Goal: Information Seeking & Learning: Learn about a topic

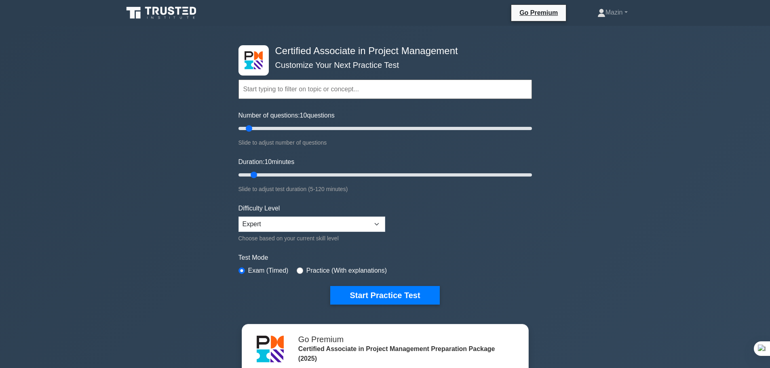
scroll to position [81, 0]
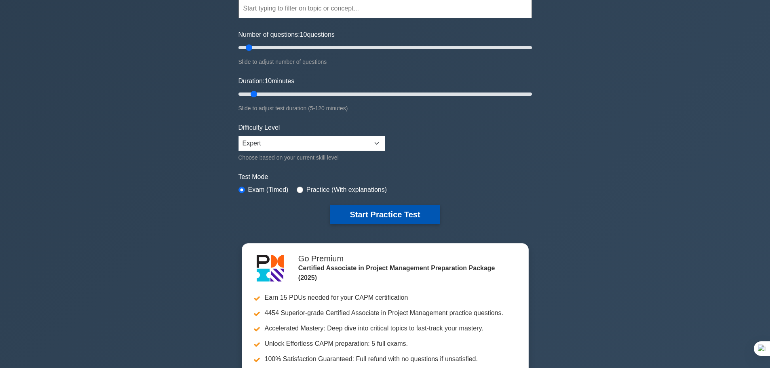
click at [341, 215] on button "Start Practice Test" at bounding box center [384, 214] width 109 height 19
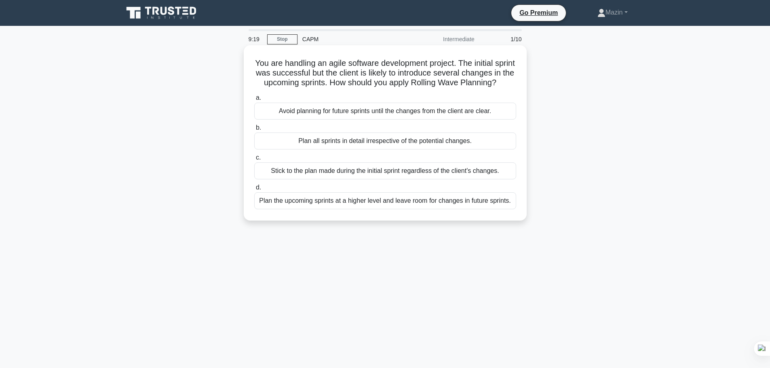
click at [359, 209] on div "Plan the upcoming sprints at a higher level and leave room for changes in futur…" at bounding box center [385, 200] width 262 height 17
click at [254, 190] on input "d. Plan the upcoming sprints at a higher level and leave room for changes in fu…" at bounding box center [254, 187] width 0 height 5
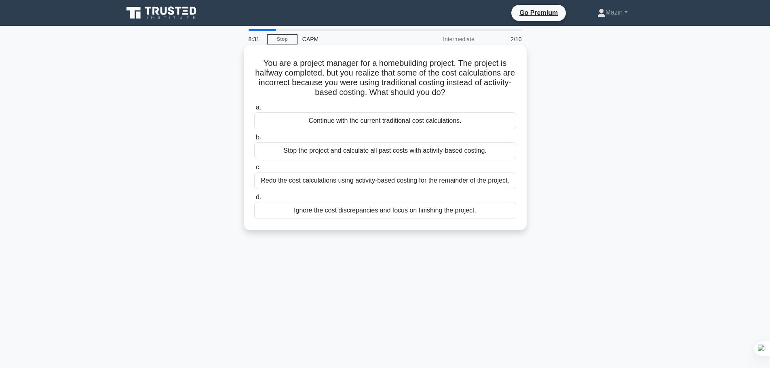
click at [403, 156] on div "Stop the project and calculate all past costs with activity-based costing." at bounding box center [385, 150] width 262 height 17
click at [254, 140] on input "b. Stop the project and calculate all past costs with activity-based costing." at bounding box center [254, 137] width 0 height 5
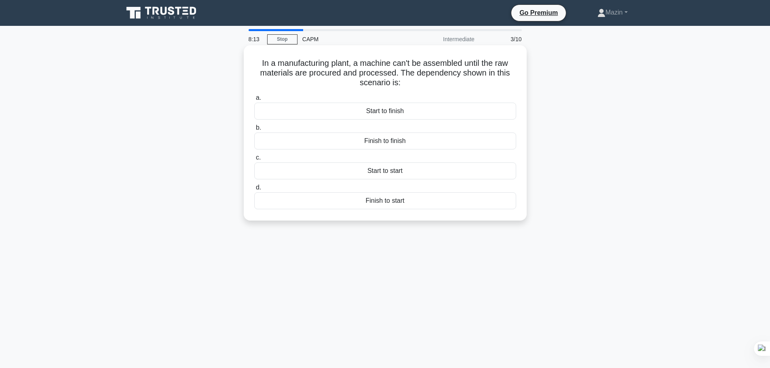
click at [385, 200] on div "Finish to start" at bounding box center [385, 200] width 262 height 17
click at [254, 190] on input "d. Finish to start" at bounding box center [254, 187] width 0 height 5
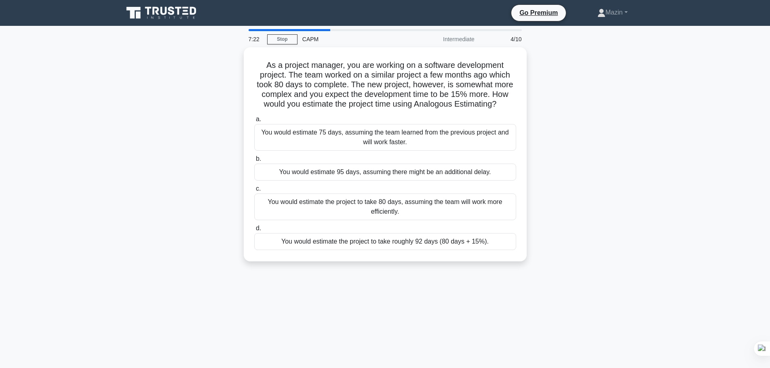
click at [602, 152] on div "As a project manager, you are working on a software development project. The te…" at bounding box center [385, 159] width 534 height 224
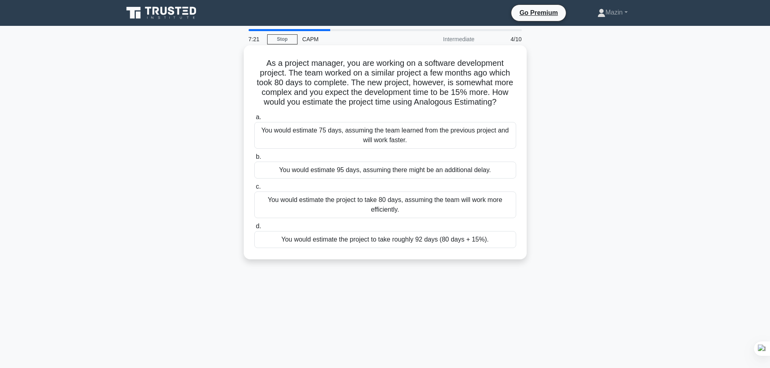
click at [420, 235] on div "You would estimate the project to take roughly 92 days (80 days + 15%)." at bounding box center [385, 239] width 262 height 17
click at [254, 229] on input "d. You would estimate the project to take roughly 92 days (80 days + 15%)." at bounding box center [254, 226] width 0 height 5
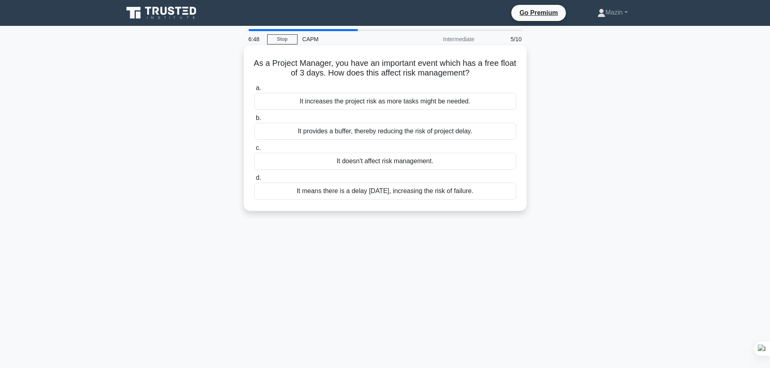
click at [375, 135] on div "It provides a buffer, thereby reducing the risk of project delay." at bounding box center [385, 131] width 262 height 17
click at [254, 121] on input "b. It provides a buffer, thereby reducing the risk of project delay." at bounding box center [254, 118] width 0 height 5
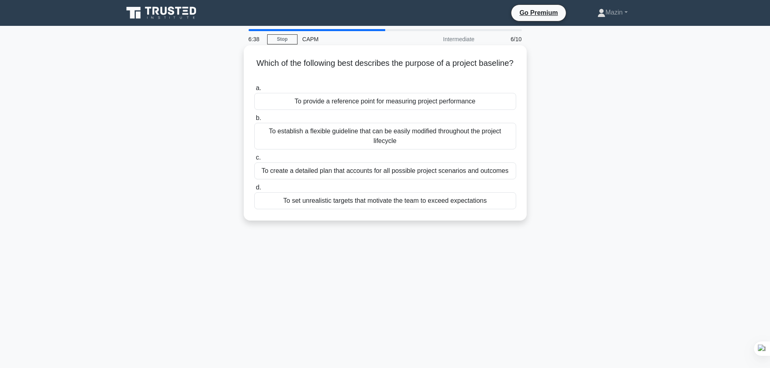
click at [379, 95] on div "To provide a reference point for measuring project performance" at bounding box center [385, 101] width 262 height 17
click at [254, 91] on input "a. To provide a reference point for measuring project performance" at bounding box center [254, 88] width 0 height 5
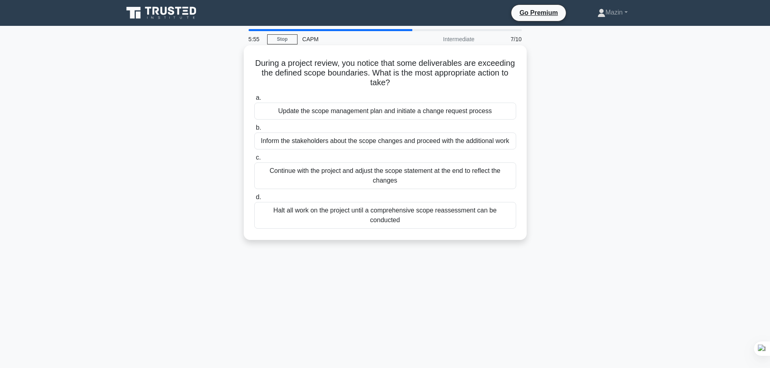
click at [397, 216] on div "Halt all work on the project until a comprehensive scope reassessment can be co…" at bounding box center [385, 215] width 262 height 27
click at [254, 200] on input "d. Halt all work on the project until a comprehensive scope reassessment can be…" at bounding box center [254, 197] width 0 height 5
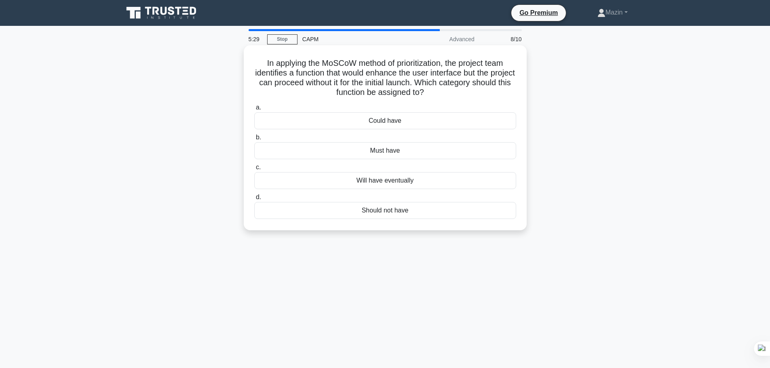
click at [381, 183] on div "Will have eventually" at bounding box center [385, 180] width 262 height 17
click at [254, 170] on input "c. Will have eventually" at bounding box center [254, 167] width 0 height 5
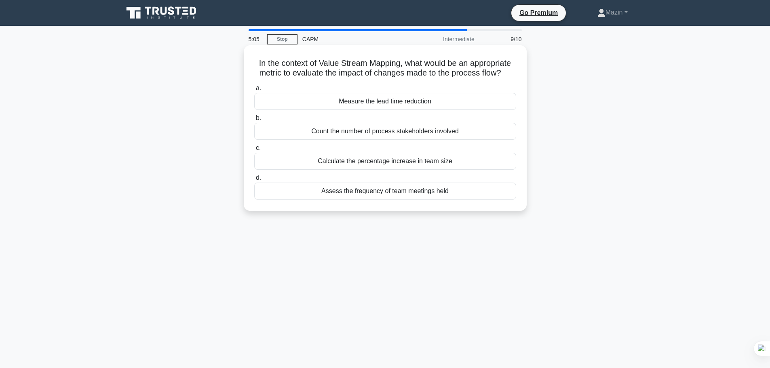
click at [379, 101] on div "Measure the lead time reduction" at bounding box center [385, 101] width 262 height 17
click at [254, 91] on input "a. Measure the lead time reduction" at bounding box center [254, 88] width 0 height 5
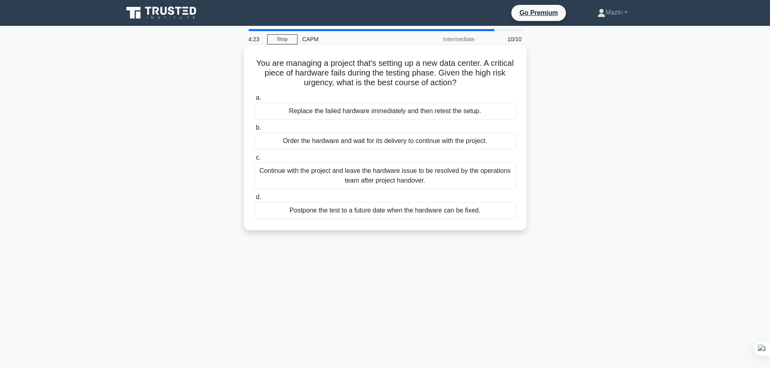
click at [401, 213] on div "Postpone the test to a future date when the hardware can be fixed." at bounding box center [385, 210] width 262 height 17
click at [254, 200] on input "d. Postpone the test to a future date when the hardware can be fixed." at bounding box center [254, 197] width 0 height 5
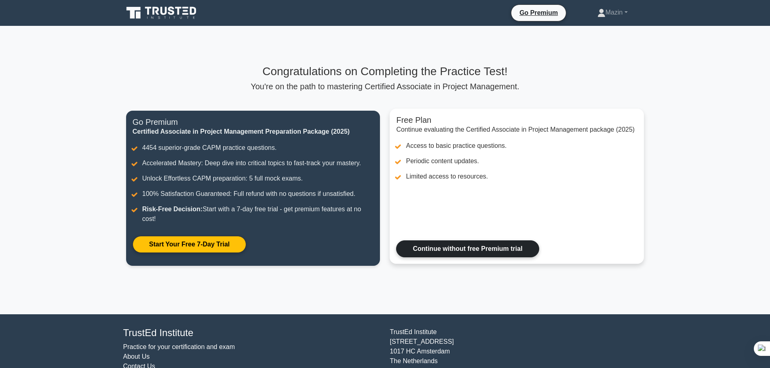
click at [456, 251] on link "Continue without free Premium trial" at bounding box center [467, 249] width 143 height 17
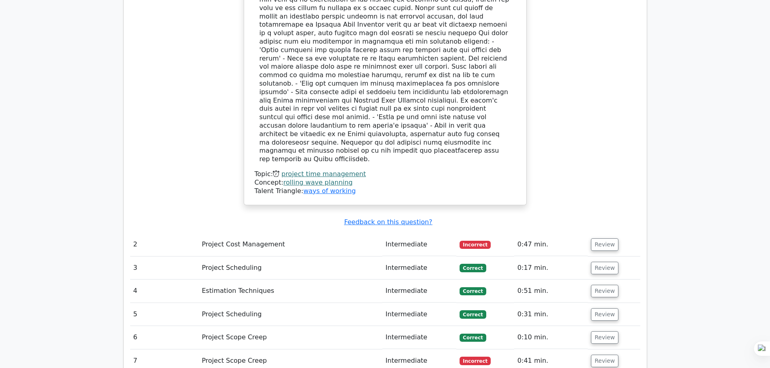
scroll to position [1173, 0]
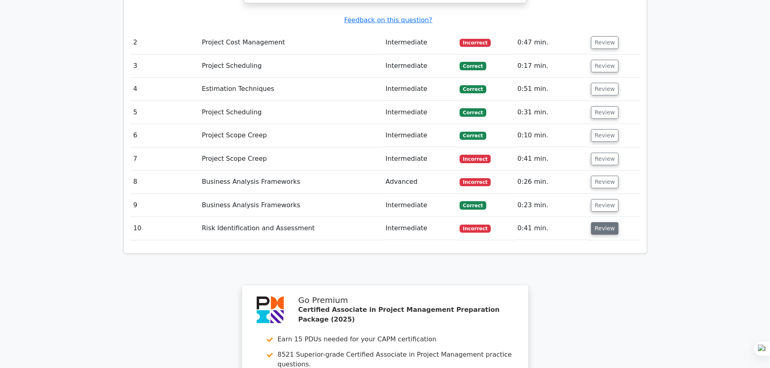
click at [604, 222] on button "Review" at bounding box center [604, 228] width 27 height 13
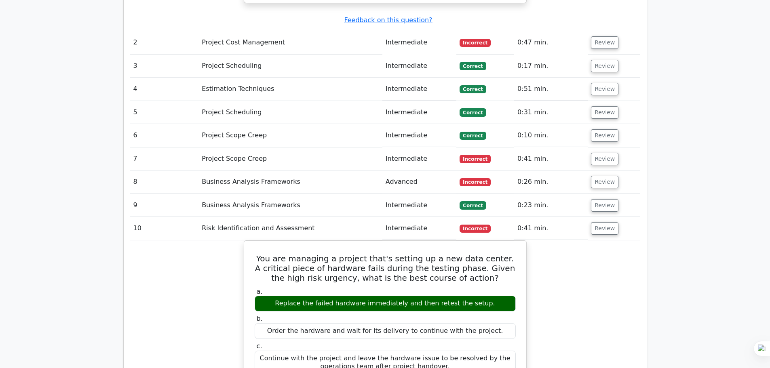
scroll to position [1132, 0]
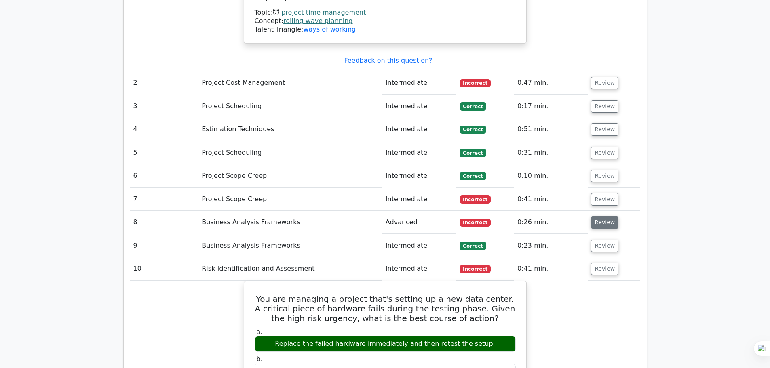
click at [592, 216] on button "Review" at bounding box center [604, 222] width 27 height 13
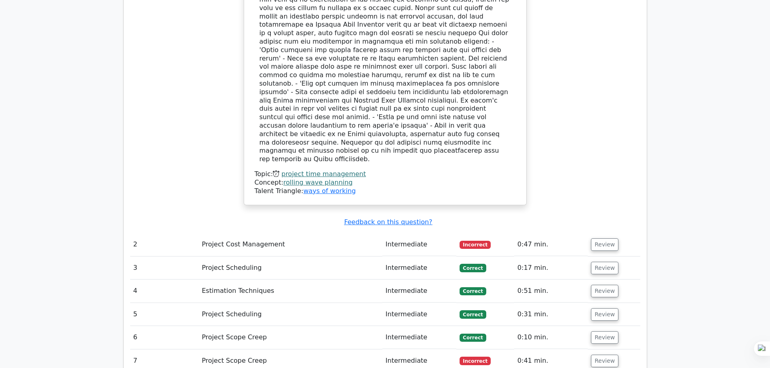
scroll to position [1173, 0]
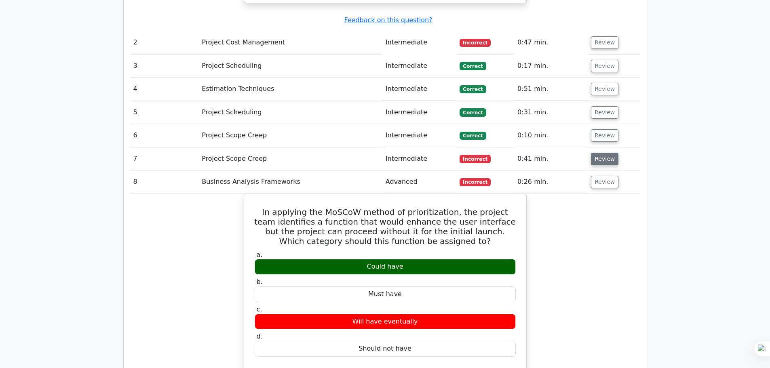
click at [599, 153] on button "Review" at bounding box center [604, 159] width 27 height 13
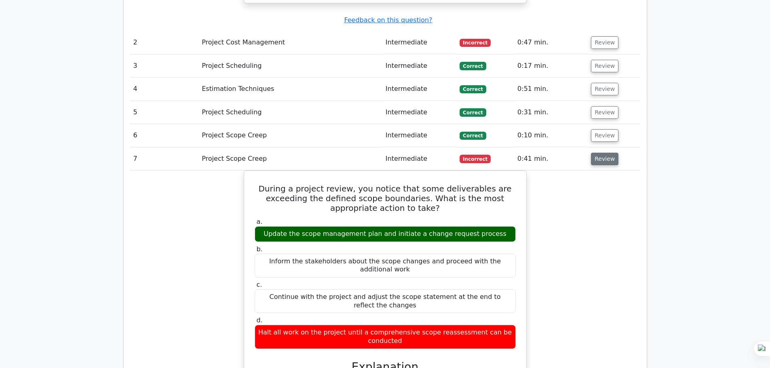
click at [598, 153] on button "Review" at bounding box center [604, 159] width 27 height 13
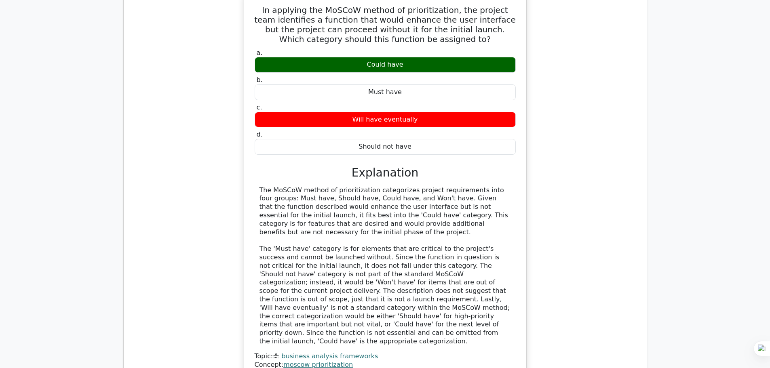
scroll to position [1577, 0]
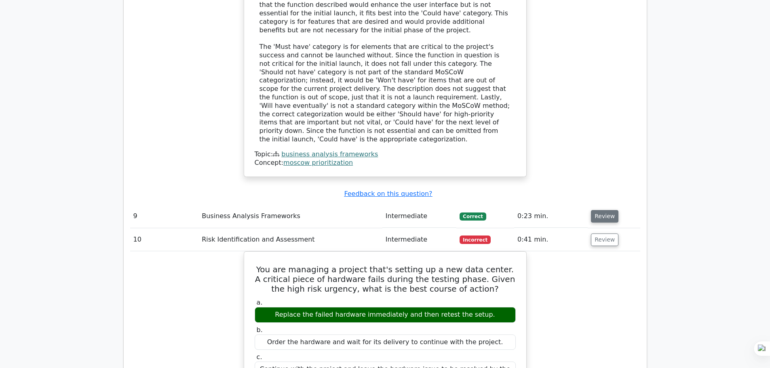
click at [604, 210] on button "Review" at bounding box center [604, 216] width 27 height 13
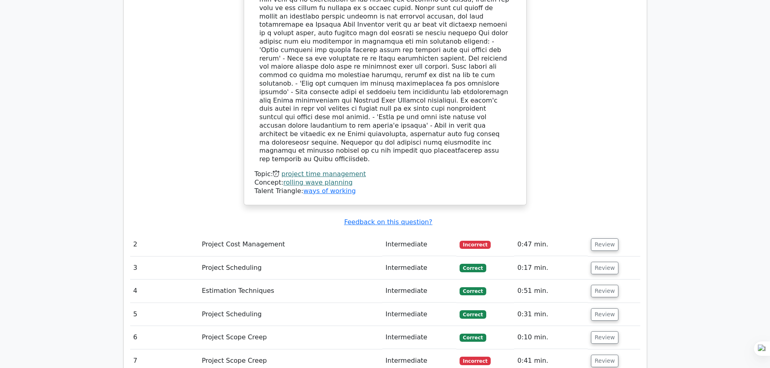
scroll to position [1051, 0]
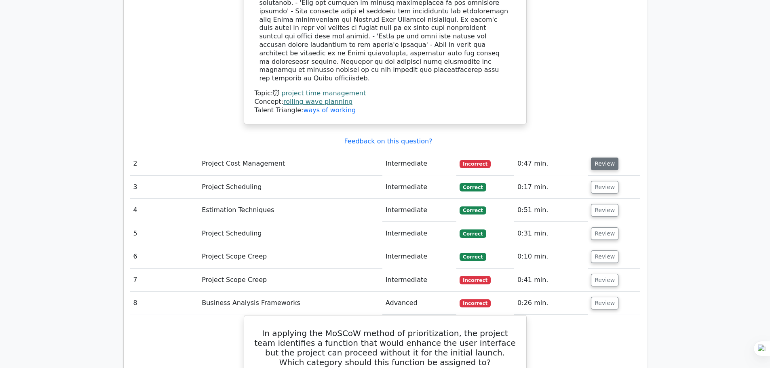
click at [595, 158] on button "Review" at bounding box center [604, 164] width 27 height 13
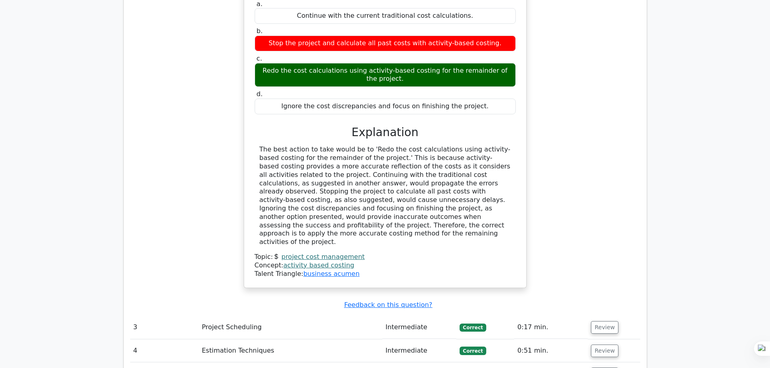
scroll to position [1375, 0]
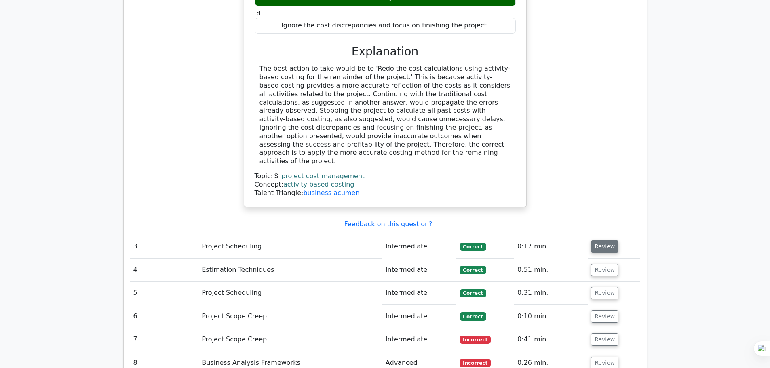
click at [604, 241] on button "Review" at bounding box center [604, 247] width 27 height 13
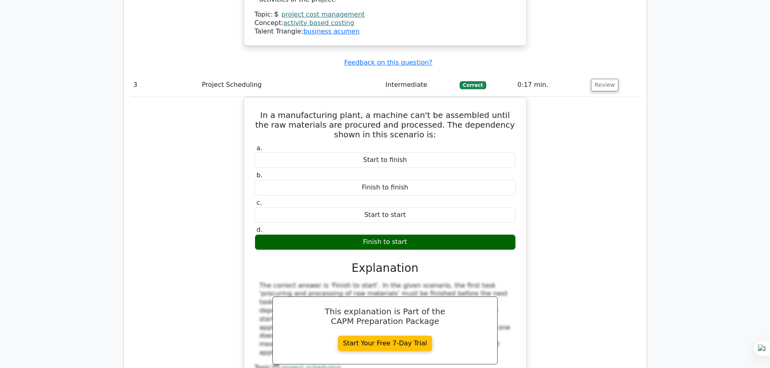
scroll to position [1698, 0]
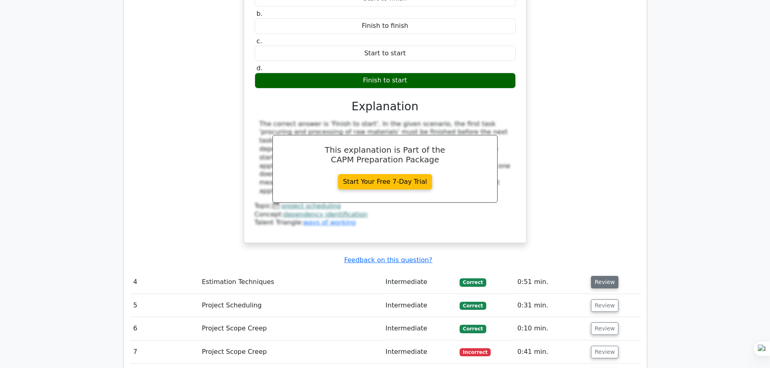
click at [605, 276] on button "Review" at bounding box center [604, 282] width 27 height 13
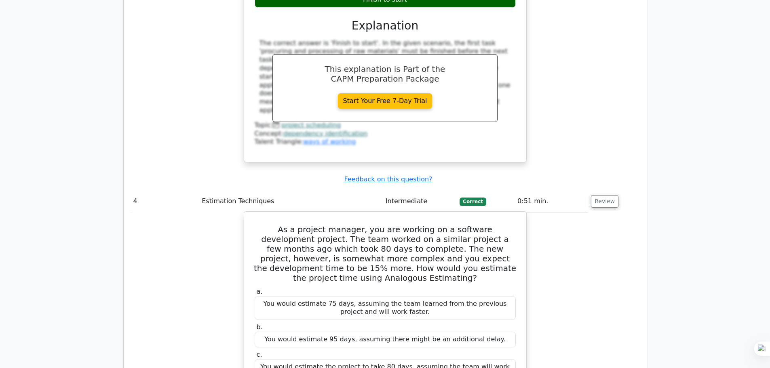
scroll to position [2022, 0]
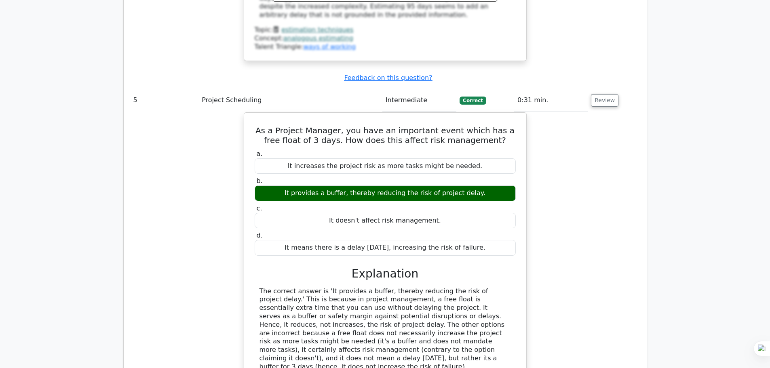
scroll to position [2386, 0]
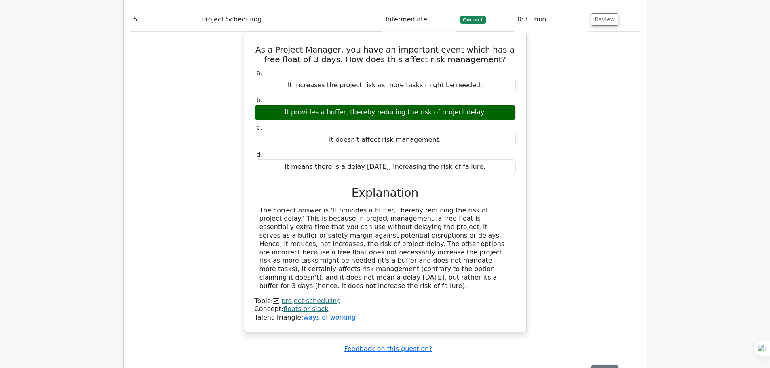
click at [595, 366] on button "Review" at bounding box center [604, 372] width 27 height 13
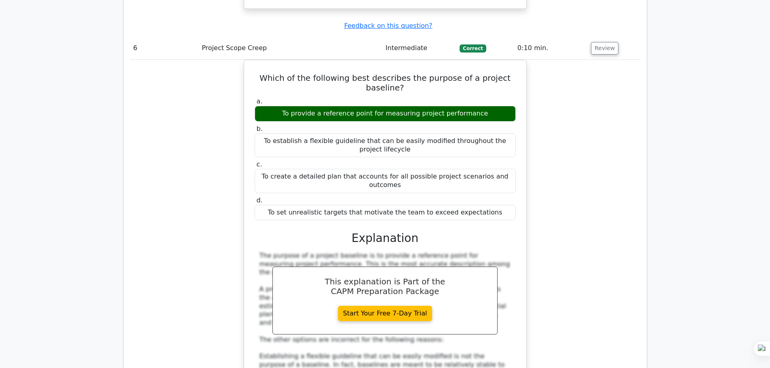
scroll to position [2830, 0]
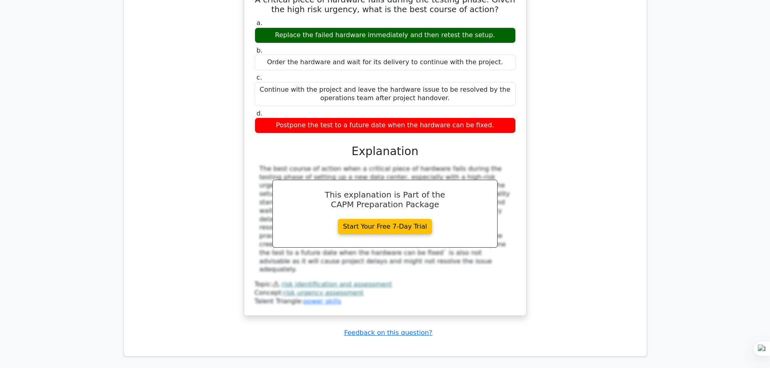
scroll to position [4731, 0]
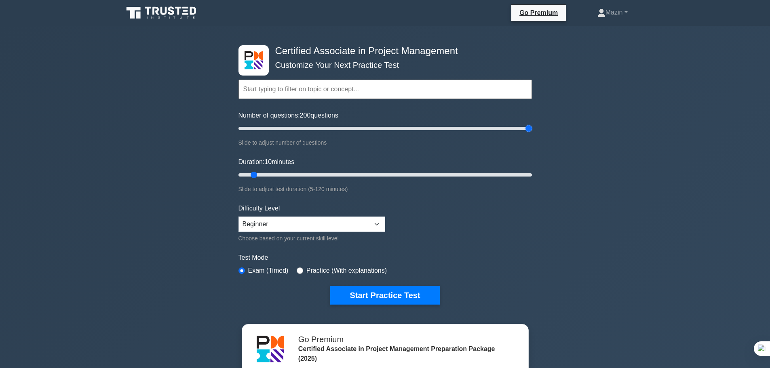
drag, startPoint x: 248, startPoint y: 129, endPoint x: 534, endPoint y: 127, distance: 285.9
type input "200"
click at [532, 127] on input "Number of questions: 200 questions" at bounding box center [386, 129] width 294 height 10
drag, startPoint x: 255, startPoint y: 174, endPoint x: 475, endPoint y: 175, distance: 220.4
type input "100"
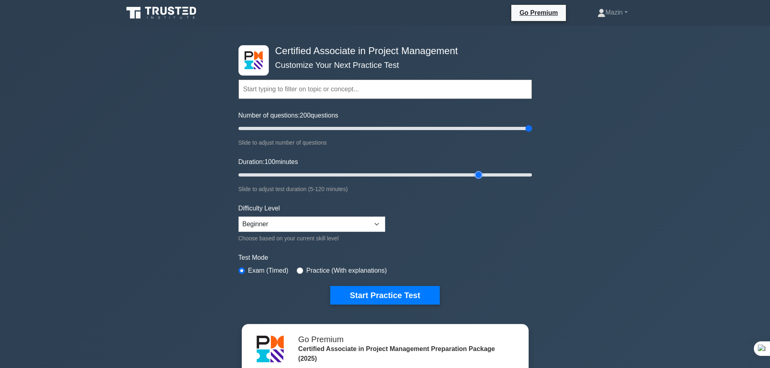
click at [475, 176] on input "Duration: 100 minutes" at bounding box center [386, 175] width 294 height 10
click at [358, 224] on select "Beginner Intermediate Expert" at bounding box center [312, 224] width 147 height 15
select select "expert"
click at [239, 217] on select "Beginner Intermediate Expert" at bounding box center [312, 224] width 147 height 15
click at [372, 295] on button "Start Practice Test" at bounding box center [384, 295] width 109 height 19
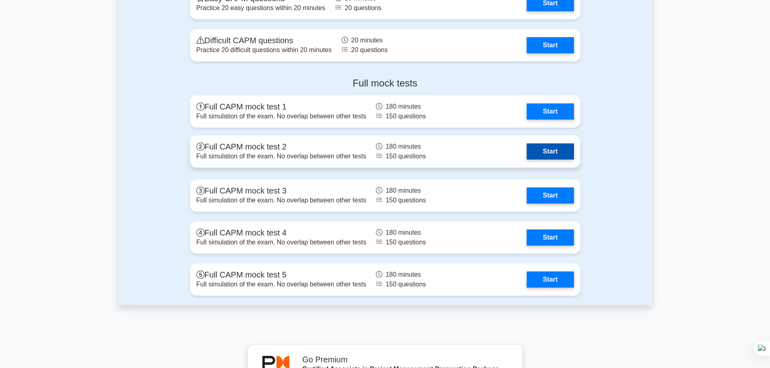
scroll to position [2426, 0]
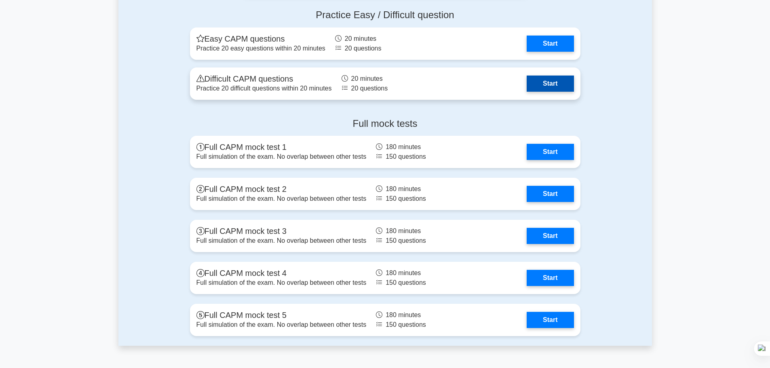
click at [550, 80] on link "Start" at bounding box center [550, 84] width 47 height 16
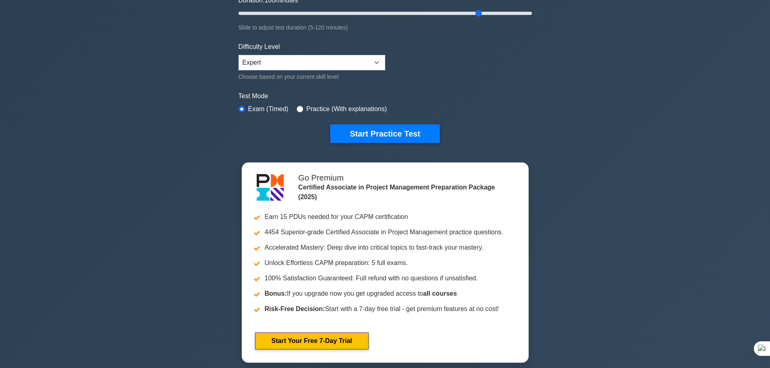
scroll to position [40, 0]
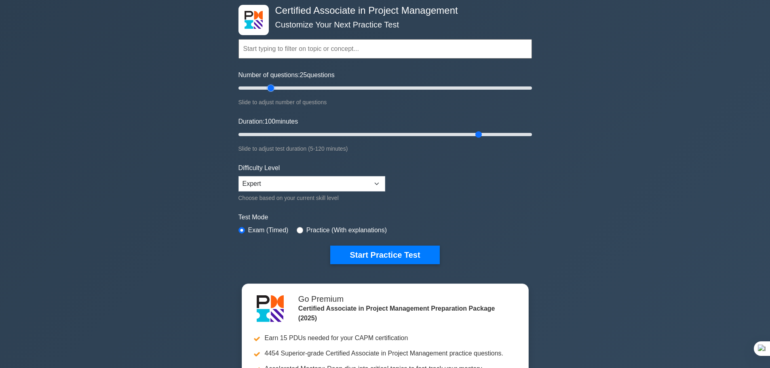
drag, startPoint x: 525, startPoint y: 85, endPoint x: 273, endPoint y: 92, distance: 252.4
type input "25"
click at [273, 92] on input "Number of questions: 25 questions" at bounding box center [386, 88] width 294 height 10
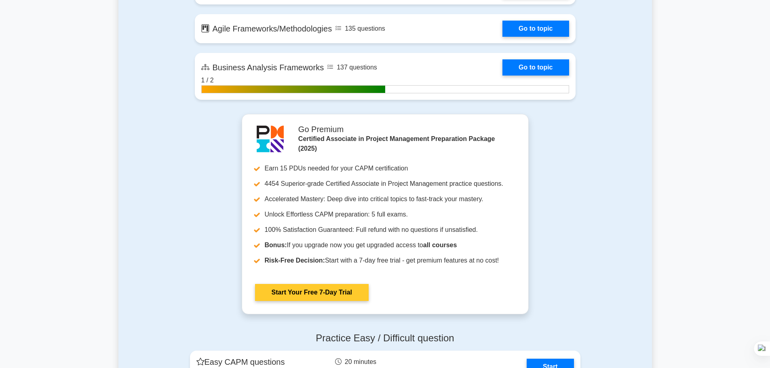
scroll to position [2305, 0]
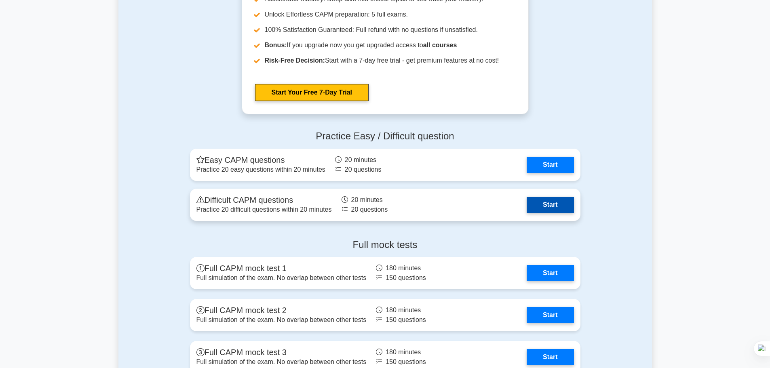
click at [549, 199] on link "Start" at bounding box center [550, 205] width 47 height 16
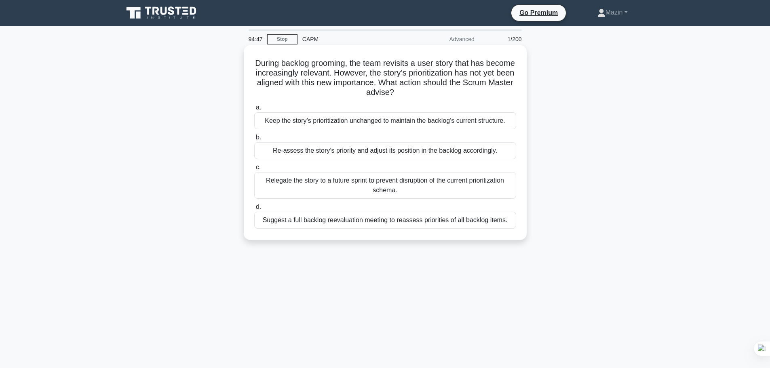
click at [332, 152] on div "Re-assess the story’s priority and adjust its position in the backlog according…" at bounding box center [385, 150] width 262 height 17
click at [254, 140] on input "b. Re-assess the story’s priority and adjust its position in the backlog accord…" at bounding box center [254, 137] width 0 height 5
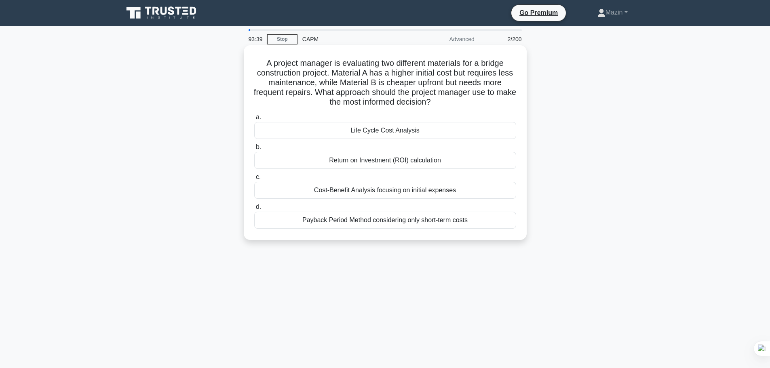
click at [398, 193] on div "Cost-Benefit Analysis focusing on initial expenses" at bounding box center [385, 190] width 262 height 17
click at [254, 180] on input "c. Cost-Benefit Analysis focusing on initial expenses" at bounding box center [254, 177] width 0 height 5
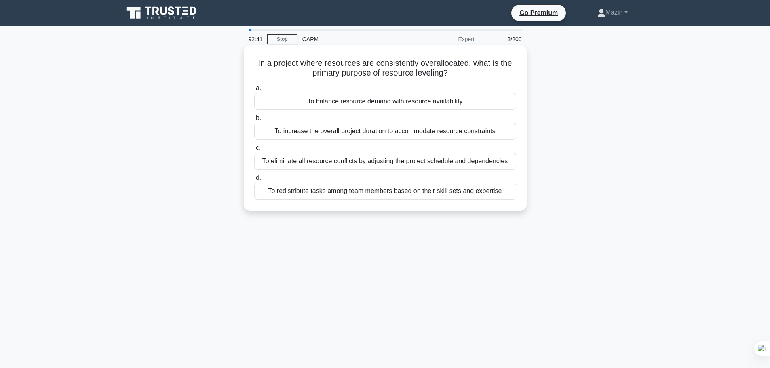
drag, startPoint x: 254, startPoint y: 63, endPoint x: 503, endPoint y: 194, distance: 281.2
click at [502, 193] on div "In a project where resources are consistently overallocated, what is the primar…" at bounding box center [385, 128] width 277 height 159
copy div "In a project where resources are consistently overallocated, what is the primar…"
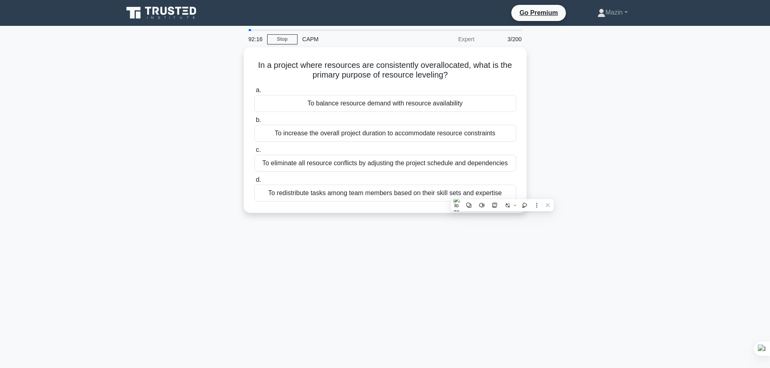
drag, startPoint x: 385, startPoint y: 276, endPoint x: 349, endPoint y: 249, distance: 45.1
click at [385, 276] on div "92:16 Stop CAPM Expert 3/200 In a project where resources are consistently over…" at bounding box center [385, 231] width 534 height 404
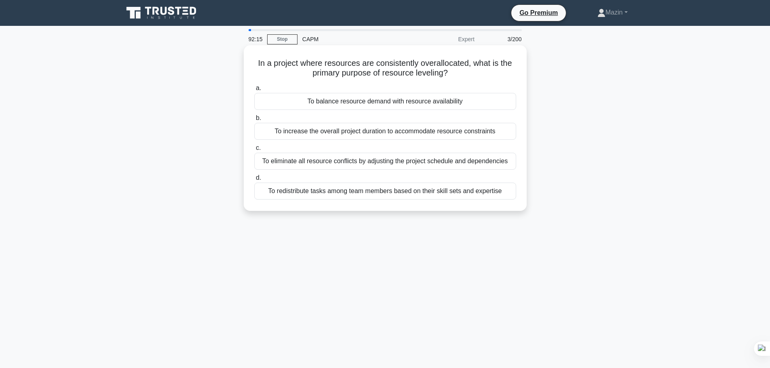
click at [256, 97] on div "To balance resource demand with resource availability" at bounding box center [385, 101] width 262 height 17
click at [254, 91] on input "a. To balance resource demand with resource availability" at bounding box center [254, 88] width 0 height 5
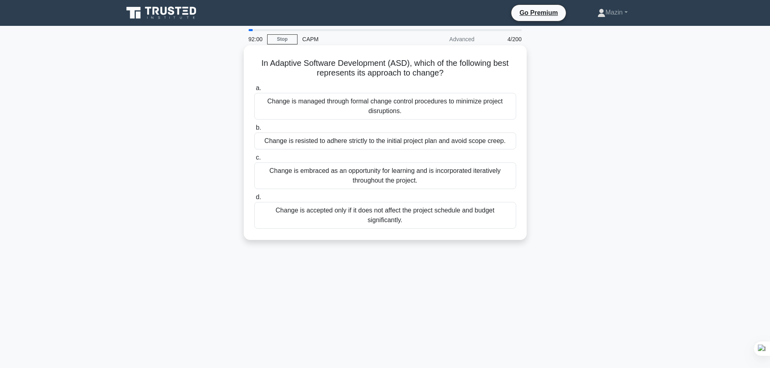
click at [407, 175] on div "Change is embraced as an opportunity for learning and is incorporated iterative…" at bounding box center [385, 176] width 262 height 27
click at [254, 161] on input "c. Change is embraced as an opportunity for learning and is incorporated iterat…" at bounding box center [254, 157] width 0 height 5
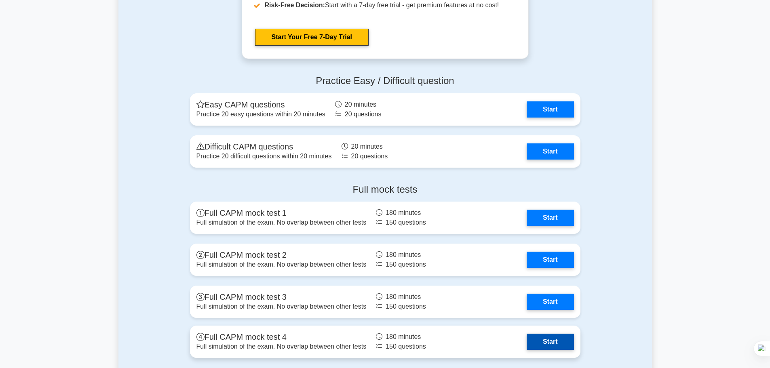
scroll to position [2320, 0]
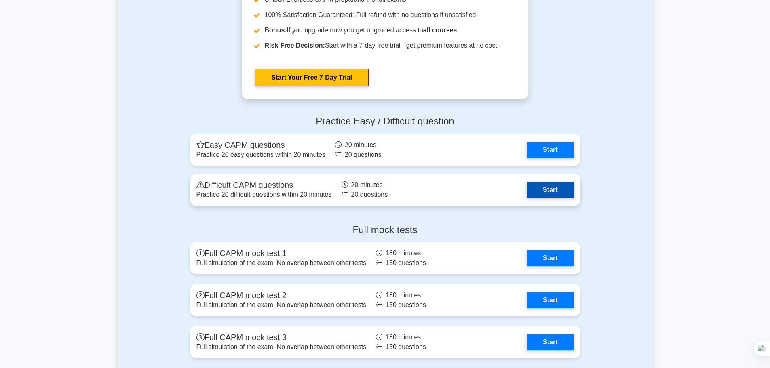
click at [551, 185] on link "Start" at bounding box center [550, 190] width 47 height 16
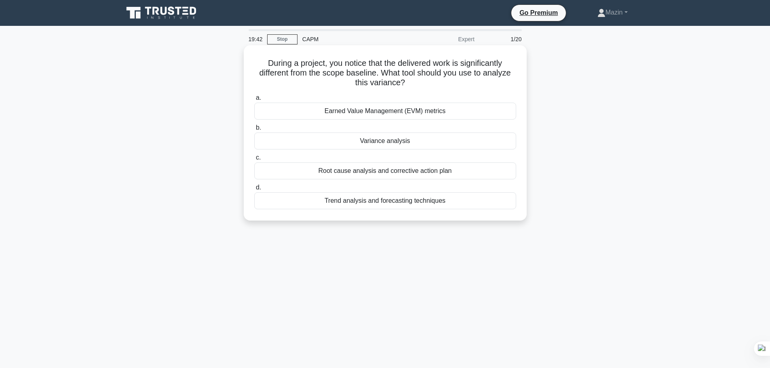
click at [384, 139] on div "Variance analysis" at bounding box center [385, 141] width 262 height 17
click at [254, 131] on input "b. Variance analysis" at bounding box center [254, 127] width 0 height 5
click at [357, 174] on div "Implementing a comprehensive change request workflow" at bounding box center [385, 171] width 262 height 17
click at [254, 161] on input "c. Implementing a comprehensive change request workflow" at bounding box center [254, 157] width 0 height 5
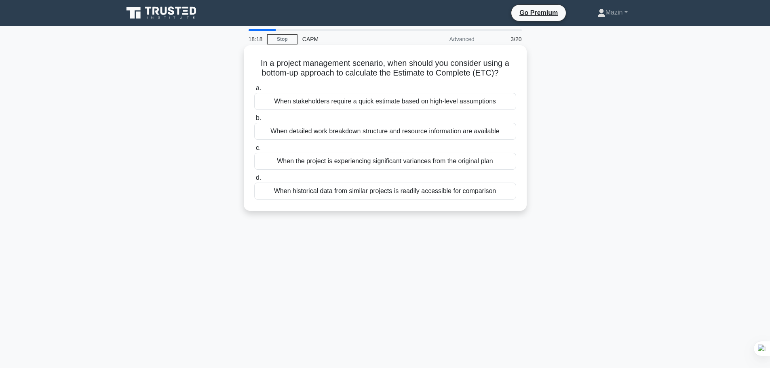
click at [402, 136] on div "When detailed work breakdown structure and resource information are available" at bounding box center [385, 131] width 262 height 17
click at [254, 121] on input "b. When detailed work breakdown structure and resource information are available" at bounding box center [254, 118] width 0 height 5
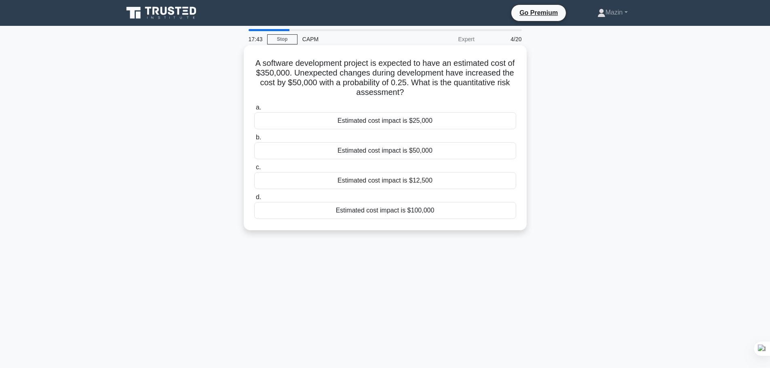
click at [401, 183] on div "Estimated cost impact is $12,500" at bounding box center [385, 180] width 262 height 17
click at [254, 170] on input "c. Estimated cost impact is $12,500" at bounding box center [254, 167] width 0 height 5
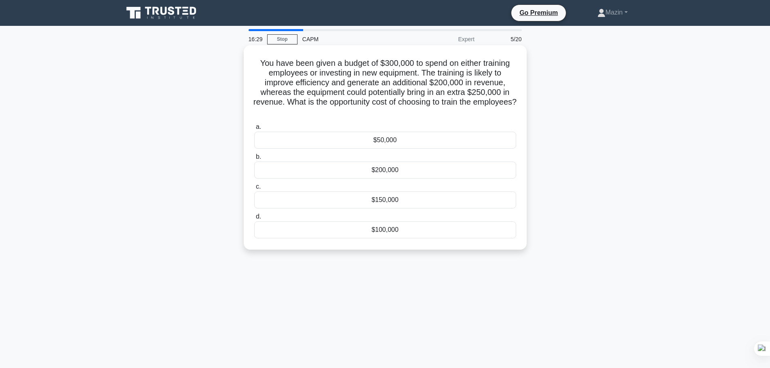
click at [411, 138] on div "$50,000" at bounding box center [385, 140] width 262 height 17
click at [254, 130] on input "a. $50,000" at bounding box center [254, 127] width 0 height 5
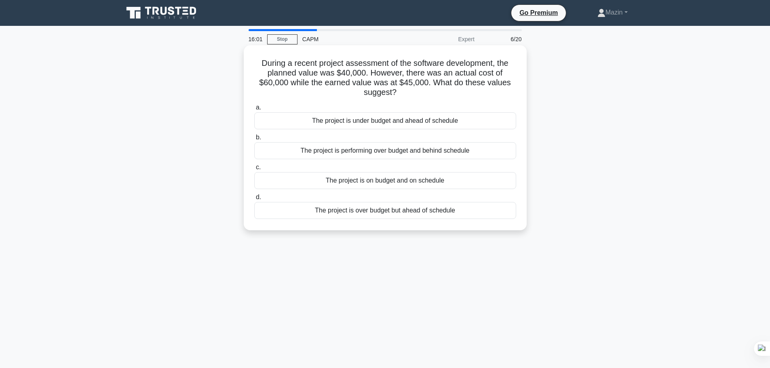
click at [414, 212] on div "The project is over budget but ahead of schedule" at bounding box center [385, 210] width 262 height 17
click at [254, 200] on input "d. The project is over budget but ahead of schedule" at bounding box center [254, 197] width 0 height 5
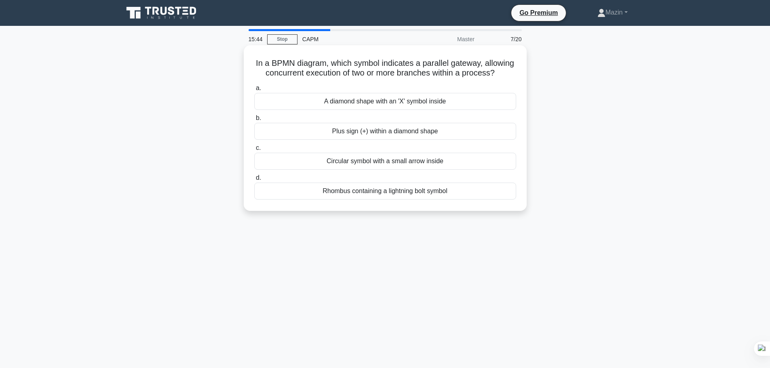
click at [408, 200] on div "Rhombus containing a lightning bolt symbol" at bounding box center [385, 191] width 262 height 17
click at [254, 181] on input "d. Rhombus containing a lightning bolt symbol" at bounding box center [254, 177] width 0 height 5
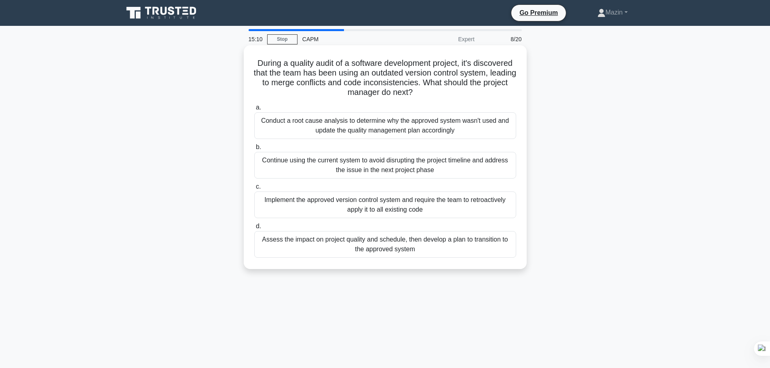
click at [414, 249] on div "Assess the impact on project quality and schedule, then develop a plan to trans…" at bounding box center [385, 244] width 262 height 27
click at [254, 229] on input "d. Assess the impact on project quality and schedule, then develop a plan to tr…" at bounding box center [254, 226] width 0 height 5
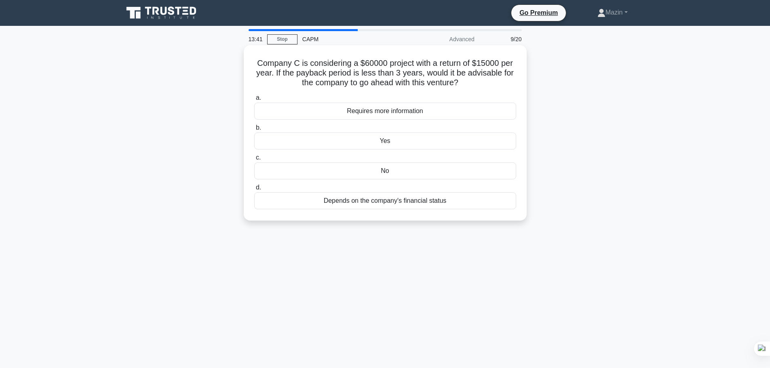
click at [379, 203] on div "Depends on the company's financial status" at bounding box center [385, 200] width 262 height 17
click at [254, 190] on input "d. Depends on the company's financial status" at bounding box center [254, 187] width 0 height 5
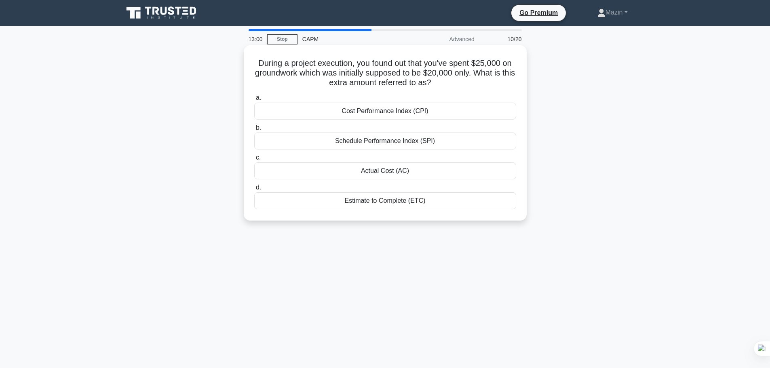
click at [393, 174] on div "Actual Cost (AC)" at bounding box center [385, 171] width 262 height 17
click at [254, 161] on input "c. Actual Cost (AC)" at bounding box center [254, 157] width 0 height 5
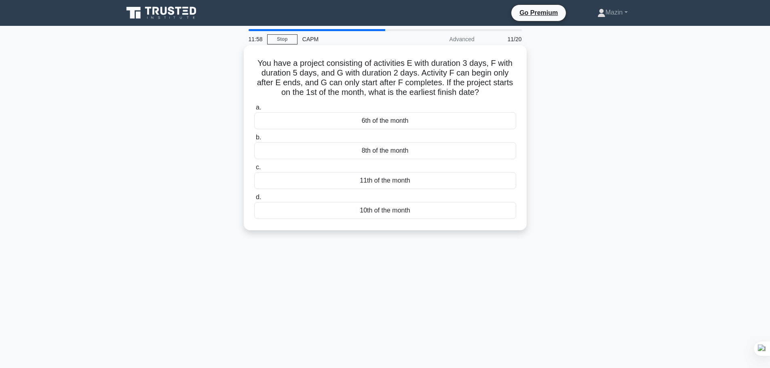
click at [391, 212] on div "10th of the month" at bounding box center [385, 210] width 262 height 17
click at [254, 200] on input "d. 10th of the month" at bounding box center [254, 197] width 0 height 5
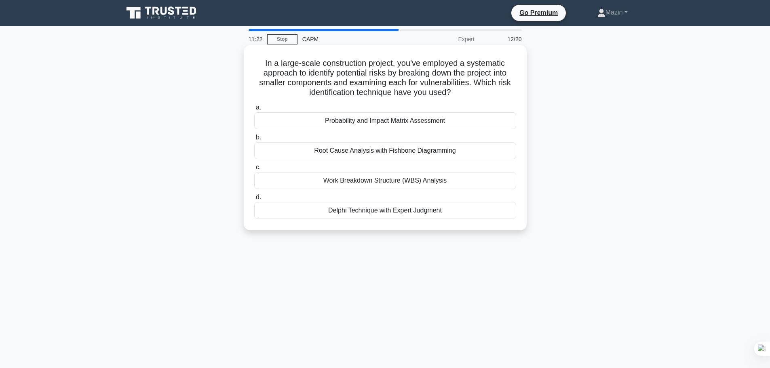
click at [366, 181] on div "Work Breakdown Structure (WBS) Analysis" at bounding box center [385, 180] width 262 height 17
click at [254, 170] on input "c. Work Breakdown Structure (WBS) Analysis" at bounding box center [254, 167] width 0 height 5
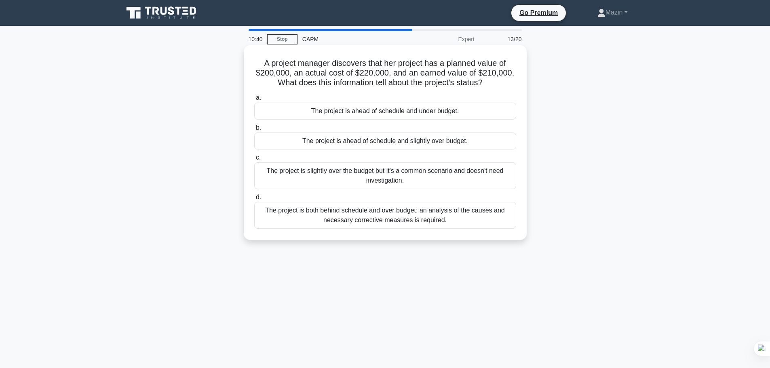
click at [390, 144] on div "The project is ahead of schedule and slightly over budget." at bounding box center [385, 141] width 262 height 17
click at [254, 131] on input "b. The project is ahead of schedule and slightly over budget." at bounding box center [254, 127] width 0 height 5
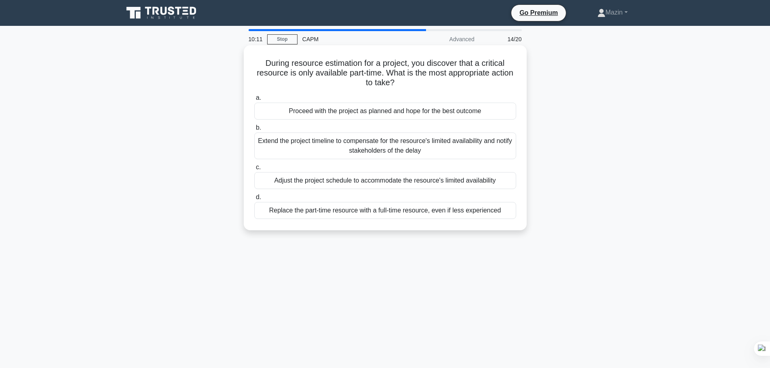
click at [349, 183] on div "Adjust the project schedule to accommodate the resource's limited availability" at bounding box center [385, 180] width 262 height 17
click at [254, 170] on input "c. Adjust the project schedule to accommodate the resource's limited availabili…" at bounding box center [254, 167] width 0 height 5
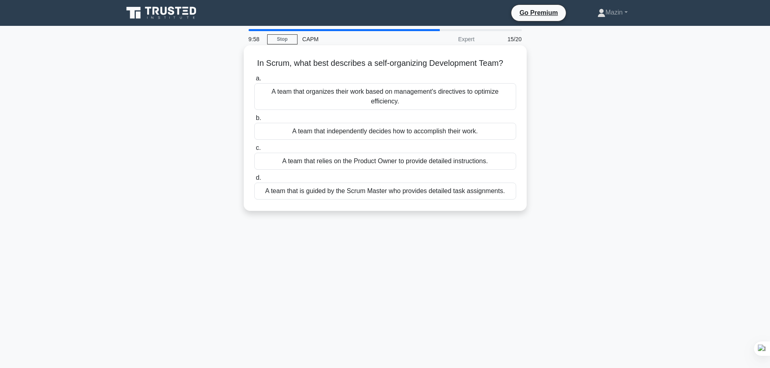
click at [345, 138] on div "A team that independently decides how to accomplish their work." at bounding box center [385, 131] width 262 height 17
click at [254, 121] on input "b. A team that independently decides how to accomplish their work." at bounding box center [254, 118] width 0 height 5
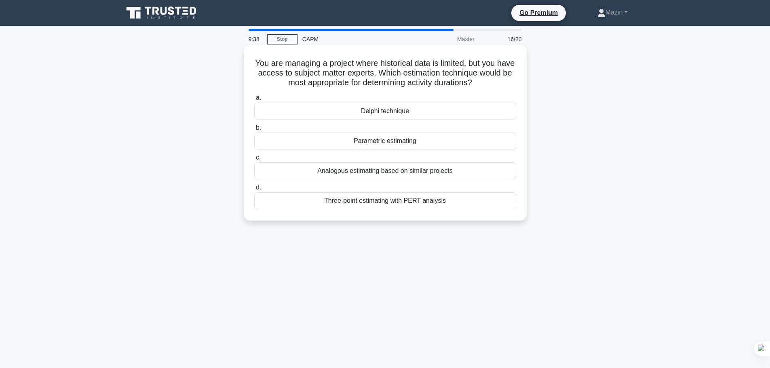
click at [378, 204] on div "Three-point estimating with PERT analysis" at bounding box center [385, 200] width 262 height 17
click at [254, 190] on input "d. Three-point estimating with PERT analysis" at bounding box center [254, 187] width 0 height 5
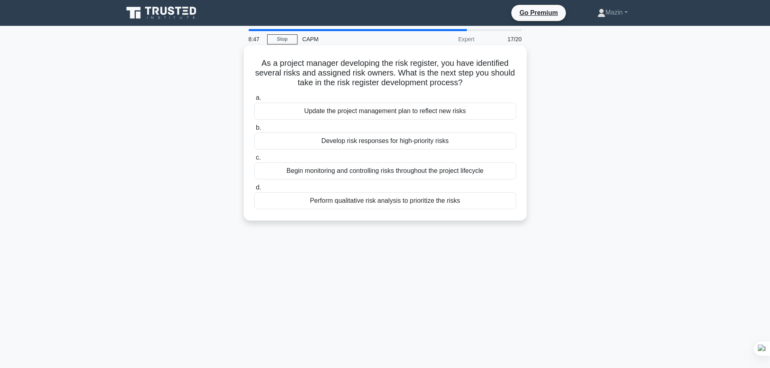
click at [340, 202] on div "Perform qualitative risk analysis to prioritize the risks" at bounding box center [385, 200] width 262 height 17
click at [254, 190] on input "d. Perform qualitative risk analysis to prioritize the risks" at bounding box center [254, 187] width 0 height 5
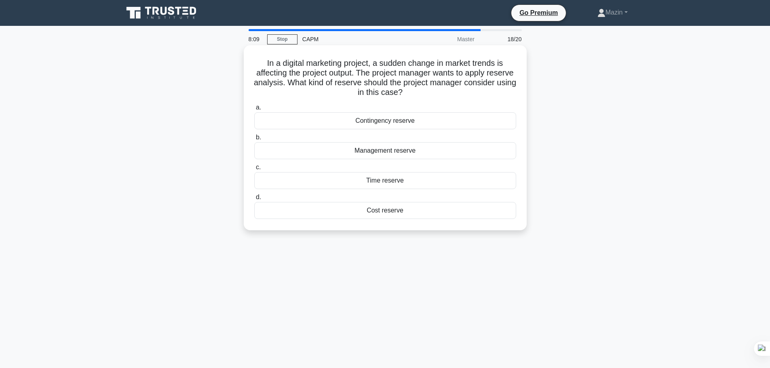
click at [377, 119] on div "Contingency reserve" at bounding box center [385, 120] width 262 height 17
click at [254, 110] on input "a. Contingency reserve" at bounding box center [254, 107] width 0 height 5
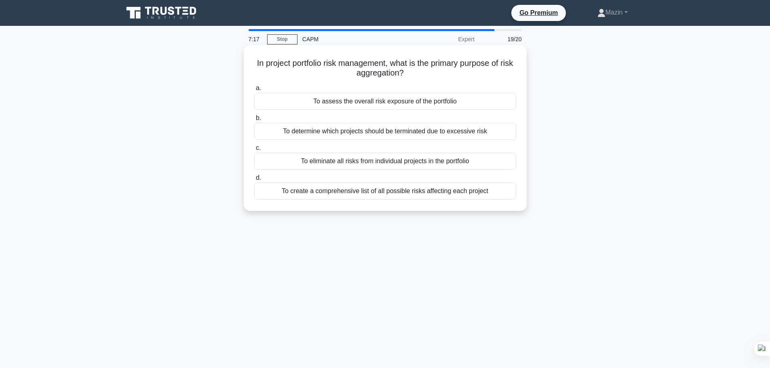
click at [378, 100] on div "To assess the overall risk exposure of the portfolio" at bounding box center [385, 101] width 262 height 17
click at [254, 91] on input "a. To assess the overall risk exposure of the portfolio" at bounding box center [254, 88] width 0 height 5
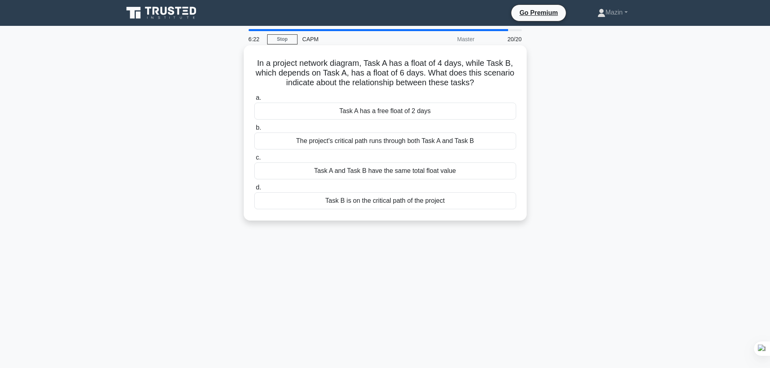
click at [376, 109] on div "Task A has a free float of 2 days" at bounding box center [385, 111] width 262 height 17
click at [254, 101] on input "a. Task A has a free float of 2 days" at bounding box center [254, 97] width 0 height 5
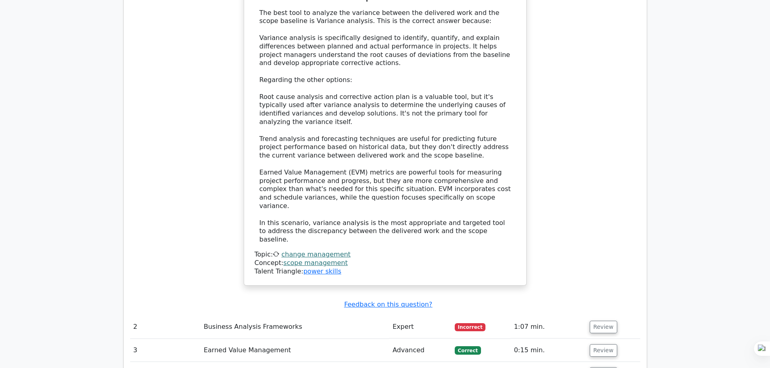
scroll to position [1173, 0]
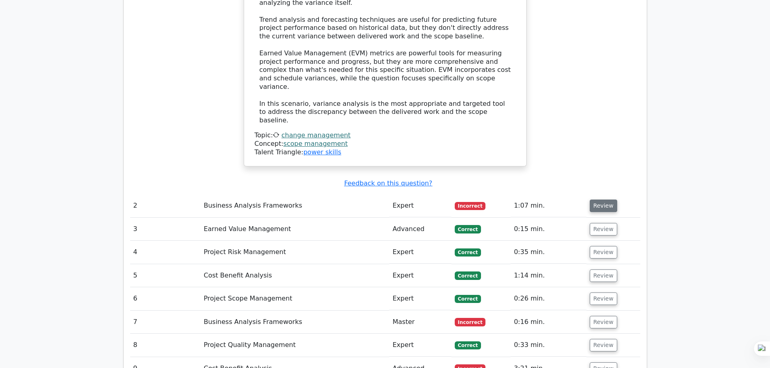
click at [603, 200] on button "Review" at bounding box center [603, 206] width 27 height 13
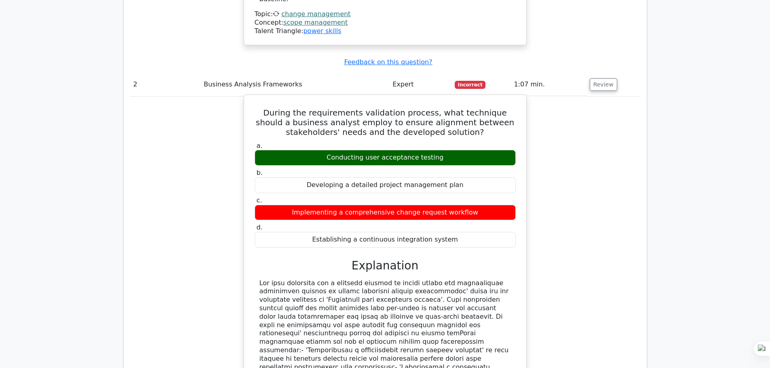
scroll to position [1536, 0]
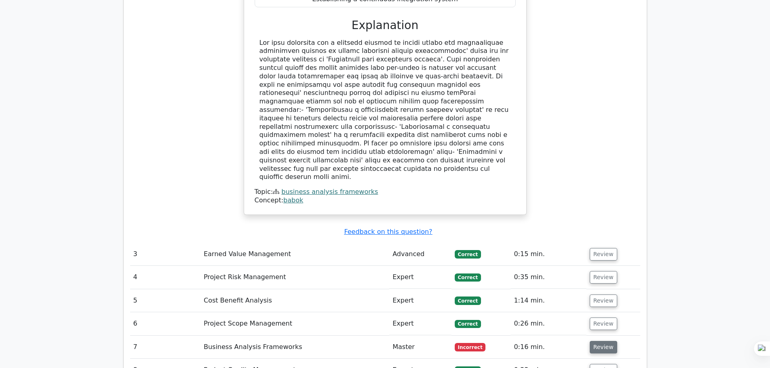
click at [609, 341] on button "Review" at bounding box center [603, 347] width 27 height 13
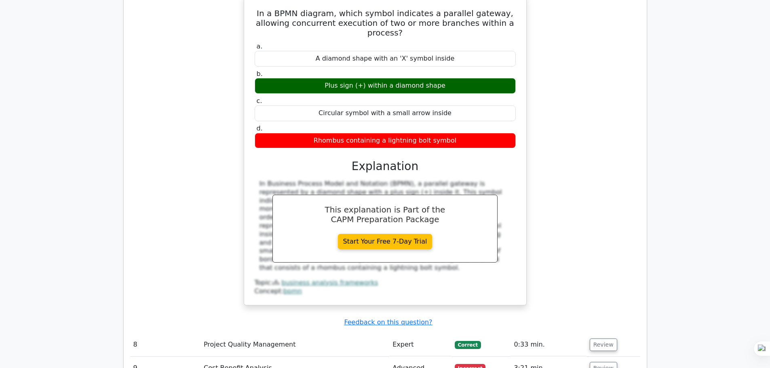
scroll to position [2022, 0]
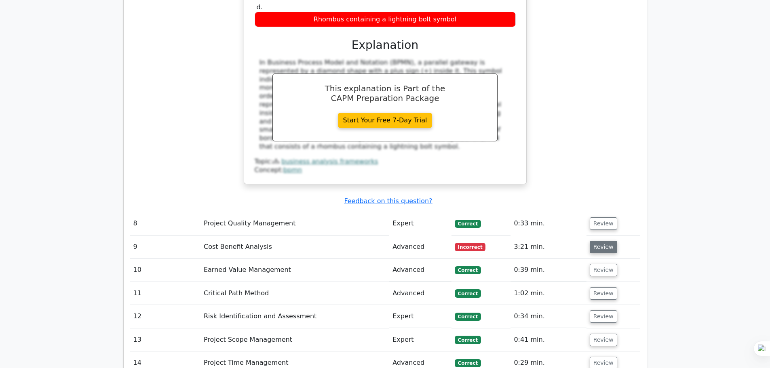
click at [590, 241] on button "Review" at bounding box center [603, 247] width 27 height 13
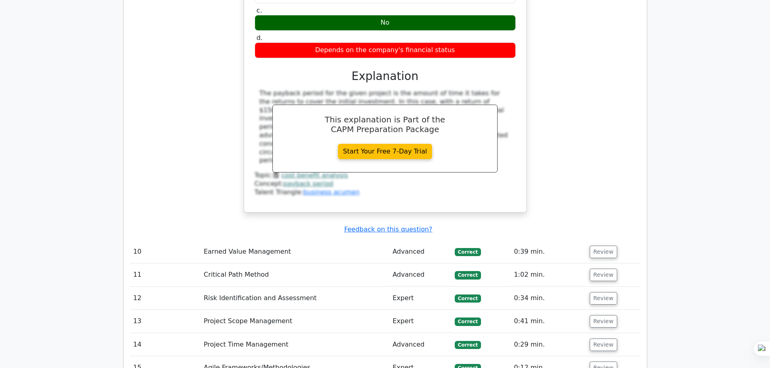
scroll to position [2507, 0]
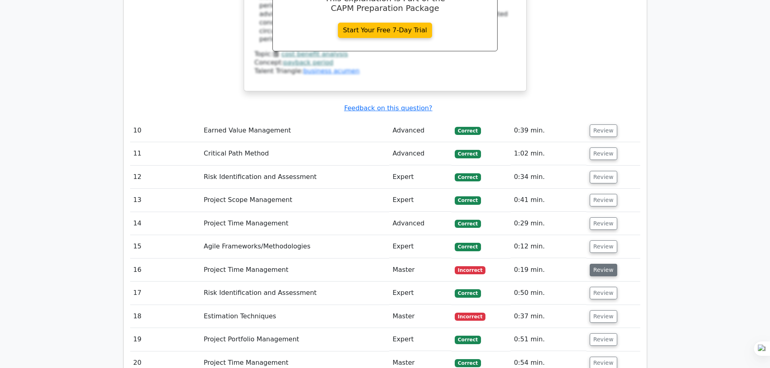
click at [595, 264] on button "Review" at bounding box center [603, 270] width 27 height 13
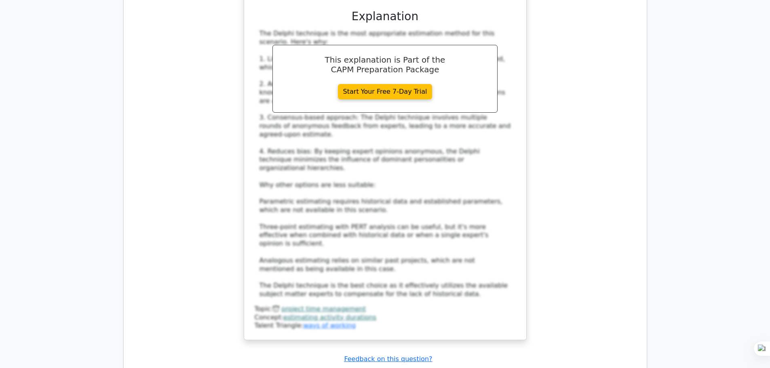
scroll to position [3032, 0]
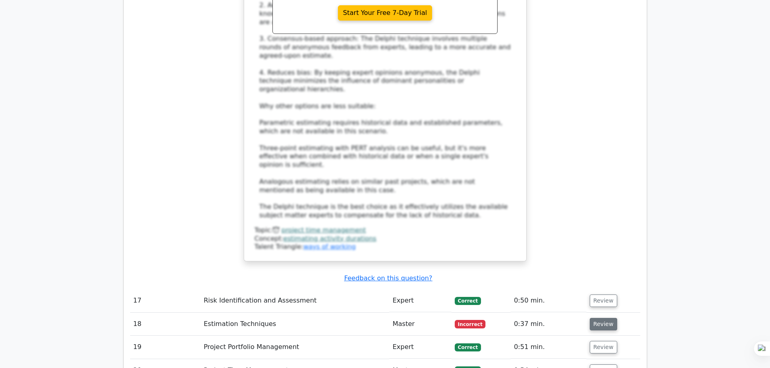
click at [605, 318] on button "Review" at bounding box center [603, 324] width 27 height 13
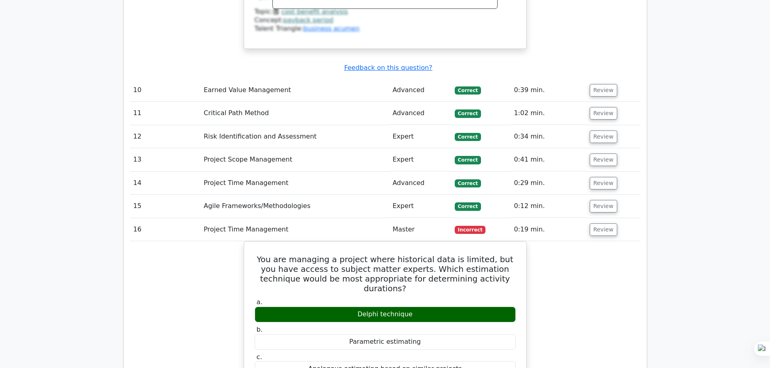
scroll to position [2386, 0]
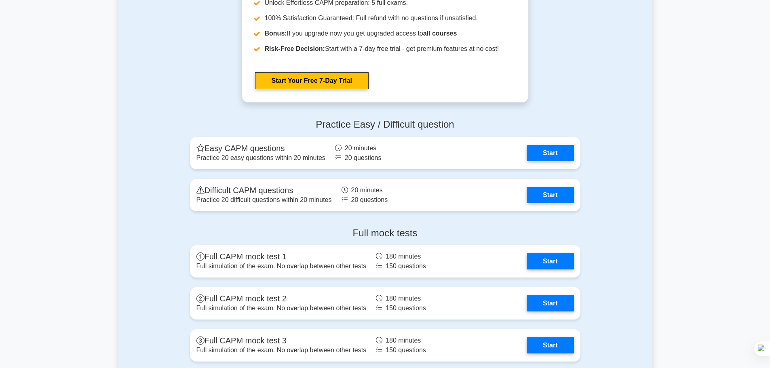
scroll to position [2481, 0]
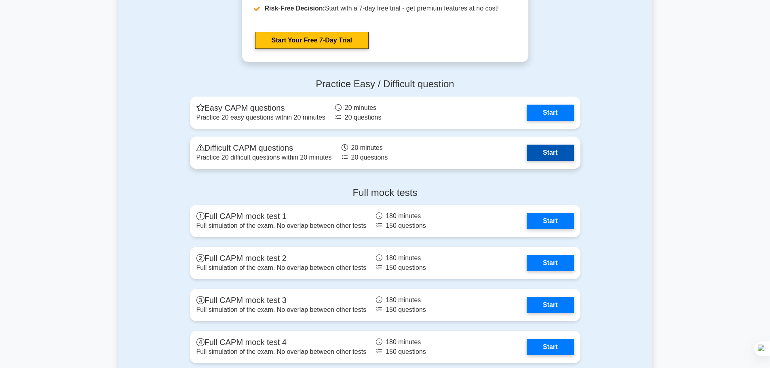
click at [543, 154] on link "Start" at bounding box center [550, 153] width 47 height 16
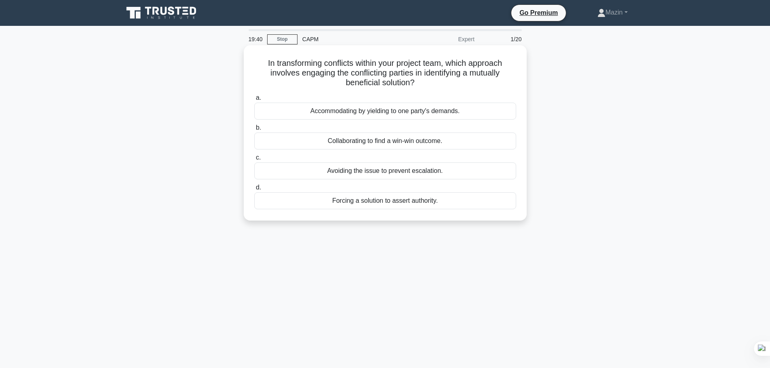
click at [373, 139] on div "Collaborating to find a win-win outcome." at bounding box center [385, 141] width 262 height 17
click at [254, 131] on input "b. Collaborating to find a win-win outcome." at bounding box center [254, 127] width 0 height 5
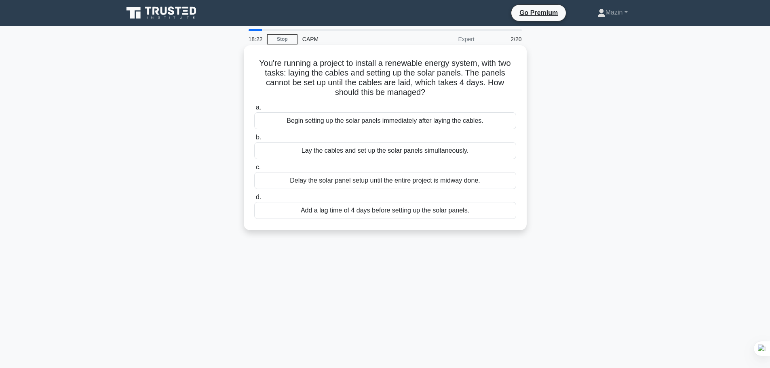
click at [368, 122] on div "Begin setting up the solar panels immediately after laying the cables." at bounding box center [385, 120] width 262 height 17
click at [254, 110] on input "a. Begin setting up the solar panels immediately after laying the cables." at bounding box center [254, 107] width 0 height 5
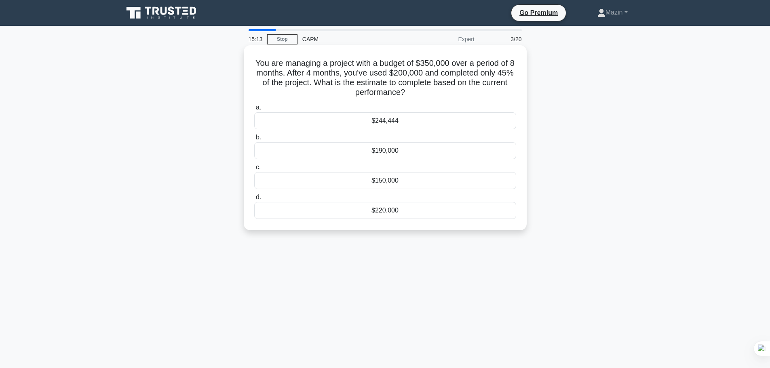
click at [387, 120] on div "$244,444" at bounding box center [385, 120] width 262 height 17
click at [254, 110] on input "a. $244,444" at bounding box center [254, 107] width 0 height 5
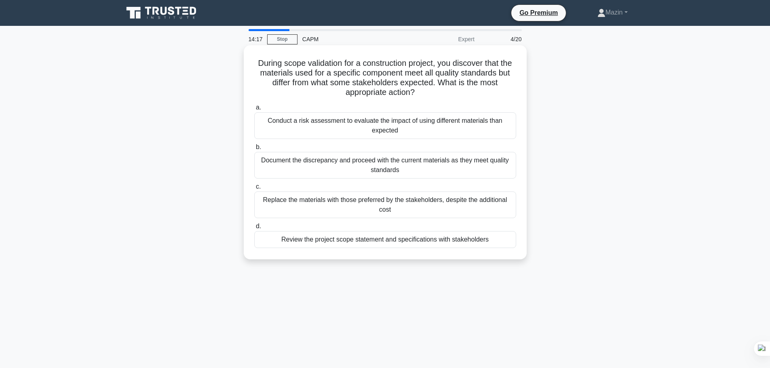
click at [436, 168] on div "Document the discrepancy and proceed with the current materials as they meet qu…" at bounding box center [385, 165] width 262 height 27
click at [254, 150] on input "b. Document the discrepancy and proceed with the current materials as they meet…" at bounding box center [254, 147] width 0 height 5
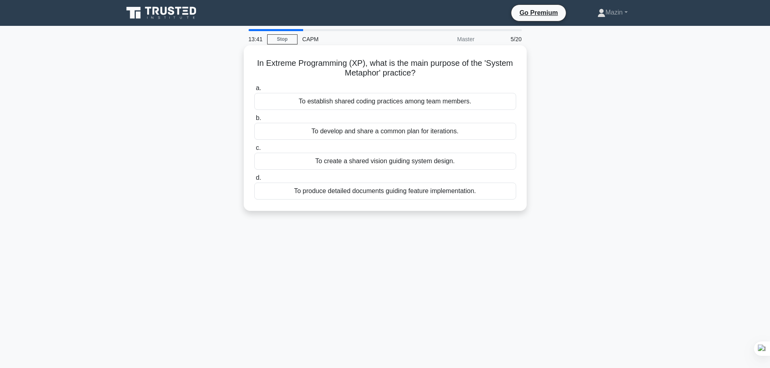
click at [376, 104] on div "To establish shared coding practices among team members." at bounding box center [385, 101] width 262 height 17
click at [254, 91] on input "a. To establish shared coding practices among team members." at bounding box center [254, 88] width 0 height 5
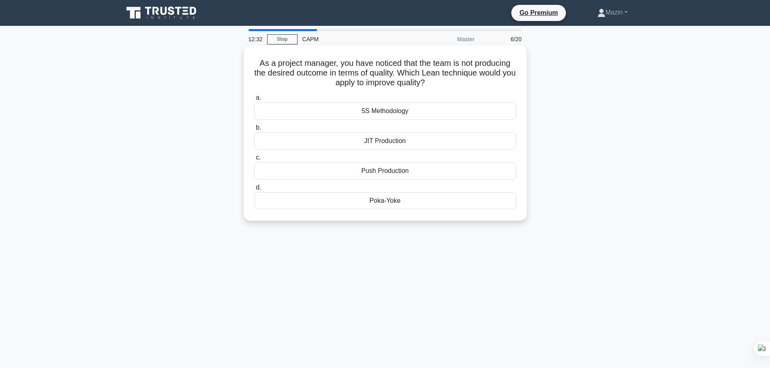
click at [362, 111] on div "5S Methodology" at bounding box center [385, 111] width 262 height 17
click at [254, 101] on input "a. 5S Methodology" at bounding box center [254, 97] width 0 height 5
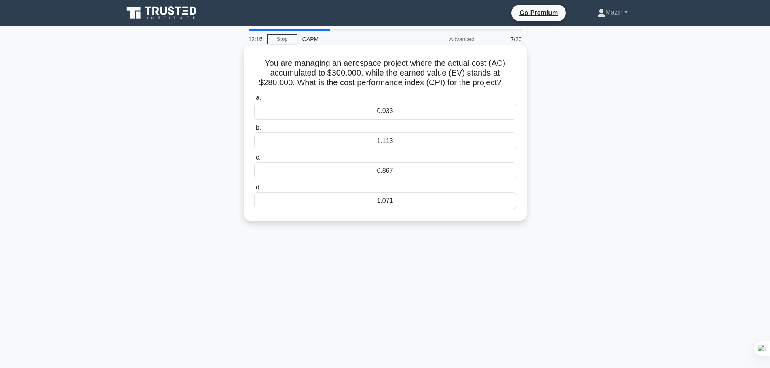
click at [441, 112] on div "0.933" at bounding box center [385, 111] width 262 height 17
click at [254, 101] on input "a. 0.933" at bounding box center [254, 97] width 0 height 5
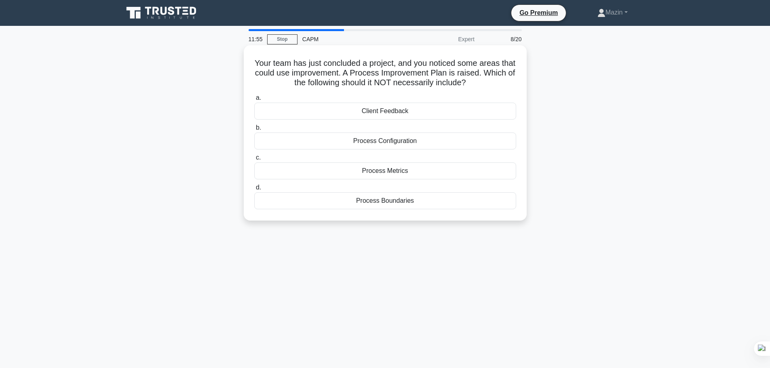
click at [394, 110] on div "Client Feedback" at bounding box center [385, 111] width 262 height 17
click at [254, 101] on input "a. Client Feedback" at bounding box center [254, 97] width 0 height 5
click at [380, 120] on div "Check Sheet" at bounding box center [385, 111] width 262 height 17
click at [254, 101] on input "a. Check Sheet" at bounding box center [254, 97] width 0 height 5
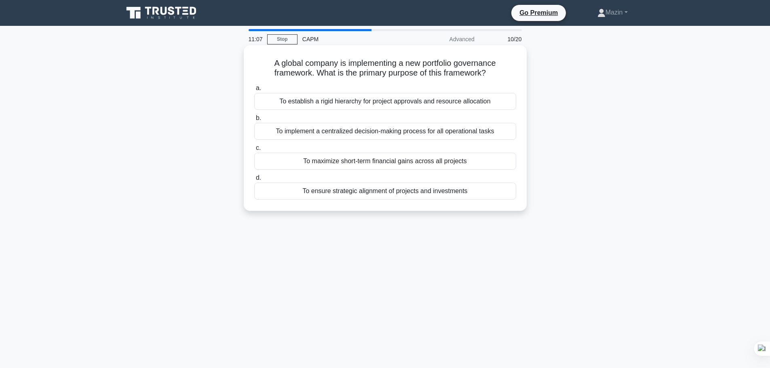
click at [394, 196] on div "To ensure strategic alignment of projects and investments" at bounding box center [385, 191] width 262 height 17
click at [254, 181] on input "d. To ensure strategic alignment of projects and investments" at bounding box center [254, 177] width 0 height 5
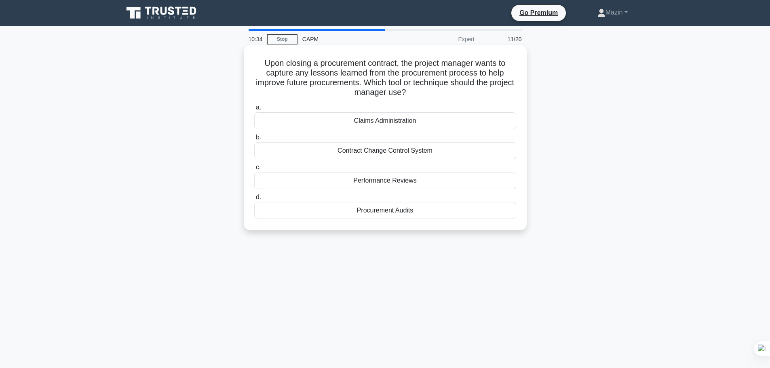
click at [435, 183] on div "Performance Reviews" at bounding box center [385, 180] width 262 height 17
click at [254, 170] on input "c. Performance Reviews" at bounding box center [254, 167] width 0 height 5
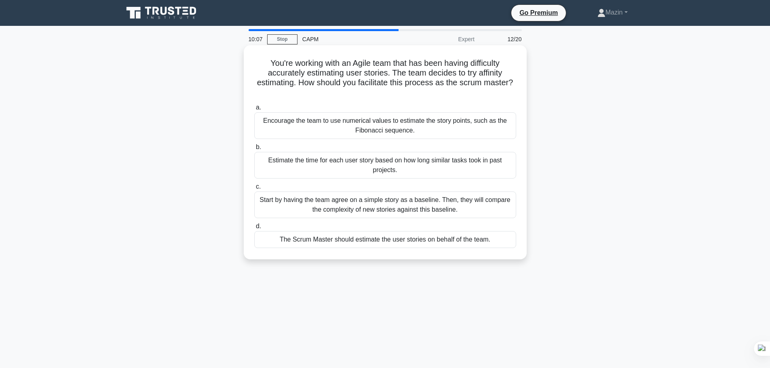
click at [424, 124] on div "Encourage the team to use numerical values to estimate the story points, such a…" at bounding box center [385, 125] width 262 height 27
click at [254, 110] on input "a. Encourage the team to use numerical values to estimate the story points, suc…" at bounding box center [254, 107] width 0 height 5
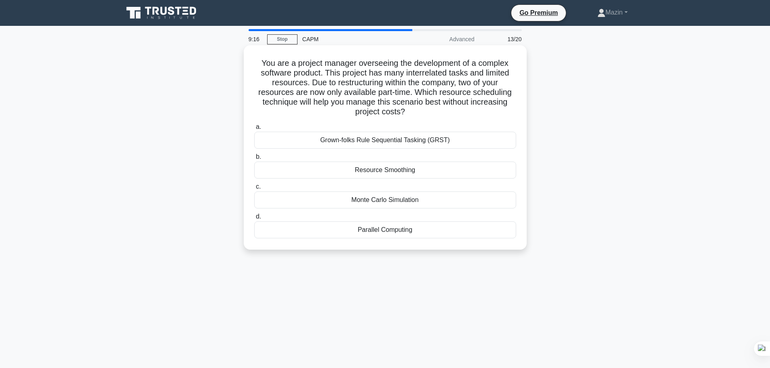
click at [391, 137] on div "Grown-folks Rule Sequential Tasking (GRST)" at bounding box center [385, 140] width 262 height 17
click at [254, 130] on input "a. Grown-folks Rule Sequential Tasking (GRST)" at bounding box center [254, 127] width 0 height 5
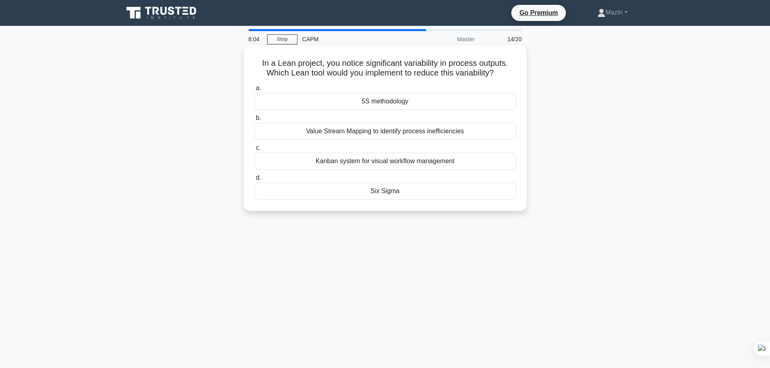
click at [404, 193] on div "Six Sigma" at bounding box center [385, 191] width 262 height 17
click at [254, 181] on input "d. Six Sigma" at bounding box center [254, 177] width 0 height 5
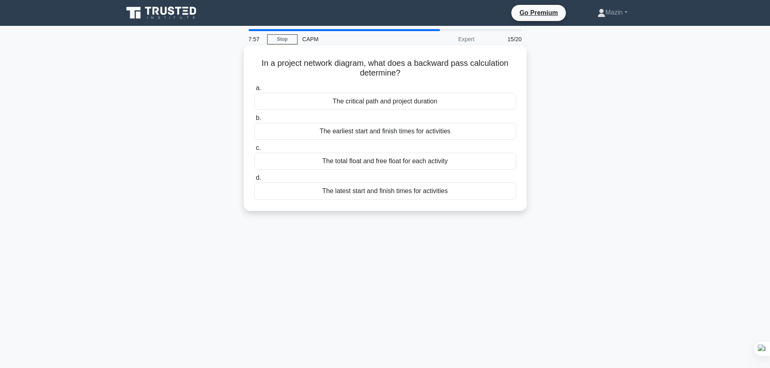
click at [372, 191] on div "The latest start and finish times for activities" at bounding box center [385, 191] width 262 height 17
click at [254, 181] on input "d. The latest start and finish times for activities" at bounding box center [254, 177] width 0 height 5
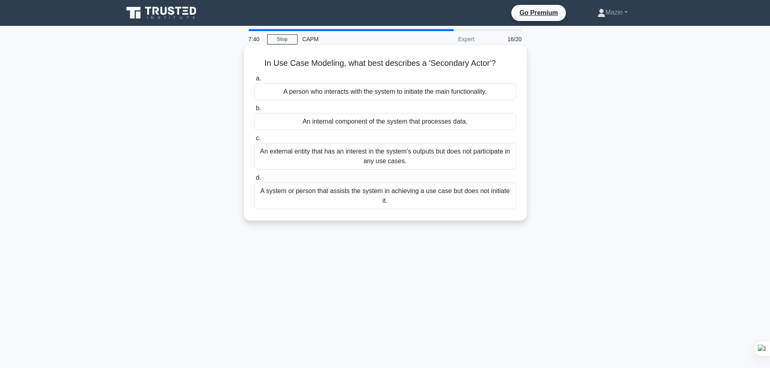
click at [376, 192] on div "A system or person that assists the system in achieving a use case but does not…" at bounding box center [385, 196] width 262 height 27
click at [254, 181] on input "d. A system or person that assists the system in achieving a use case but does …" at bounding box center [254, 177] width 0 height 5
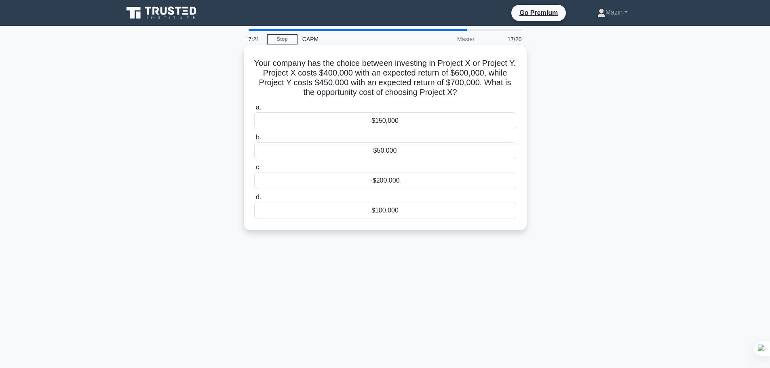
click at [425, 209] on div "$100,000" at bounding box center [385, 210] width 262 height 17
click at [254, 200] on input "d. $100,000" at bounding box center [254, 197] width 0 height 5
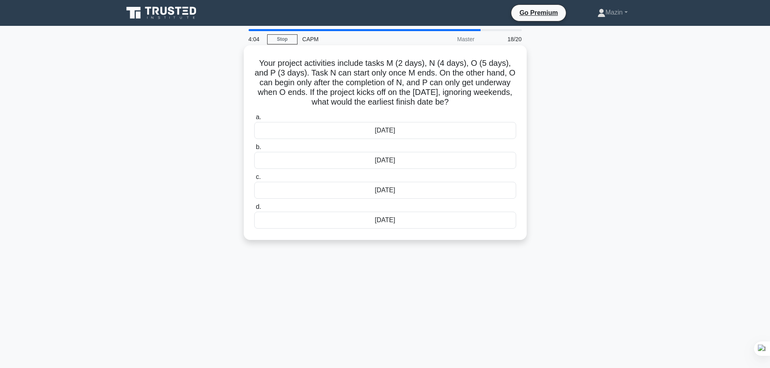
click at [394, 131] on div "19th of September" at bounding box center [385, 130] width 262 height 17
click at [254, 120] on input "a. 19th of September" at bounding box center [254, 117] width 0 height 5
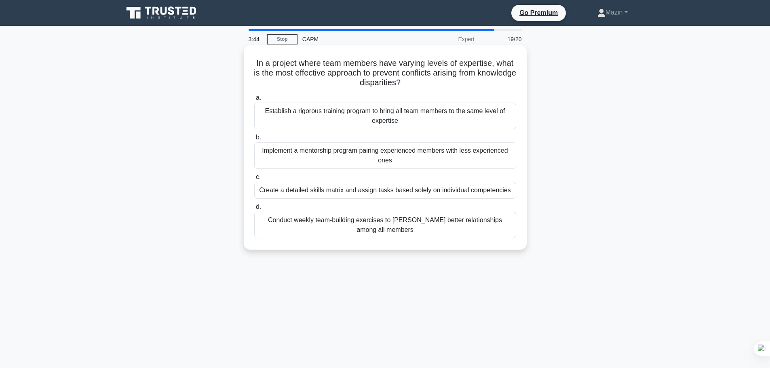
click at [368, 224] on div "Conduct weekly team-building exercises to foster better relationships among all…" at bounding box center [385, 225] width 262 height 27
click at [254, 210] on input "d. Conduct weekly team-building exercises to foster better relationships among …" at bounding box center [254, 207] width 0 height 5
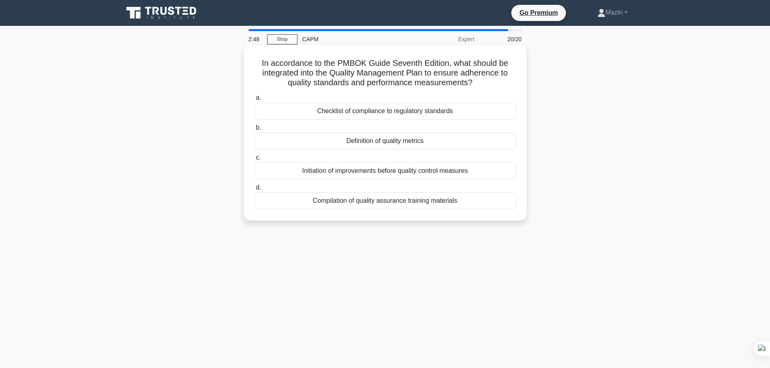
click at [410, 144] on div "Definition of quality metrics" at bounding box center [385, 141] width 262 height 17
click at [254, 131] on input "b. Definition of quality metrics" at bounding box center [254, 127] width 0 height 5
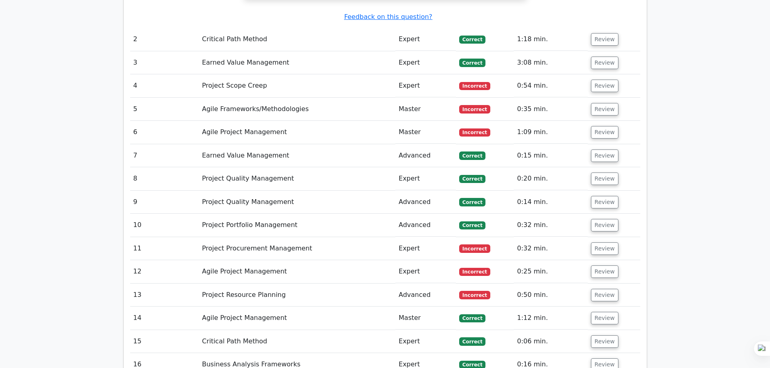
scroll to position [1415, 0]
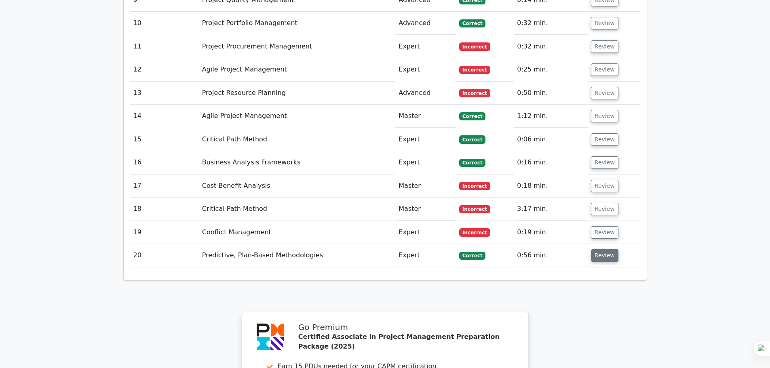
click at [608, 249] on button "Review" at bounding box center [604, 255] width 27 height 13
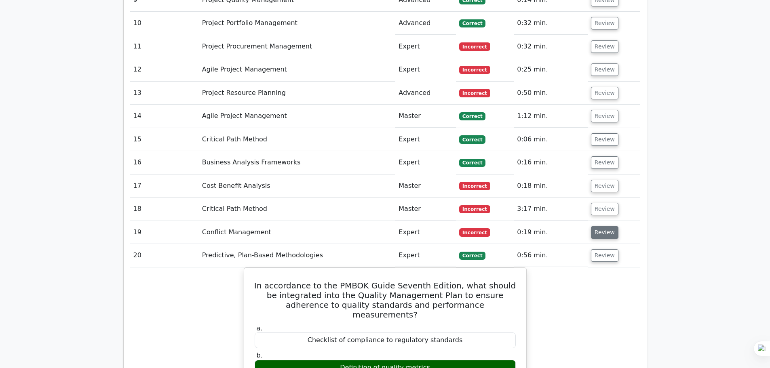
click at [597, 226] on button "Review" at bounding box center [604, 232] width 27 height 13
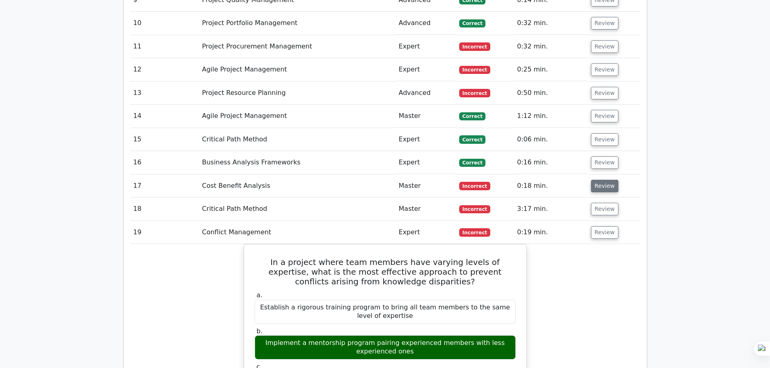
click at [598, 180] on button "Review" at bounding box center [604, 186] width 27 height 13
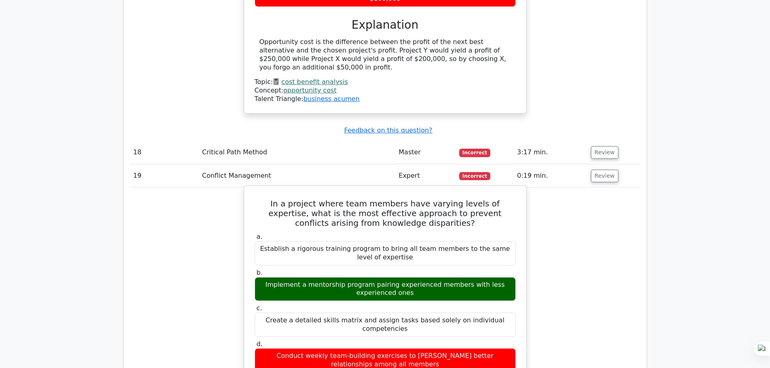
scroll to position [1739, 0]
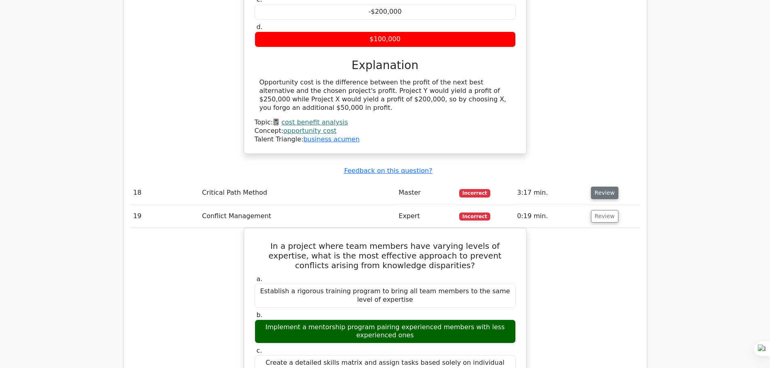
click at [607, 187] on button "Review" at bounding box center [604, 193] width 27 height 13
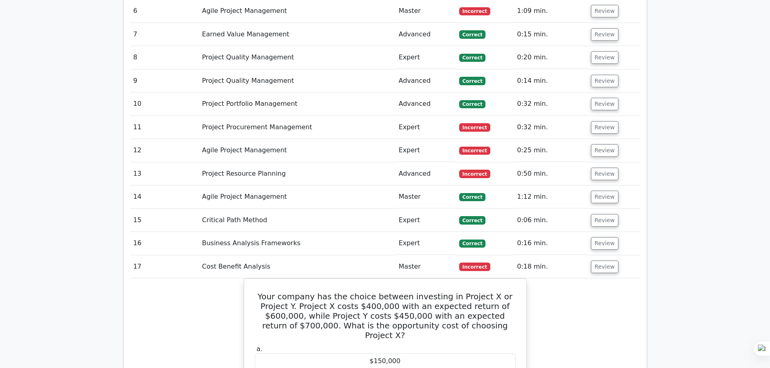
scroll to position [1132, 0]
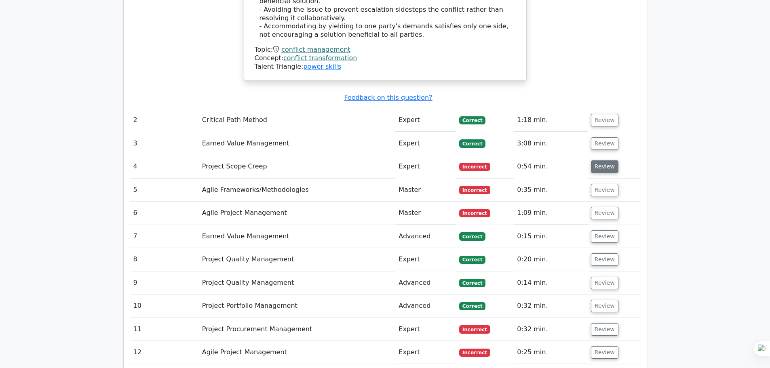
click at [596, 161] on button "Review" at bounding box center [604, 167] width 27 height 13
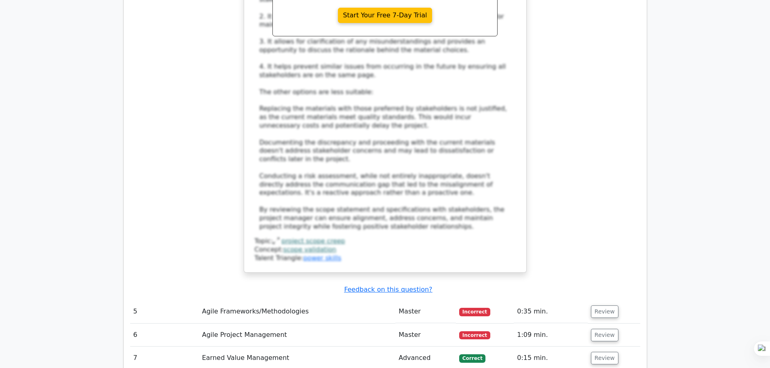
scroll to position [1617, 0]
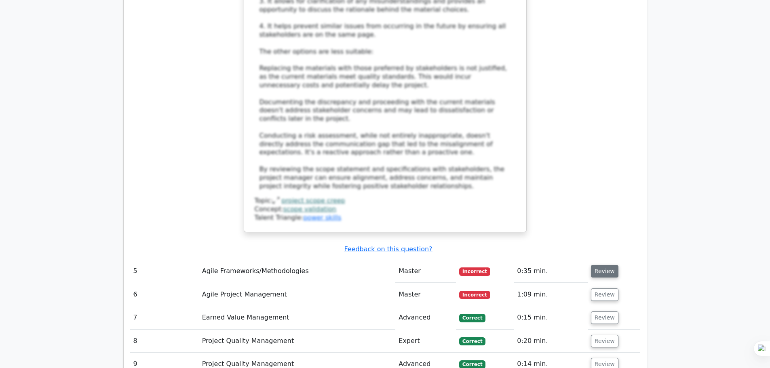
click at [614, 265] on button "Review" at bounding box center [604, 271] width 27 height 13
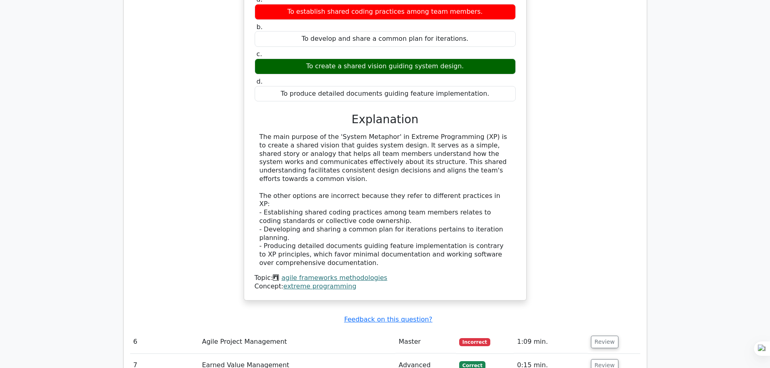
scroll to position [1981, 0]
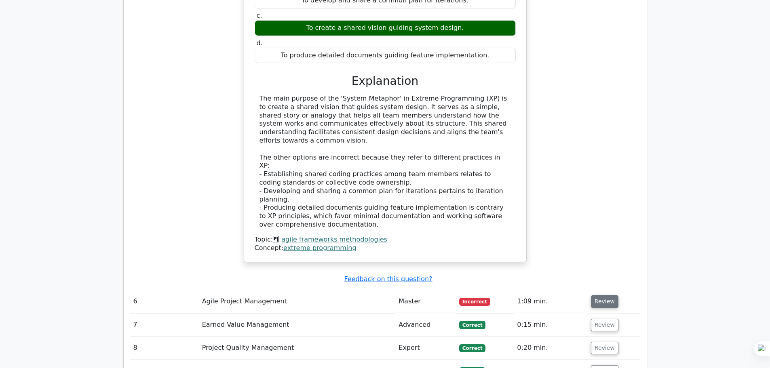
click at [594, 296] on button "Review" at bounding box center [604, 302] width 27 height 13
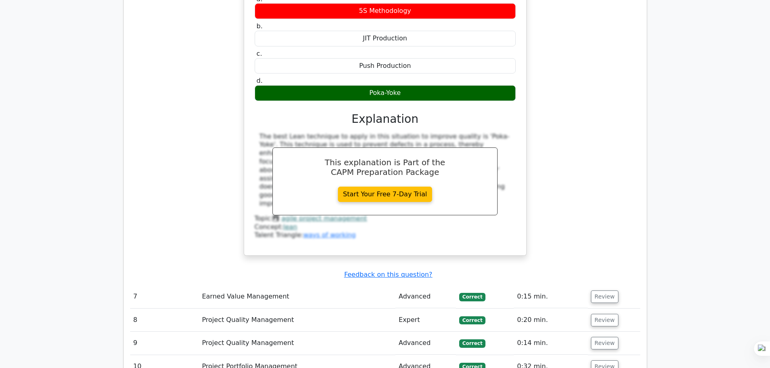
scroll to position [2507, 0]
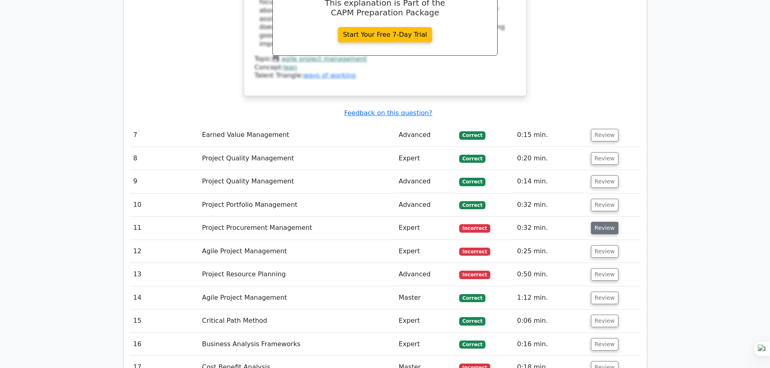
click at [595, 222] on button "Review" at bounding box center [604, 228] width 27 height 13
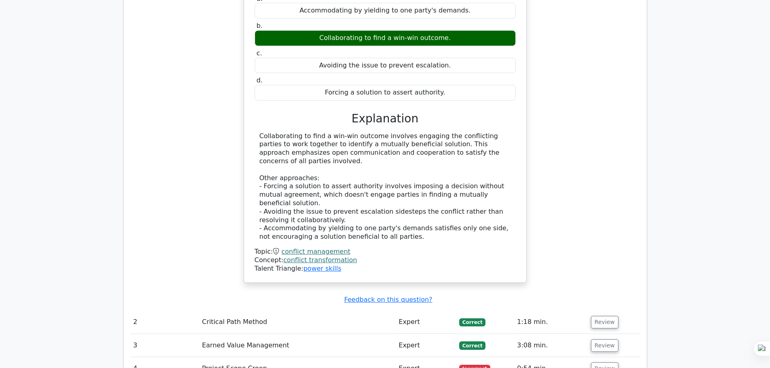
scroll to position [970, 0]
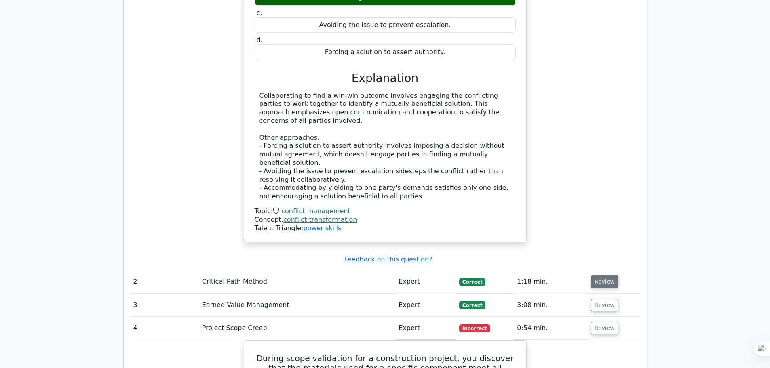
click at [596, 276] on button "Review" at bounding box center [604, 282] width 27 height 13
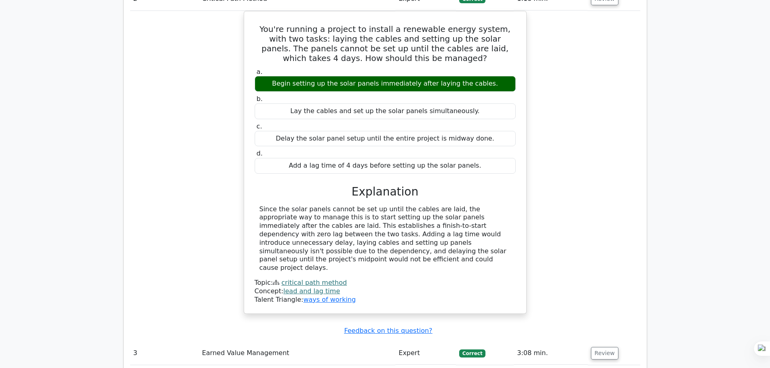
scroll to position [1334, 0]
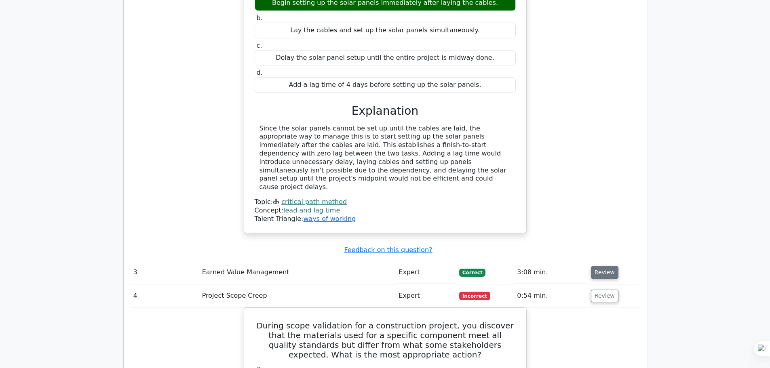
click at [610, 266] on button "Review" at bounding box center [604, 272] width 27 height 13
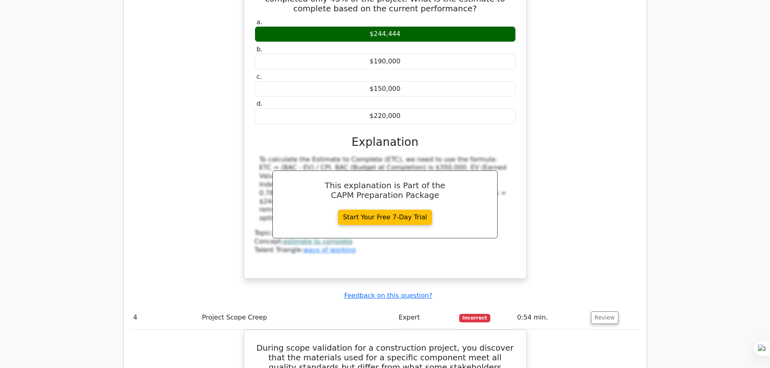
scroll to position [1779, 0]
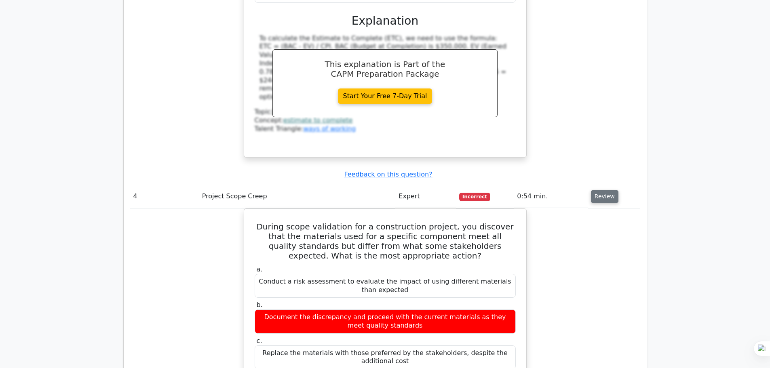
click at [593, 190] on button "Review" at bounding box center [604, 196] width 27 height 13
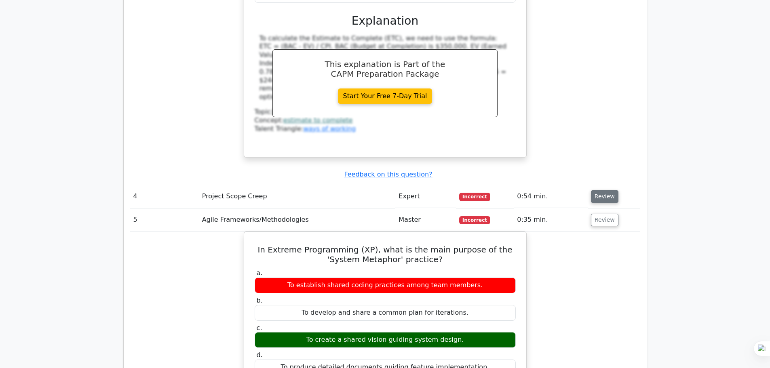
click at [596, 190] on button "Review" at bounding box center [604, 196] width 27 height 13
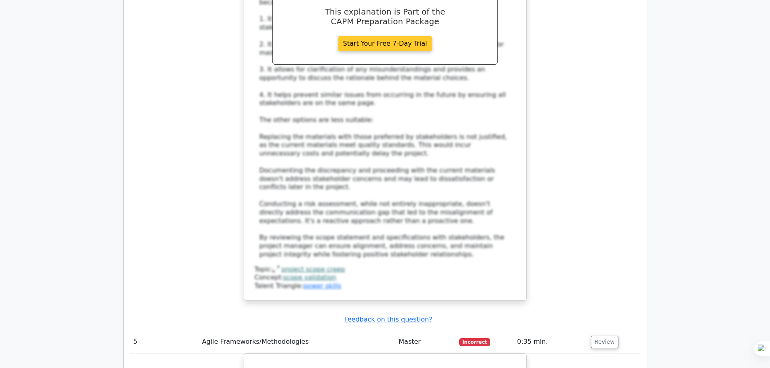
scroll to position [2345, 0]
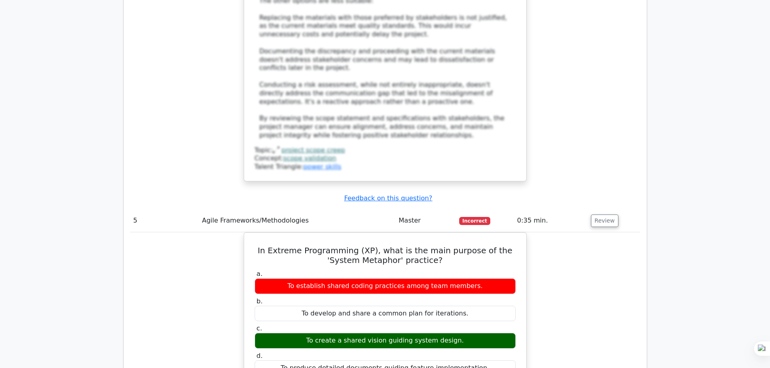
click at [590, 209] on td "Review" at bounding box center [614, 220] width 53 height 23
click at [595, 215] on button "Review" at bounding box center [604, 221] width 27 height 13
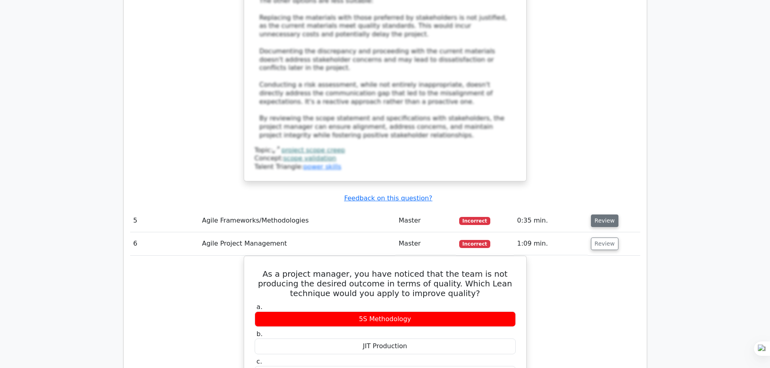
click at [595, 215] on button "Review" at bounding box center [604, 221] width 27 height 13
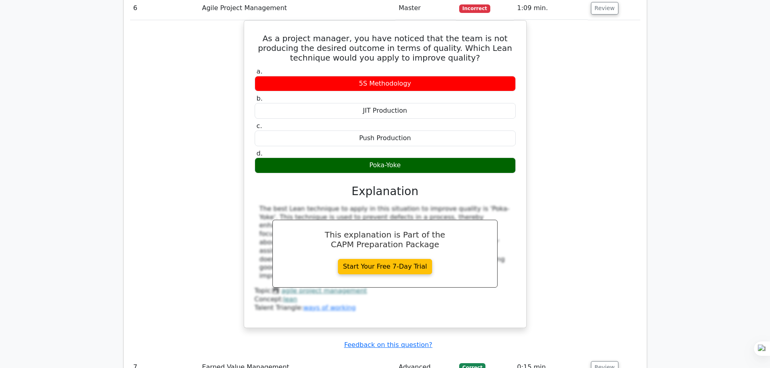
scroll to position [3032, 0]
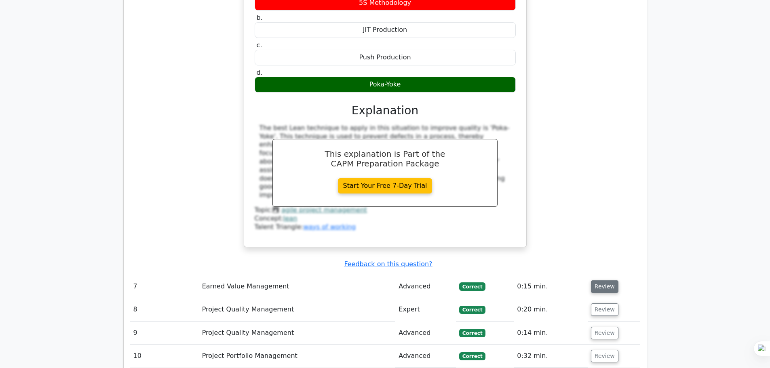
click at [603, 281] on button "Review" at bounding box center [604, 287] width 27 height 13
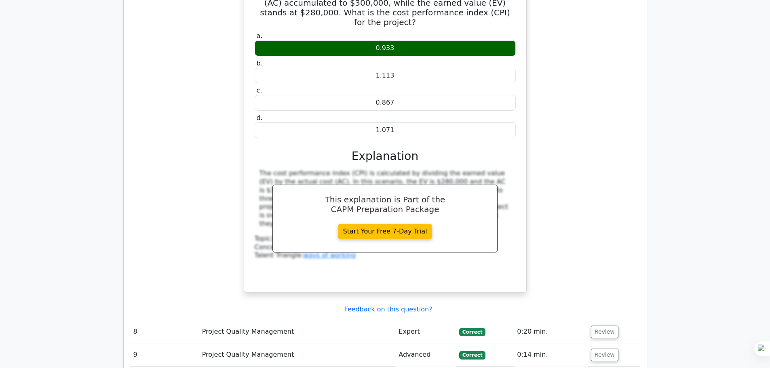
scroll to position [3396, 0]
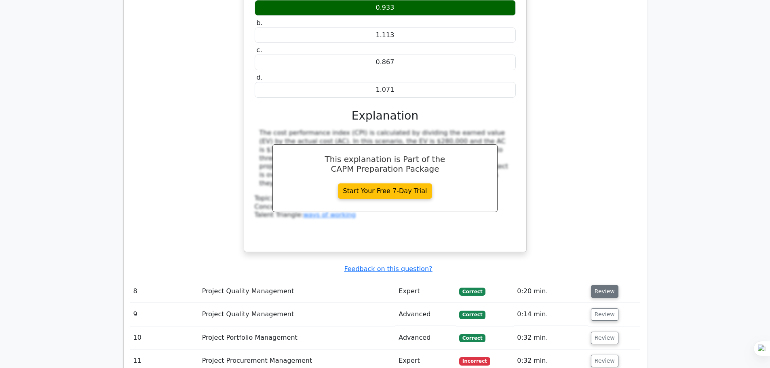
click at [592, 285] on button "Review" at bounding box center [604, 291] width 27 height 13
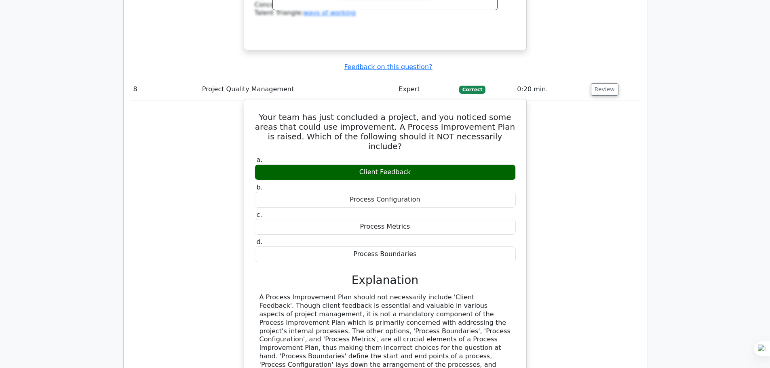
scroll to position [3639, 0]
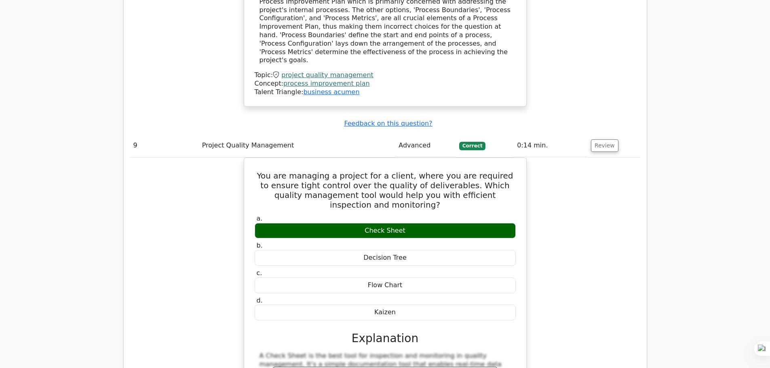
scroll to position [4043, 0]
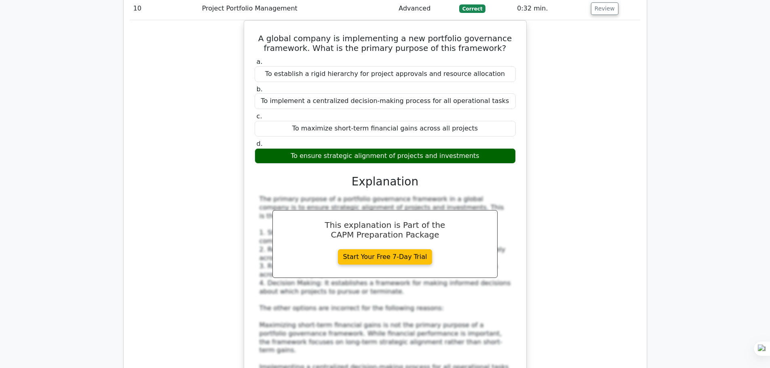
scroll to position [4609, 0]
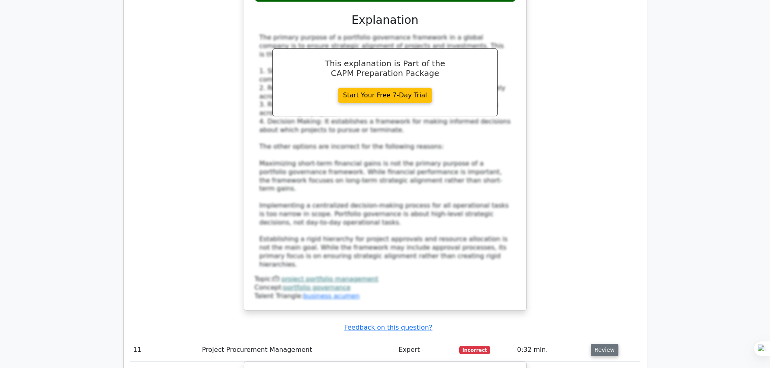
click at [602, 344] on button "Review" at bounding box center [604, 350] width 27 height 13
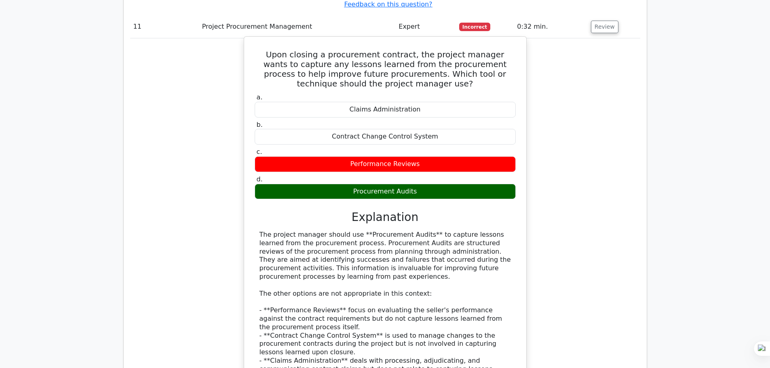
scroll to position [5054, 0]
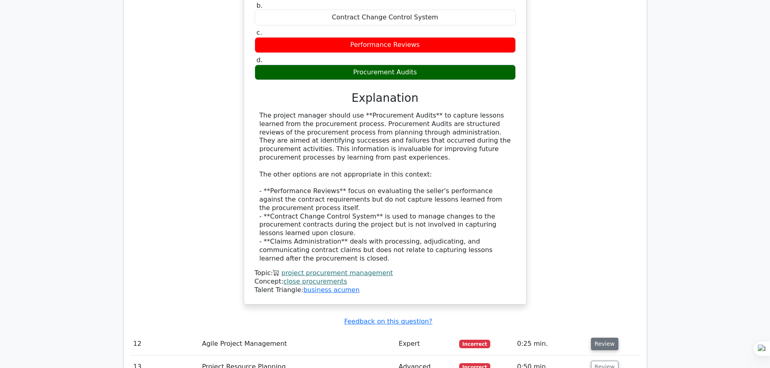
click at [609, 338] on button "Review" at bounding box center [604, 344] width 27 height 13
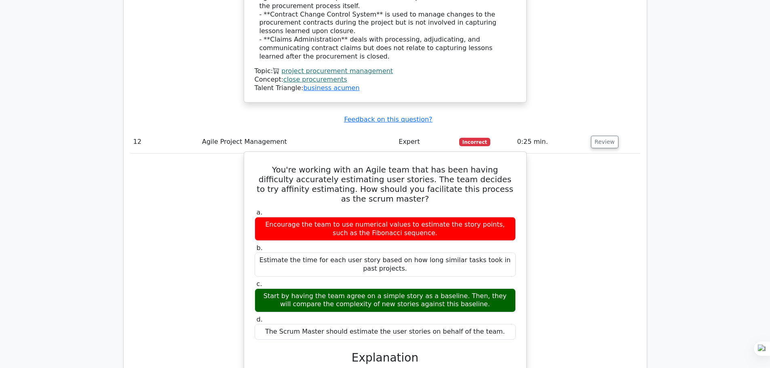
scroll to position [5458, 0]
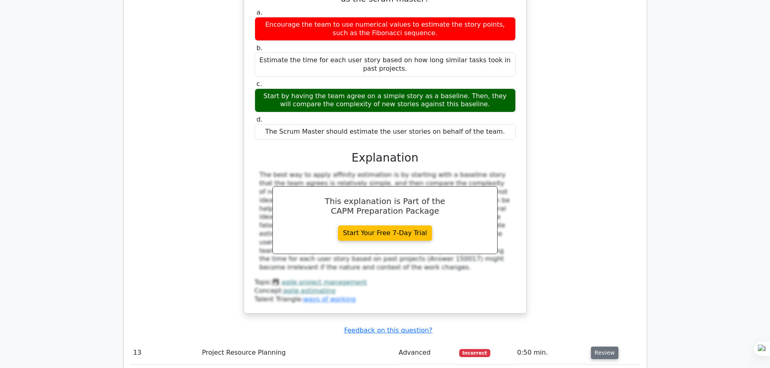
click at [600, 347] on button "Review" at bounding box center [604, 353] width 27 height 13
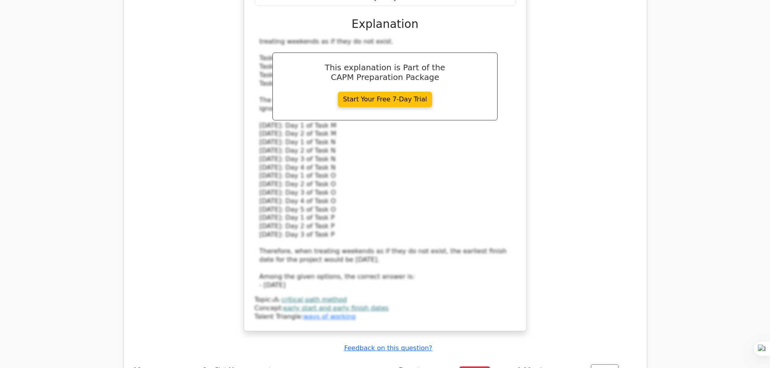
scroll to position [6914, 0]
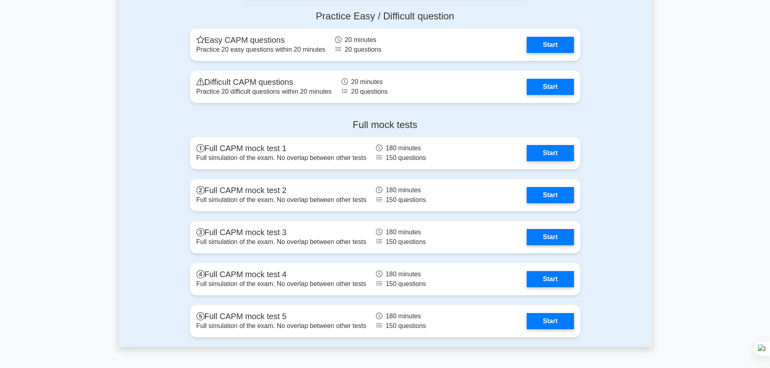
scroll to position [2562, 0]
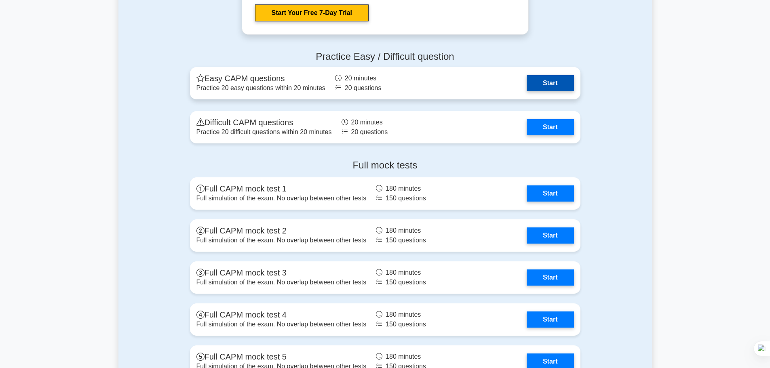
click at [547, 79] on link "Start" at bounding box center [550, 83] width 47 height 16
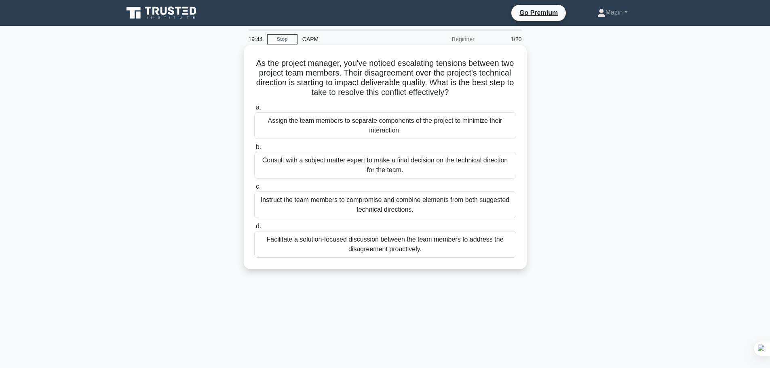
click at [381, 247] on div "Facilitate a solution-focused discussion between the team members to address th…" at bounding box center [385, 244] width 262 height 27
click at [254, 229] on input "d. Facilitate a solution-focused discussion between the team members to address…" at bounding box center [254, 226] width 0 height 5
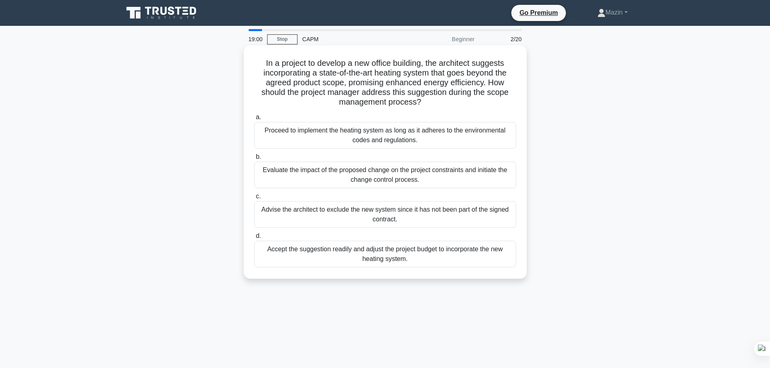
click at [346, 178] on div "Evaluate the impact of the proposed change on the project constraints and initi…" at bounding box center [385, 175] width 262 height 27
click at [254, 160] on input "b. Evaluate the impact of the proposed change on the project constraints and in…" at bounding box center [254, 156] width 0 height 5
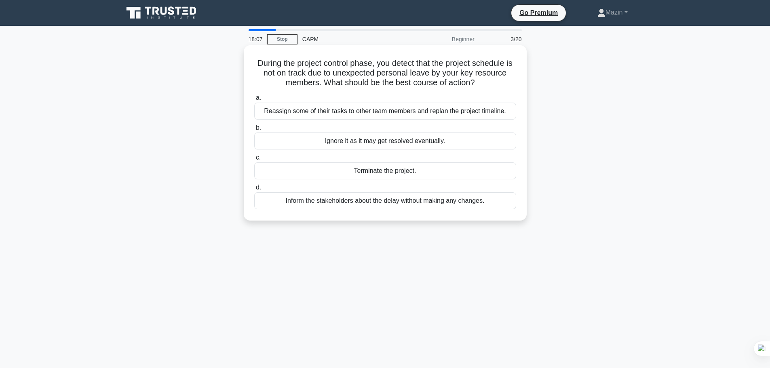
click at [405, 203] on div "Inform the stakeholders about the delay without making any changes." at bounding box center [385, 200] width 262 height 17
click at [254, 190] on input "d. Inform the stakeholders about the delay without making any changes." at bounding box center [254, 187] width 0 height 5
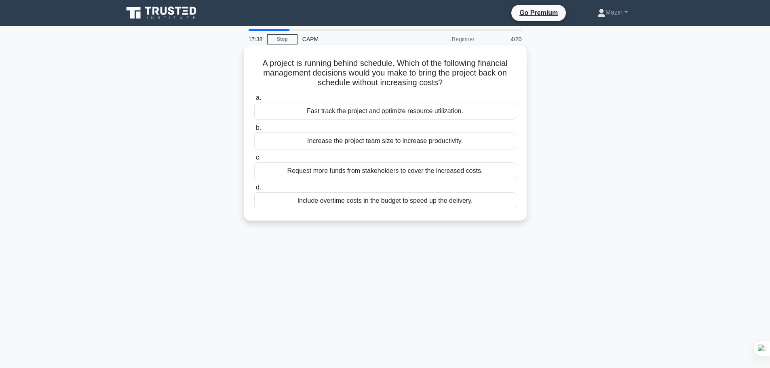
click at [400, 114] on div "Fast track the project and optimize resource utilization." at bounding box center [385, 111] width 262 height 17
click at [254, 101] on input "a. Fast track the project and optimize resource utilization." at bounding box center [254, 97] width 0 height 5
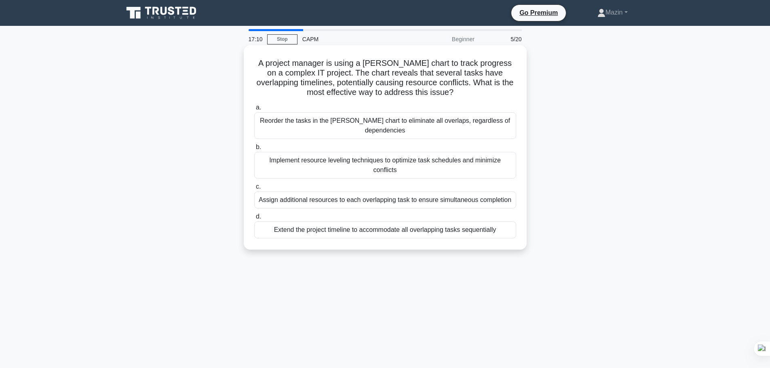
click at [423, 157] on div "Implement resource leveling techniques to optimize task schedules and minimize …" at bounding box center [385, 165] width 262 height 27
click at [254, 150] on input "b. Implement resource leveling techniques to optimize task schedules and minimi…" at bounding box center [254, 147] width 0 height 5
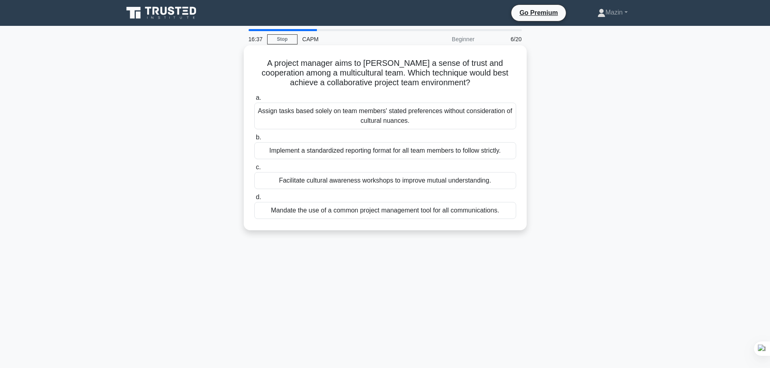
click at [492, 187] on div "Facilitate cultural awareness workshops to improve mutual understanding." at bounding box center [385, 180] width 262 height 17
click at [254, 170] on input "c. Facilitate cultural awareness workshops to improve mutual understanding." at bounding box center [254, 167] width 0 height 5
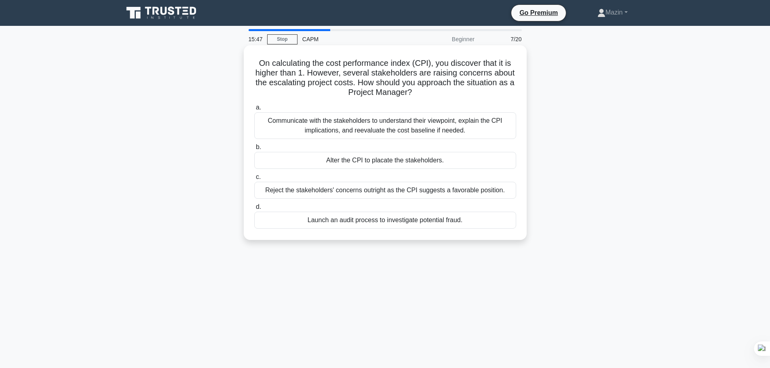
click at [405, 133] on div "Communicate with the stakeholders to understand their viewpoint, explain the CP…" at bounding box center [385, 125] width 262 height 27
click at [254, 110] on input "a. Communicate with the stakeholders to understand their viewpoint, explain the…" at bounding box center [254, 107] width 0 height 5
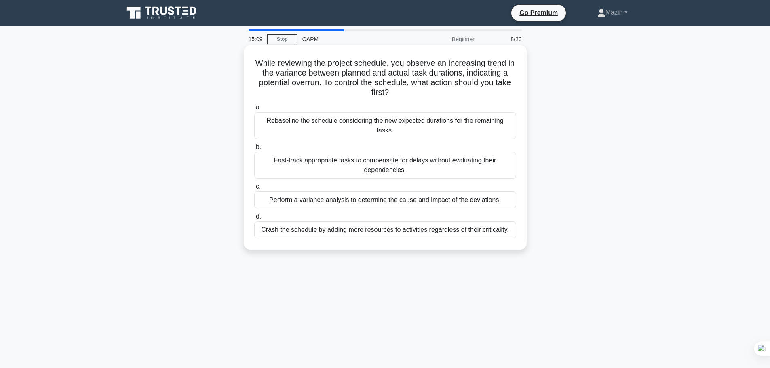
click at [417, 192] on div "Perform a variance analysis to determine the cause and impact of the deviations." at bounding box center [385, 200] width 262 height 17
click at [254, 190] on input "c. Perform a variance analysis to determine the cause and impact of the deviati…" at bounding box center [254, 186] width 0 height 5
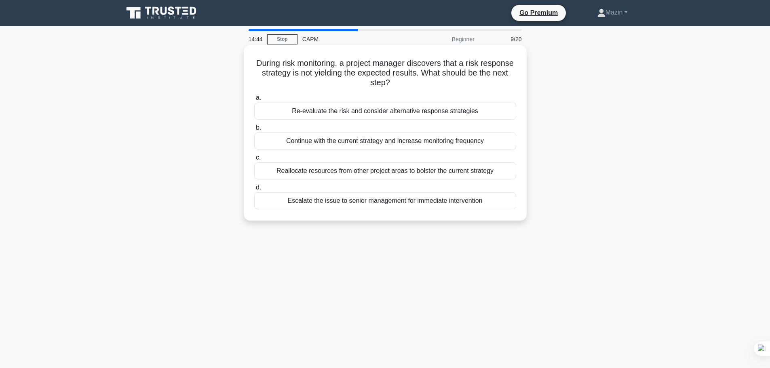
click at [398, 114] on div "Re-evaluate the risk and consider alternative response strategies" at bounding box center [385, 111] width 262 height 17
click at [254, 101] on input "a. Re-evaluate the risk and consider alternative response strategies" at bounding box center [254, 97] width 0 height 5
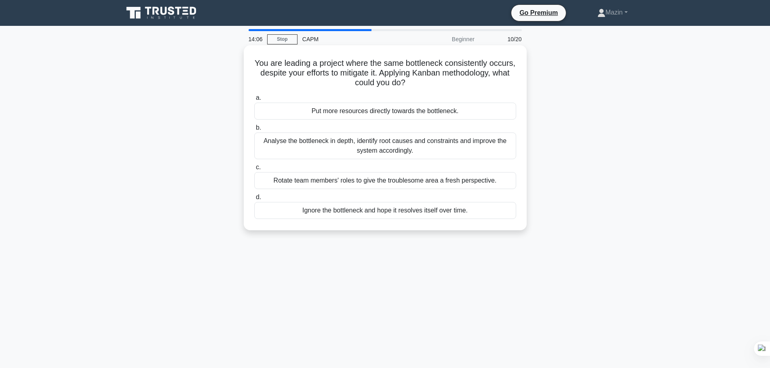
click at [396, 146] on div "Analyse the bottleneck in depth, identify root causes and constraints and impro…" at bounding box center [385, 146] width 262 height 27
click at [254, 131] on input "b. Analyse the bottleneck in depth, identify root causes and constraints and im…" at bounding box center [254, 127] width 0 height 5
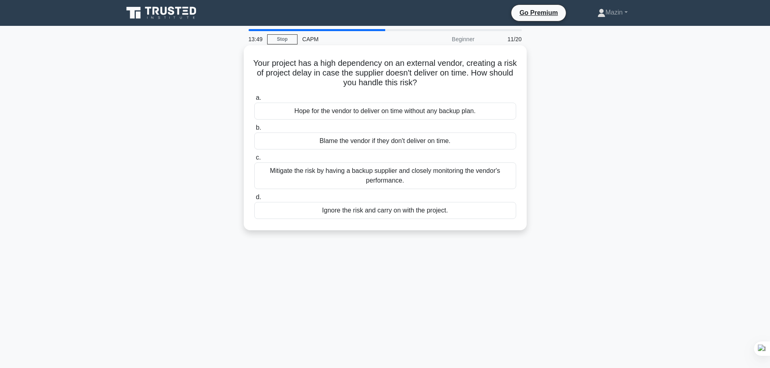
click at [384, 169] on div "Mitigate the risk by having a backup supplier and closely monitoring the vendor…" at bounding box center [385, 176] width 262 height 27
click at [254, 161] on input "c. Mitigate the risk by having a backup supplier and closely monitoring the ven…" at bounding box center [254, 157] width 0 height 5
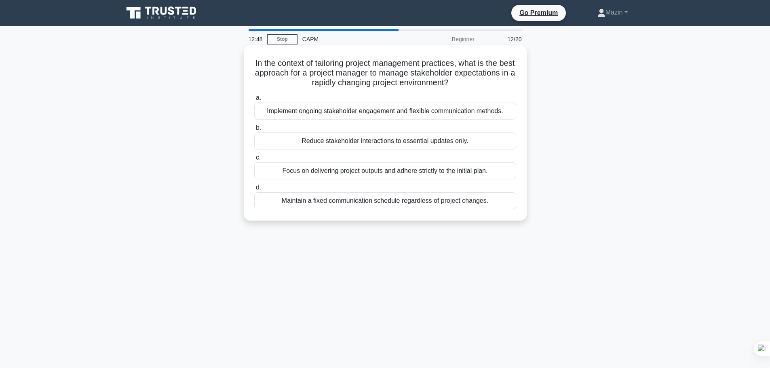
click at [355, 116] on div "Implement ongoing stakeholder engagement and flexible communication methods." at bounding box center [385, 111] width 262 height 17
click at [254, 101] on input "a. Implement ongoing stakeholder engagement and flexible communication methods." at bounding box center [254, 97] width 0 height 5
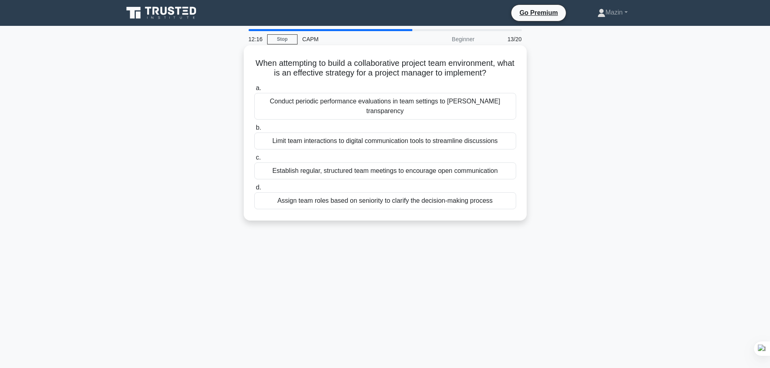
click at [357, 165] on div "Establish regular, structured team meetings to encourage open communication" at bounding box center [385, 171] width 262 height 17
click at [254, 161] on input "c. Establish regular, structured team meetings to encourage open communication" at bounding box center [254, 157] width 0 height 5
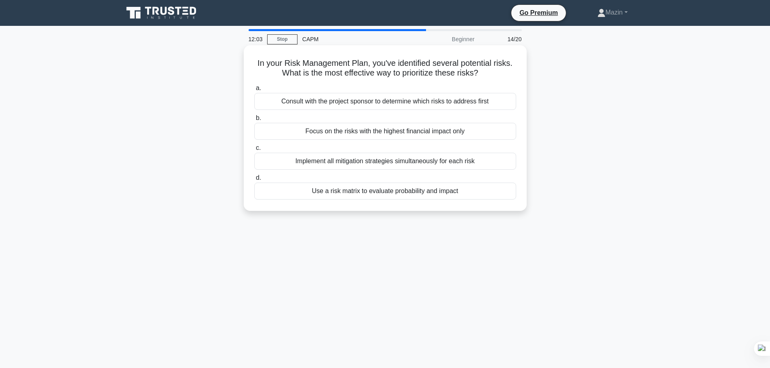
click at [366, 190] on div "Use a risk matrix to evaluate probability and impact" at bounding box center [385, 191] width 262 height 17
click at [254, 181] on input "d. Use a risk matrix to evaluate probability and impact" at bounding box center [254, 177] width 0 height 5
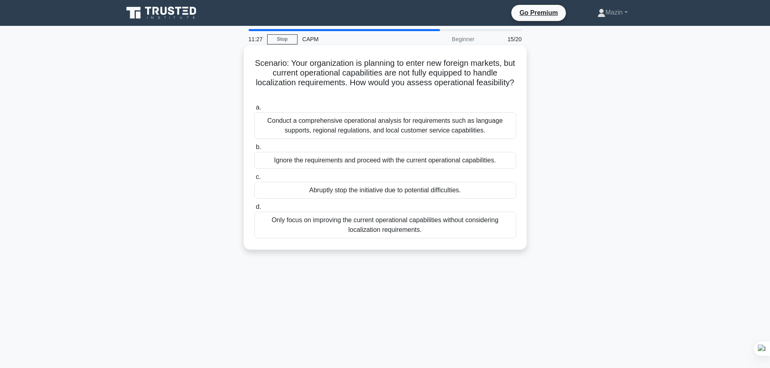
click at [364, 125] on div "Conduct a comprehensive operational analysis for requirements such as language …" at bounding box center [385, 125] width 262 height 27
click at [254, 110] on input "a. Conduct a comprehensive operational analysis for requirements such as langua…" at bounding box center [254, 107] width 0 height 5
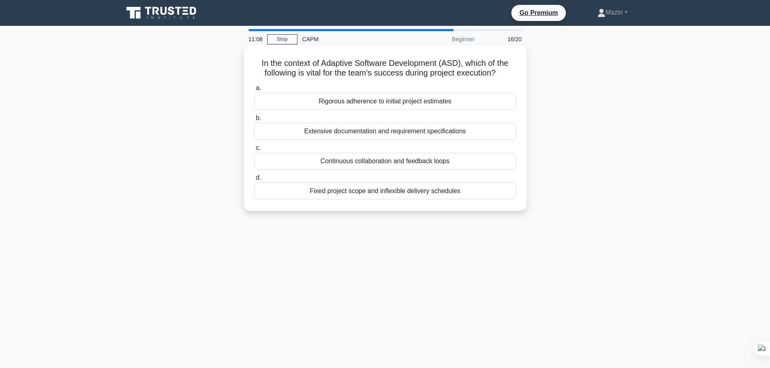
click at [393, 162] on div "Continuous collaboration and feedback loops" at bounding box center [385, 161] width 262 height 17
click at [254, 151] on input "c. Continuous collaboration and feedback loops" at bounding box center [254, 148] width 0 height 5
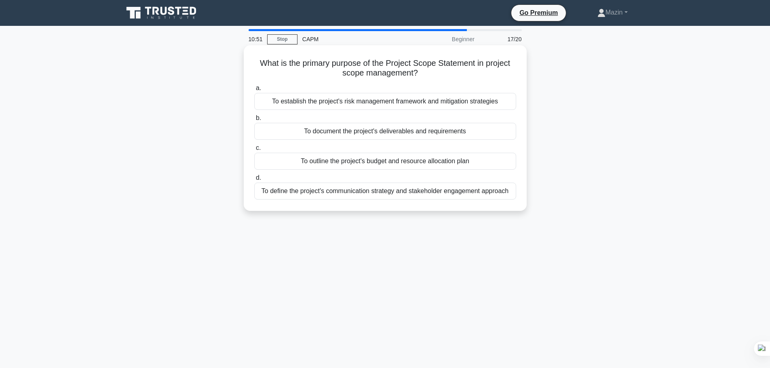
click at [365, 131] on div "To document the project's deliverables and requirements" at bounding box center [385, 131] width 262 height 17
click at [254, 121] on input "b. To document the project's deliverables and requirements" at bounding box center [254, 118] width 0 height 5
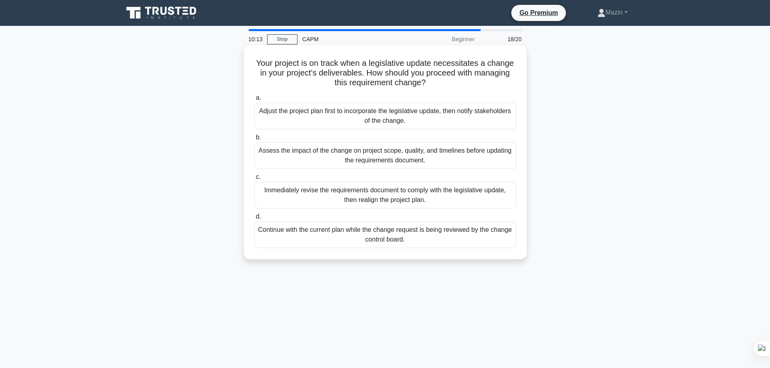
click at [355, 160] on div "Assess the impact of the change on project scope, quality, and timelines before…" at bounding box center [385, 155] width 262 height 27
click at [254, 140] on input "b. Assess the impact of the change on project scope, quality, and timelines bef…" at bounding box center [254, 137] width 0 height 5
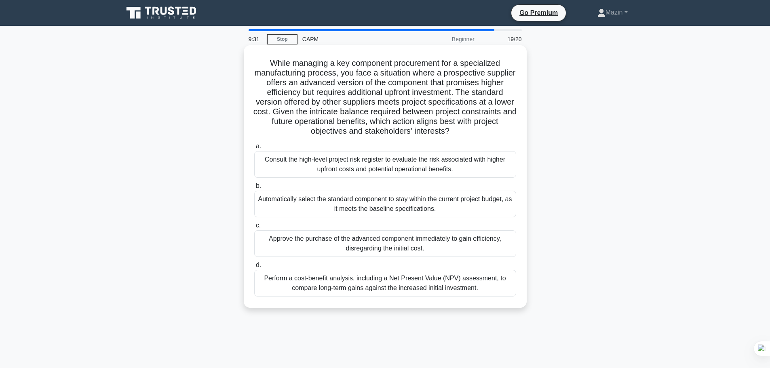
click at [369, 286] on div "Perform a cost-benefit analysis, including a Net Present Value (NPV) assessment…" at bounding box center [385, 283] width 262 height 27
click at [254, 268] on input "d. Perform a cost-benefit analysis, including a Net Present Value (NPV) assessm…" at bounding box center [254, 265] width 0 height 5
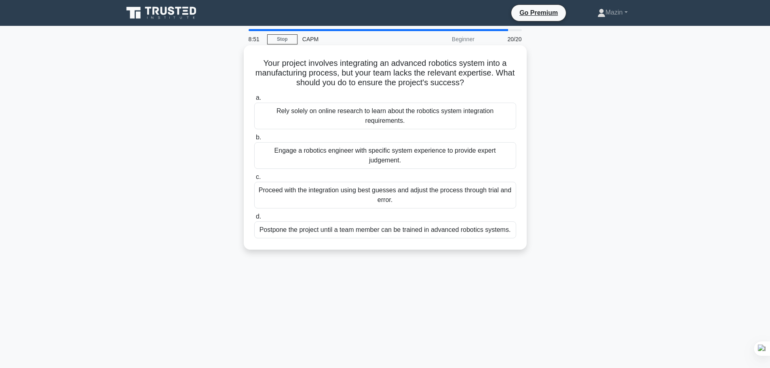
click at [417, 151] on div "Engage a robotics engineer with specific system experience to provide expert ju…" at bounding box center [385, 155] width 262 height 27
click at [254, 140] on input "b. Engage a robotics engineer with specific system experience to provide expert…" at bounding box center [254, 137] width 0 height 5
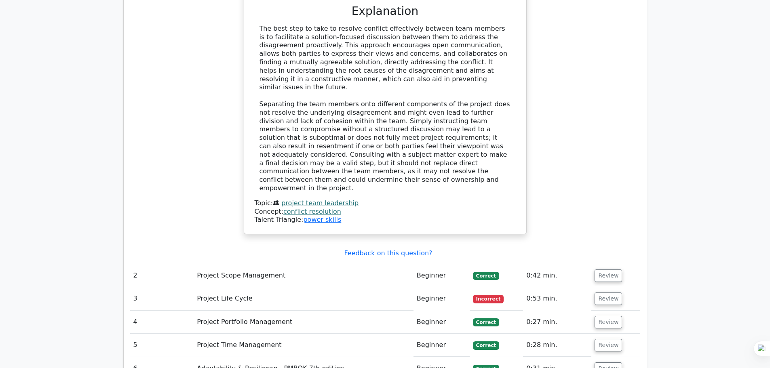
scroll to position [1173, 0]
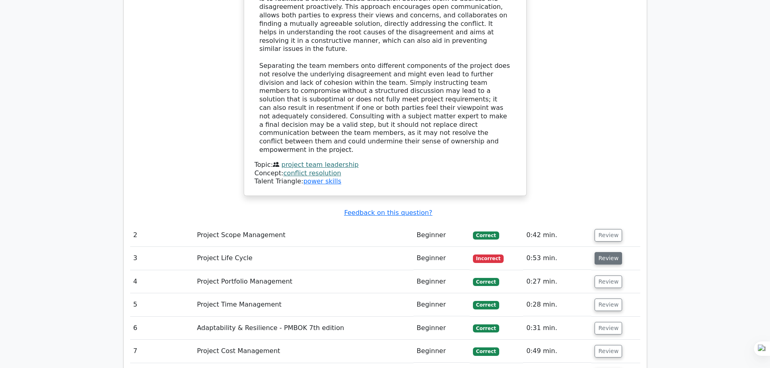
click at [602, 252] on button "Review" at bounding box center [608, 258] width 27 height 13
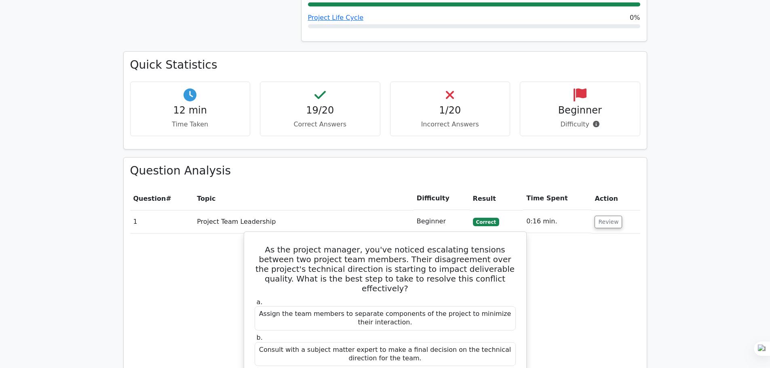
scroll to position [647, 0]
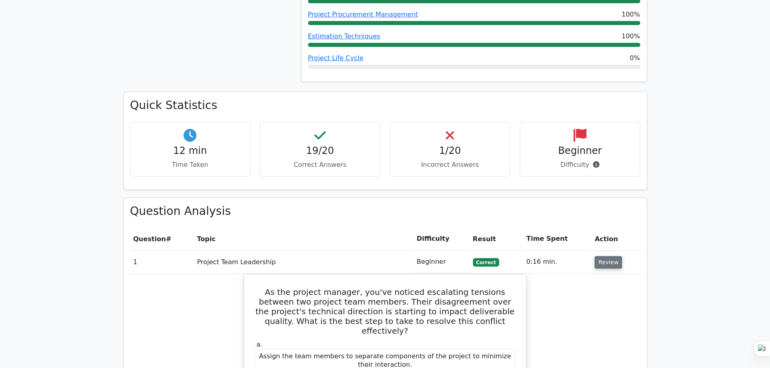
click at [606, 256] on button "Review" at bounding box center [608, 262] width 27 height 13
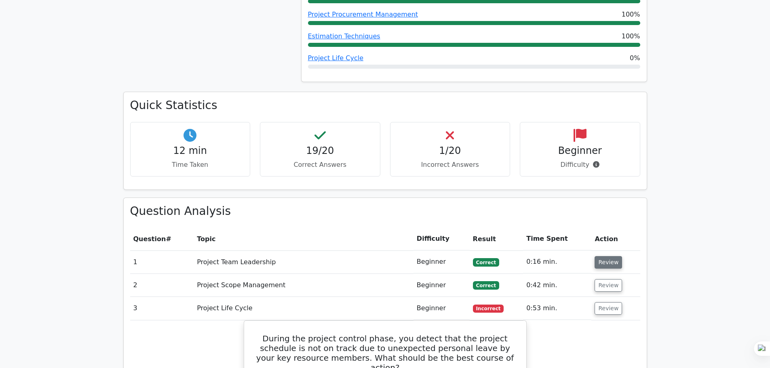
click at [606, 256] on button "Review" at bounding box center [608, 262] width 27 height 13
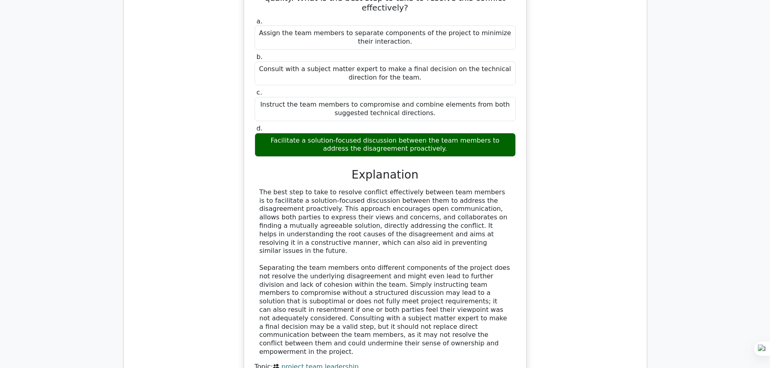
scroll to position [1213, 0]
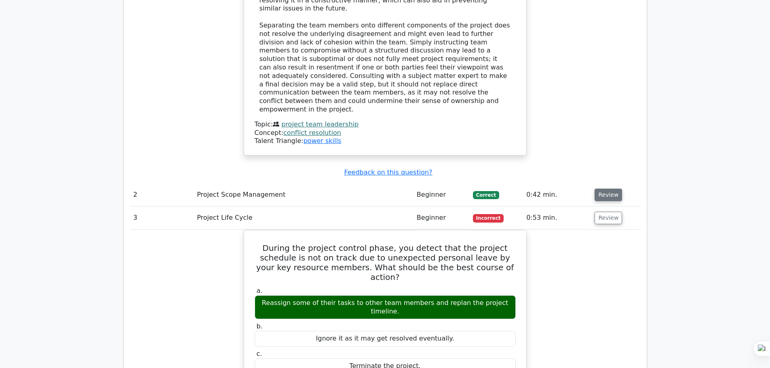
click at [603, 189] on button "Review" at bounding box center [608, 195] width 27 height 13
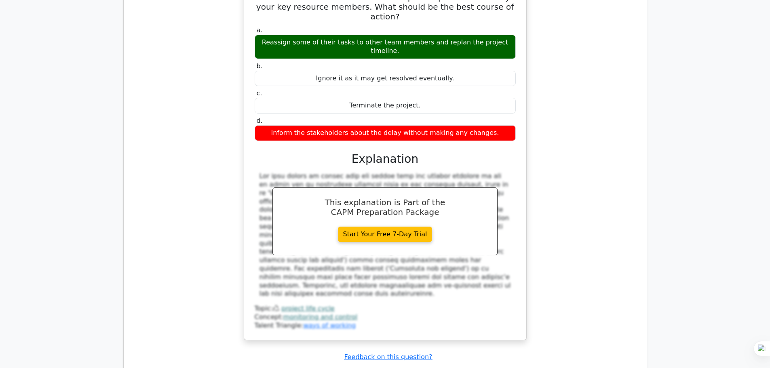
scroll to position [2102, 0]
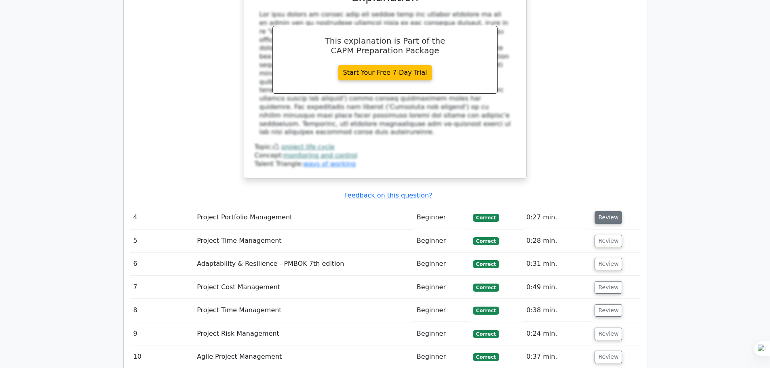
click at [596, 211] on button "Review" at bounding box center [608, 217] width 27 height 13
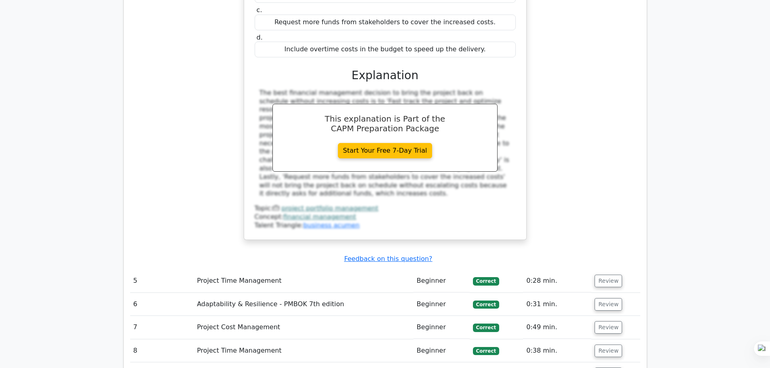
scroll to position [2466, 0]
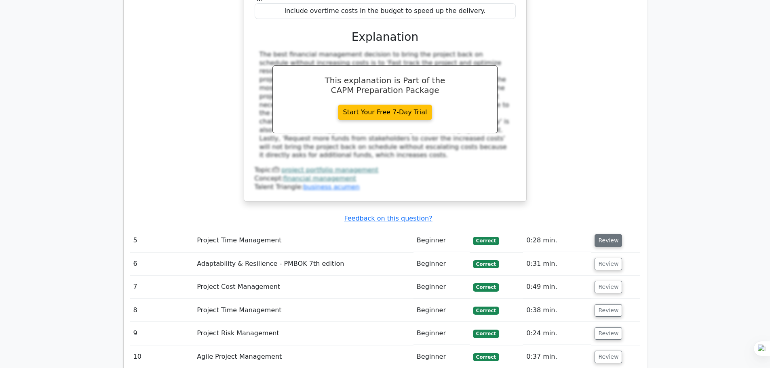
click at [605, 235] on button "Review" at bounding box center [608, 241] width 27 height 13
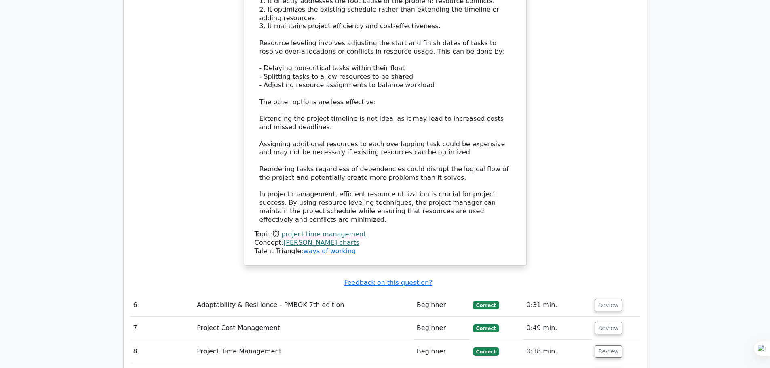
scroll to position [3154, 0]
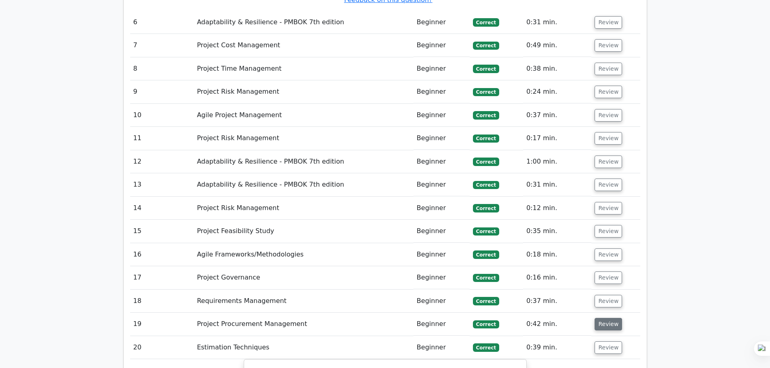
click at [600, 318] on button "Review" at bounding box center [608, 324] width 27 height 13
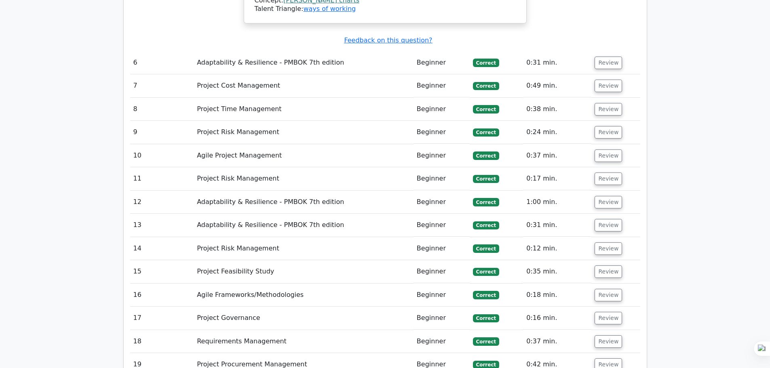
scroll to position [3194, 0]
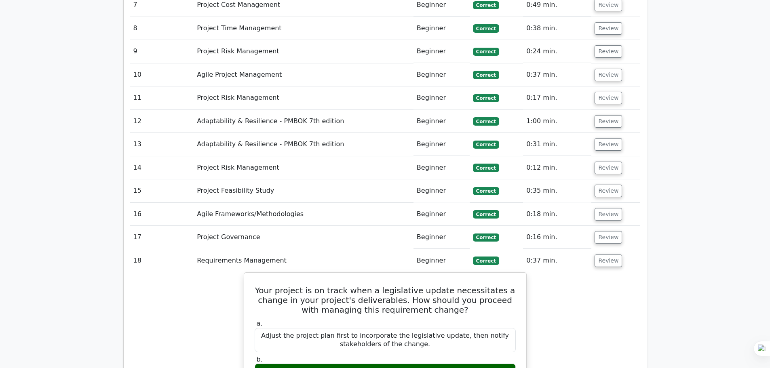
scroll to position [3154, 0]
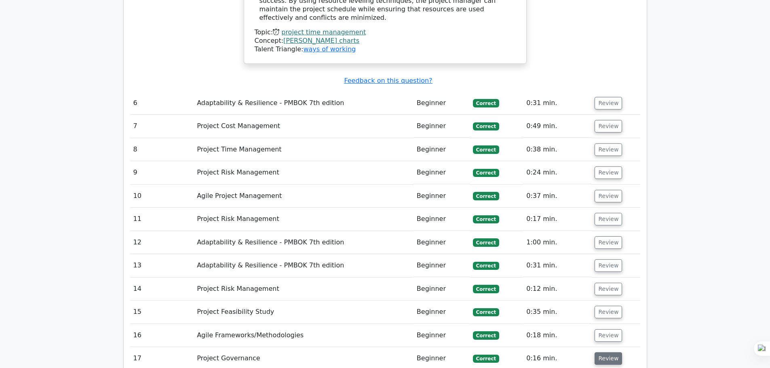
click at [604, 353] on button "Review" at bounding box center [608, 359] width 27 height 13
click at [607, 353] on button "Review" at bounding box center [608, 359] width 27 height 13
click at [609, 330] on button "Review" at bounding box center [608, 336] width 27 height 13
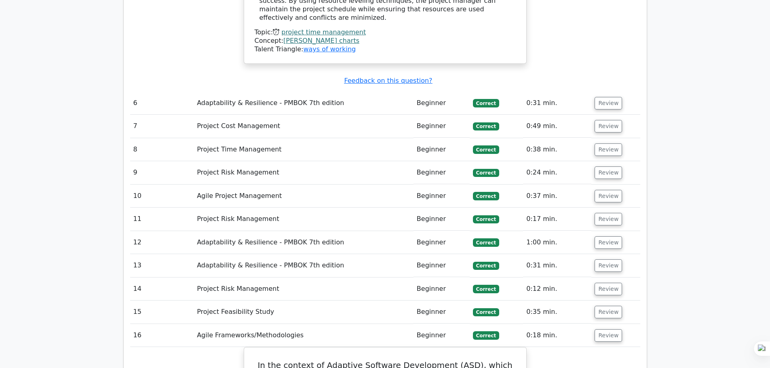
scroll to position [3113, 0]
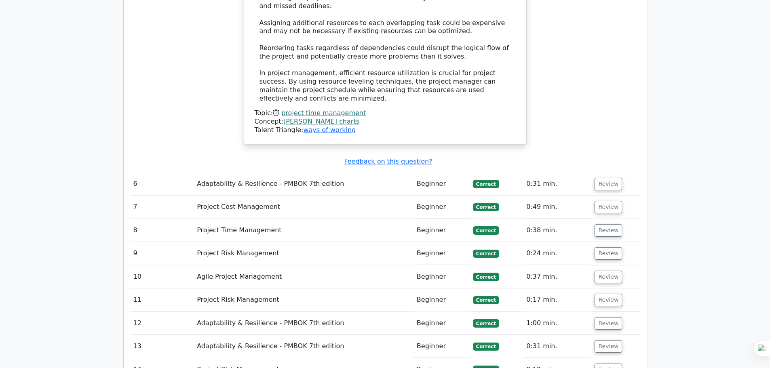
click at [603, 364] on button "Review" at bounding box center [608, 370] width 27 height 13
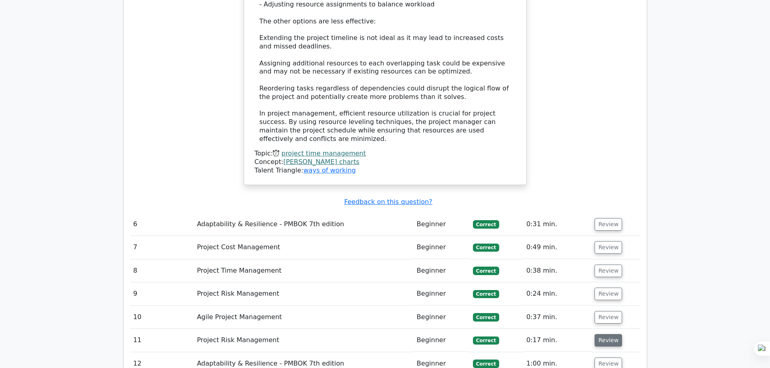
click at [601, 334] on button "Review" at bounding box center [608, 340] width 27 height 13
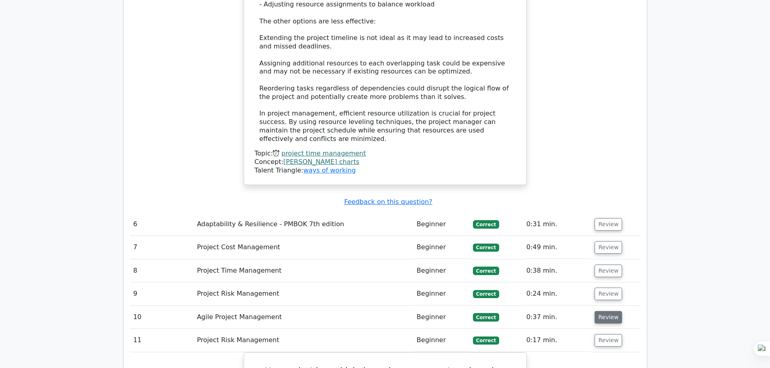
click at [598, 311] on button "Review" at bounding box center [608, 317] width 27 height 13
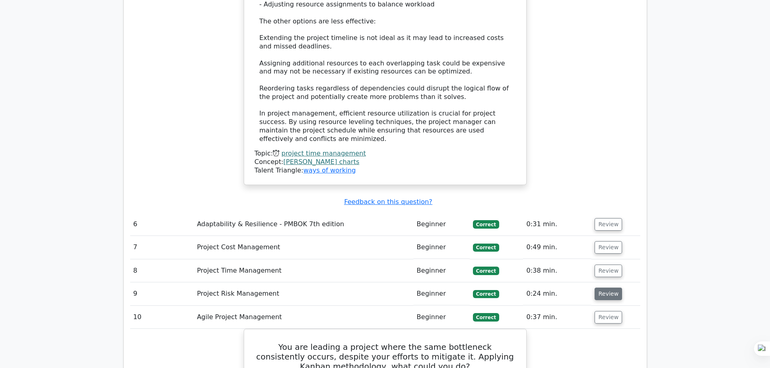
click at [603, 288] on button "Review" at bounding box center [608, 294] width 27 height 13
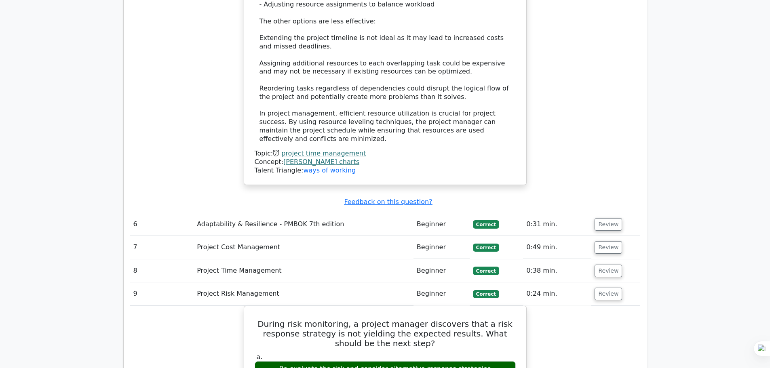
scroll to position [2992, 0]
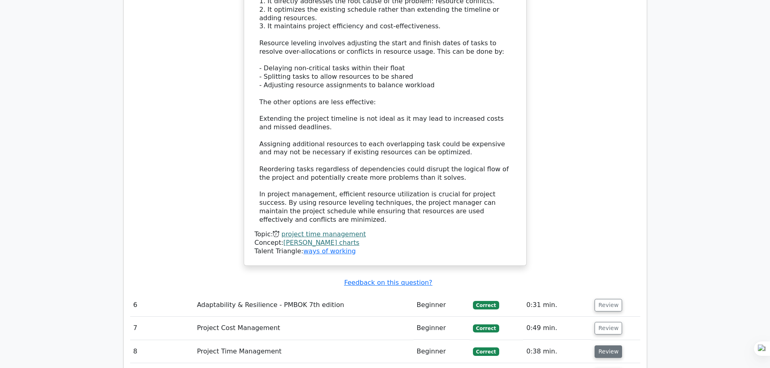
click at [602, 346] on button "Review" at bounding box center [608, 352] width 27 height 13
click at [599, 322] on button "Review" at bounding box center [608, 328] width 27 height 13
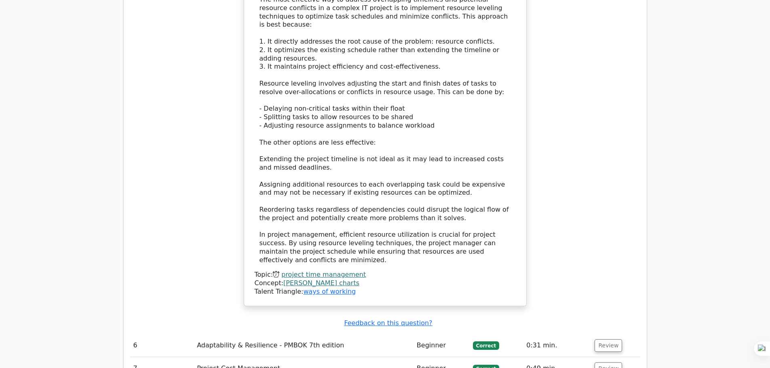
scroll to position [2911, 0]
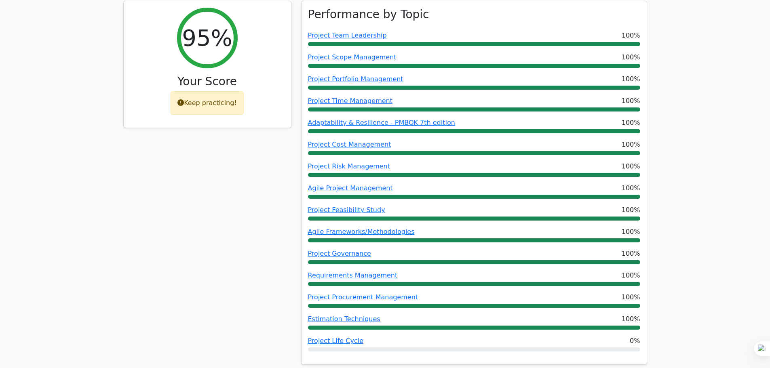
scroll to position [323, 0]
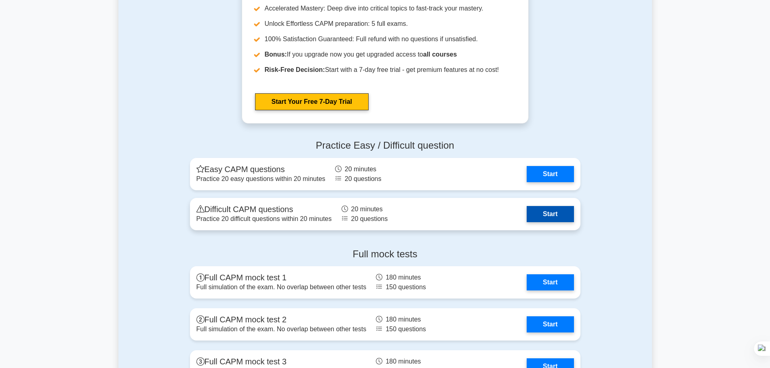
click at [572, 214] on link "Start" at bounding box center [550, 214] width 47 height 16
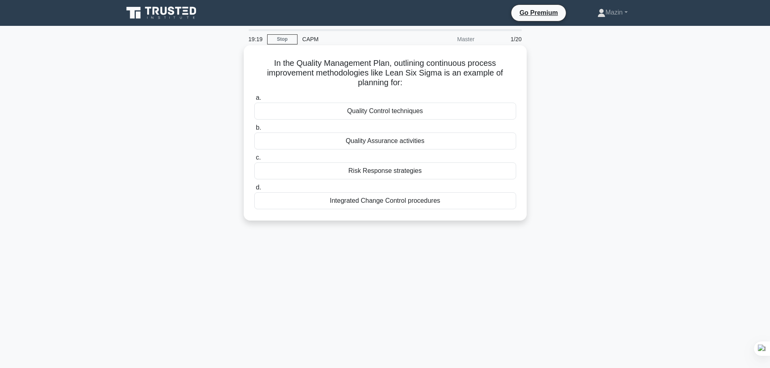
click at [398, 142] on div "Quality Assurance activities" at bounding box center [385, 141] width 262 height 17
click at [254, 131] on input "b. Quality Assurance activities" at bounding box center [254, 127] width 0 height 5
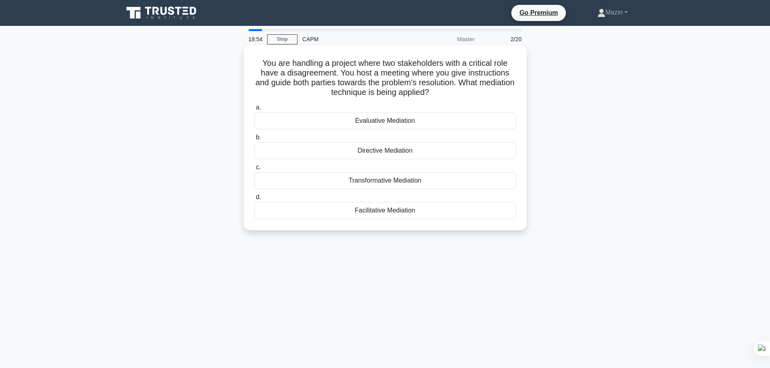
click at [379, 211] on div "Facilitative Mediation" at bounding box center [385, 210] width 262 height 17
click at [254, 200] on input "d. Facilitative Mediation" at bounding box center [254, 197] width 0 height 5
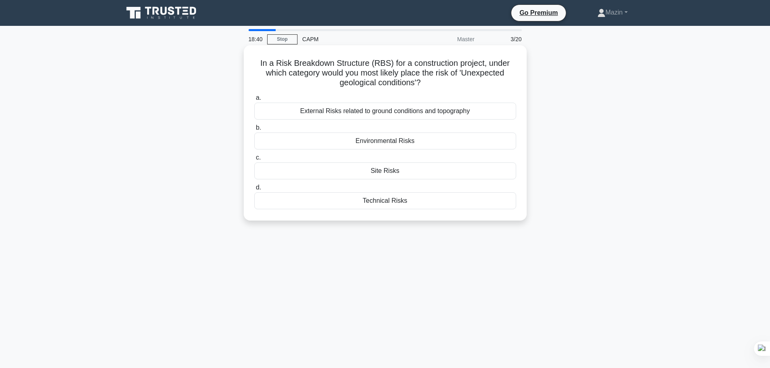
click at [371, 142] on div "Environmental Risks" at bounding box center [385, 141] width 262 height 17
click at [254, 131] on input "b. Environmental Risks" at bounding box center [254, 127] width 0 height 5
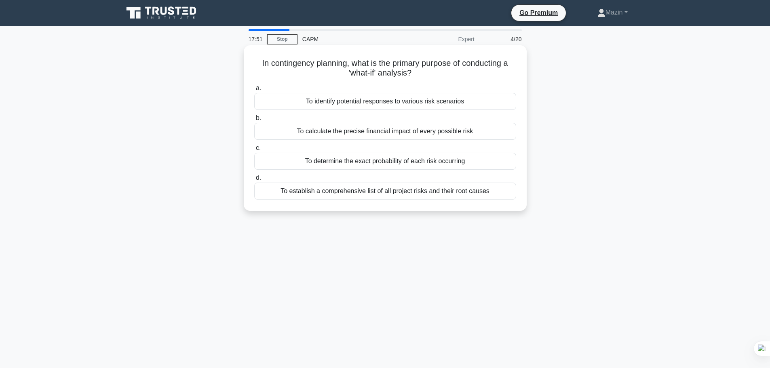
click at [423, 106] on div "To identify potential responses to various risk scenarios" at bounding box center [385, 101] width 262 height 17
click at [254, 91] on input "a. To identify potential responses to various risk scenarios" at bounding box center [254, 88] width 0 height 5
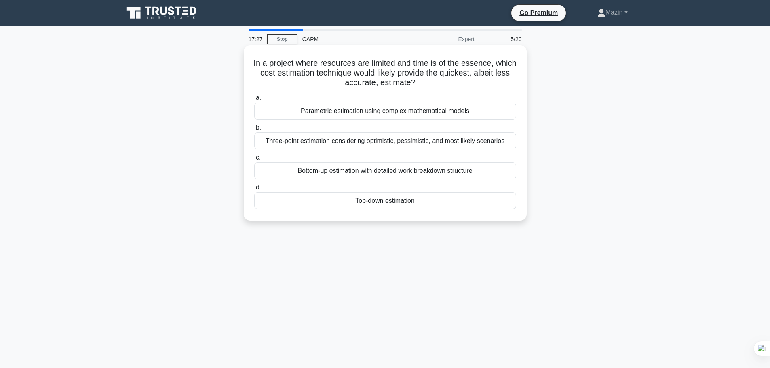
click at [383, 203] on div "Top-down estimation" at bounding box center [385, 200] width 262 height 17
click at [254, 190] on input "d. Top-down estimation" at bounding box center [254, 187] width 0 height 5
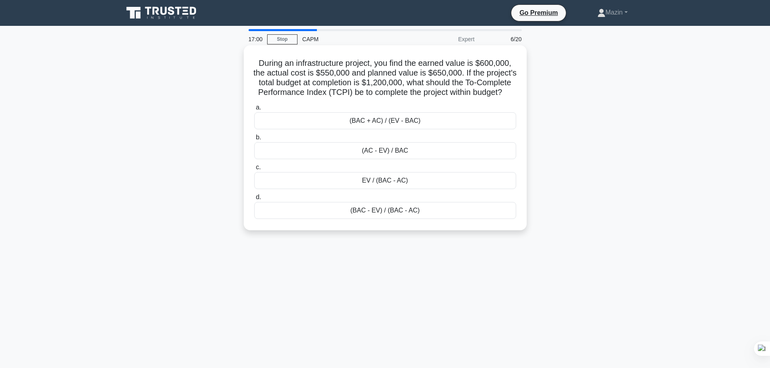
click at [396, 219] on div "(BAC - EV) / (BAC - AC)" at bounding box center [385, 210] width 262 height 17
click at [254, 200] on input "d. (BAC - EV) / (BAC - AC)" at bounding box center [254, 197] width 0 height 5
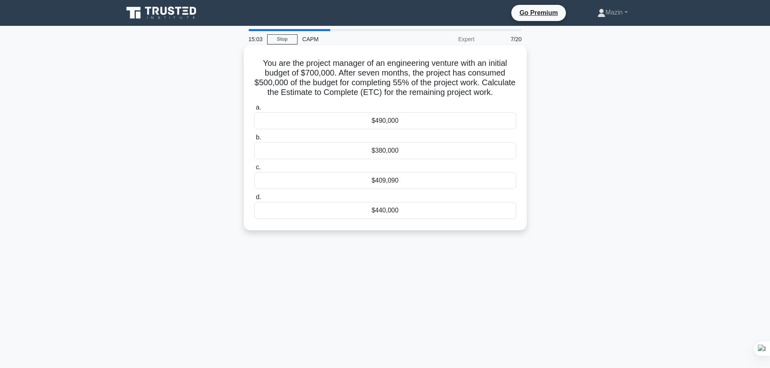
click at [429, 188] on div "$409,090" at bounding box center [385, 180] width 262 height 17
click at [254, 170] on input "c. $409,090" at bounding box center [254, 167] width 0 height 5
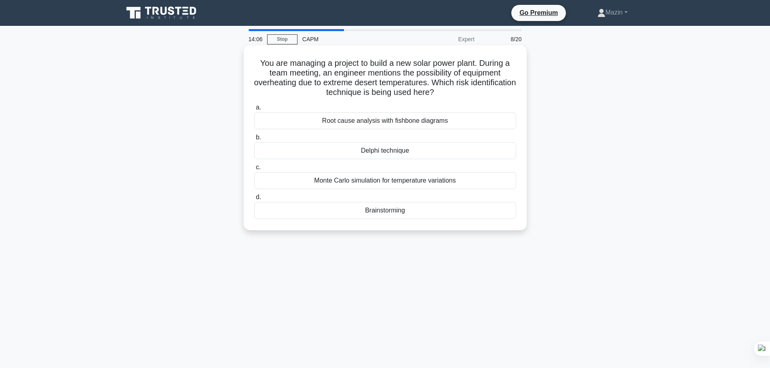
click at [368, 210] on div "Brainstorming" at bounding box center [385, 210] width 262 height 17
click at [254, 200] on input "d. Brainstorming" at bounding box center [254, 197] width 0 height 5
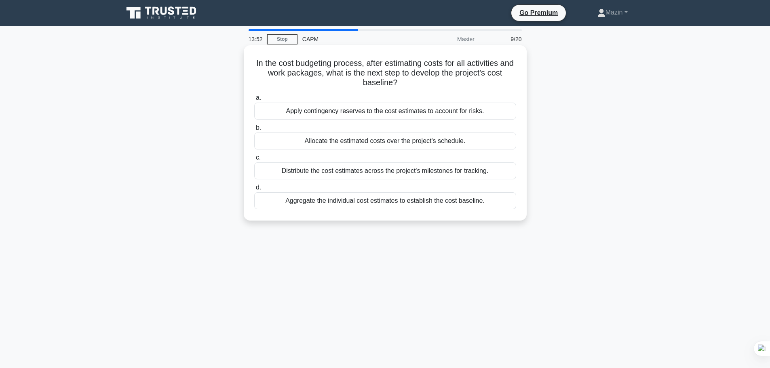
click at [351, 201] on div "Aggregate the individual cost estimates to establish the cost baseline." at bounding box center [385, 200] width 262 height 17
click at [254, 190] on input "d. Aggregate the individual cost estimates to establish the cost baseline." at bounding box center [254, 187] width 0 height 5
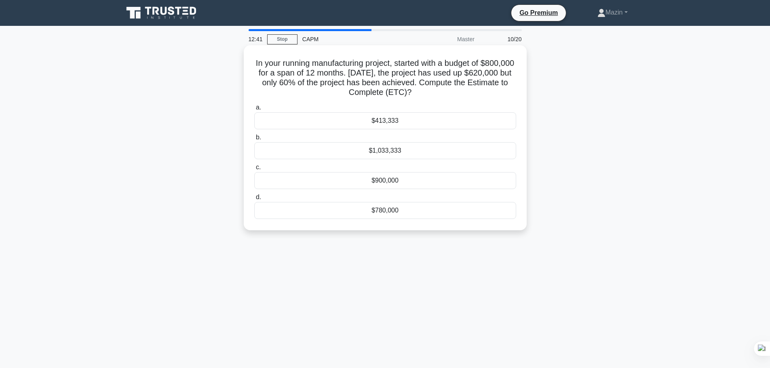
click at [376, 122] on div "$413,333" at bounding box center [385, 120] width 262 height 17
click at [254, 110] on input "a. $413,333" at bounding box center [254, 107] width 0 height 5
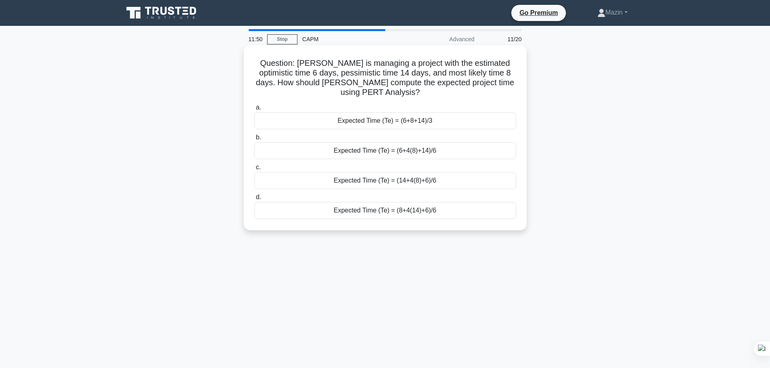
click at [428, 152] on div "Expected Time (Te) = (6+4(8)+14)/6" at bounding box center [385, 150] width 262 height 17
click at [254, 140] on input "b. Expected Time (Te) = (6+4(8)+14)/6" at bounding box center [254, 137] width 0 height 5
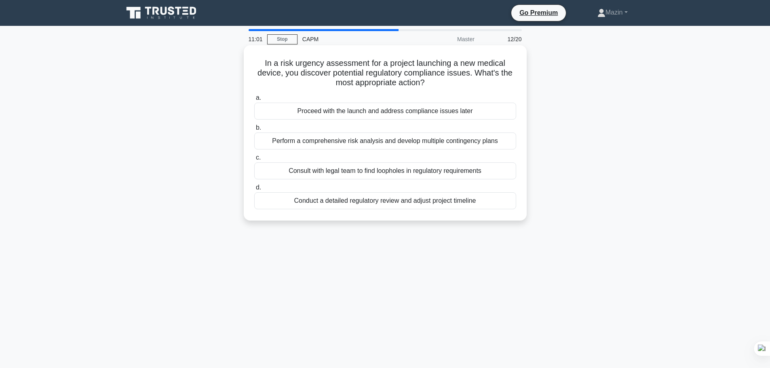
click at [391, 145] on div "Perform a comprehensive risk analysis and develop multiple contingency plans" at bounding box center [385, 141] width 262 height 17
click at [254, 131] on input "b. Perform a comprehensive risk analysis and develop multiple contingency plans" at bounding box center [254, 127] width 0 height 5
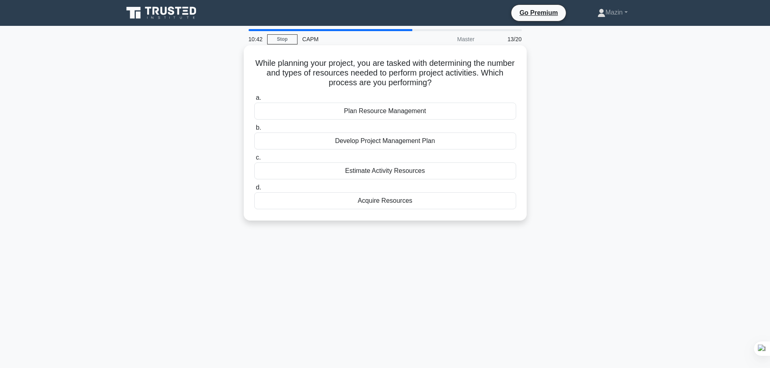
click at [370, 169] on div "Estimate Activity Resources" at bounding box center [385, 171] width 262 height 17
click at [254, 161] on input "c. Estimate Activity Resources" at bounding box center [254, 157] width 0 height 5
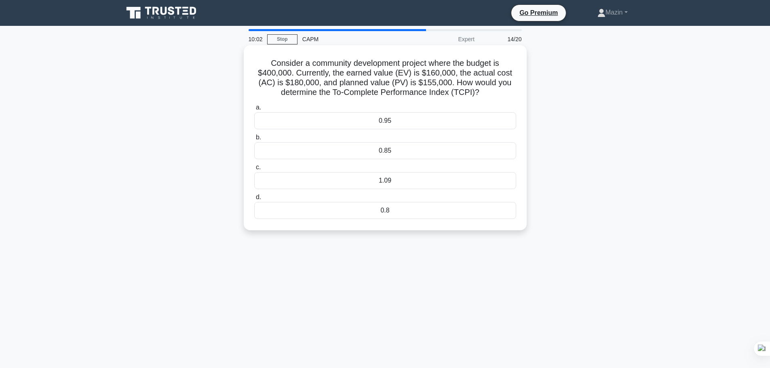
click at [378, 185] on div "1.09" at bounding box center [385, 180] width 262 height 17
click at [254, 170] on input "c. 1.09" at bounding box center [254, 167] width 0 height 5
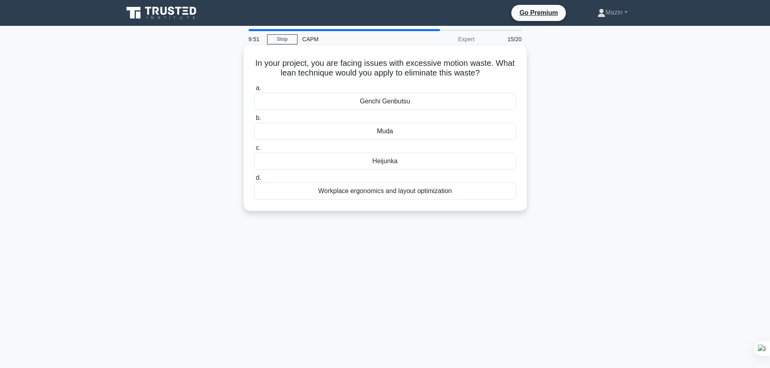
click at [387, 167] on div "Heijunka" at bounding box center [385, 161] width 262 height 17
click at [254, 151] on input "c. Heijunka" at bounding box center [254, 148] width 0 height 5
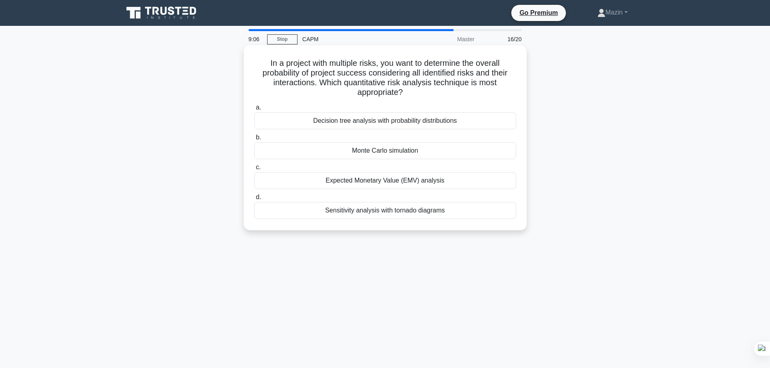
click at [375, 121] on div "Decision tree analysis with probability distributions" at bounding box center [385, 120] width 262 height 17
click at [254, 110] on input "a. Decision tree analysis with probability distributions" at bounding box center [254, 107] width 0 height 5
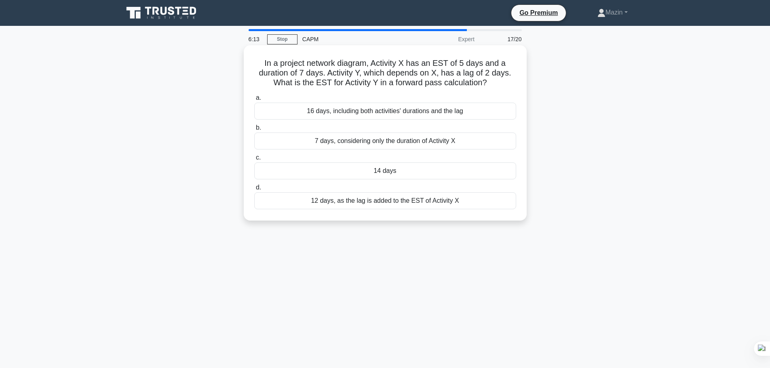
click at [391, 172] on div "14 days" at bounding box center [385, 171] width 262 height 17
click at [254, 161] on input "c. 14 days" at bounding box center [254, 157] width 0 height 5
click at [344, 146] on div "Graphical stakeholder consensus building" at bounding box center [385, 141] width 262 height 17
click at [254, 131] on input "b. Graphical stakeholder consensus building" at bounding box center [254, 127] width 0 height 5
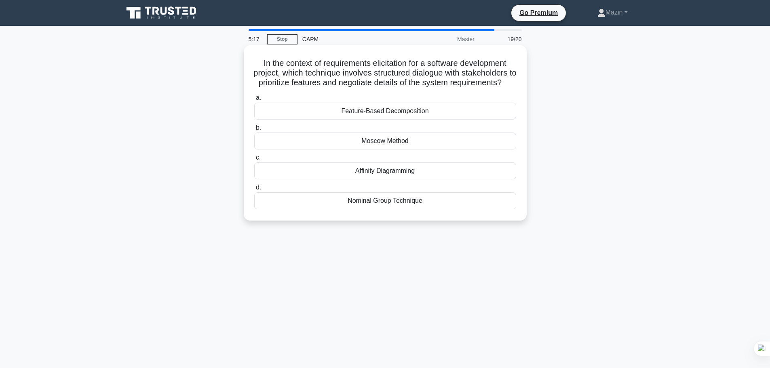
click at [378, 120] on div "Feature-Based Decomposition" at bounding box center [385, 111] width 262 height 17
click at [254, 101] on input "a. Feature-Based Decomposition" at bounding box center [254, 97] width 0 height 5
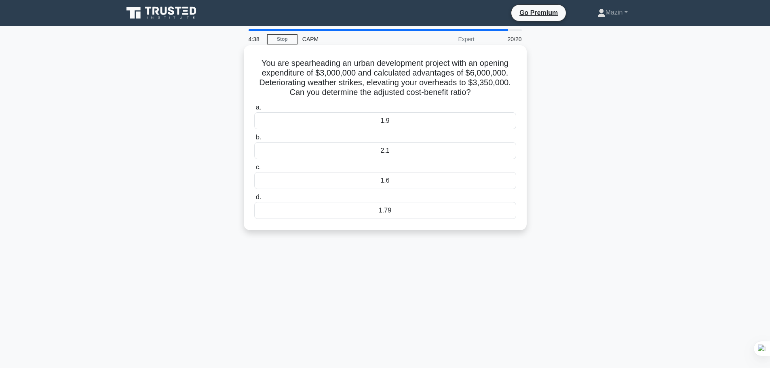
click at [428, 209] on div "1.79" at bounding box center [385, 210] width 262 height 17
click at [254, 200] on input "d. 1.79" at bounding box center [254, 197] width 0 height 5
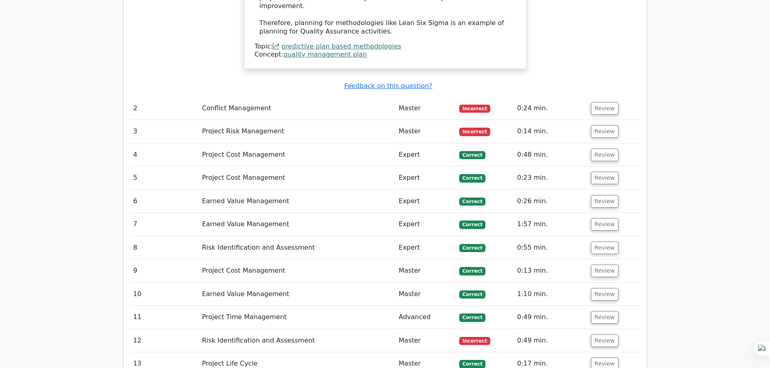
scroll to position [1375, 0]
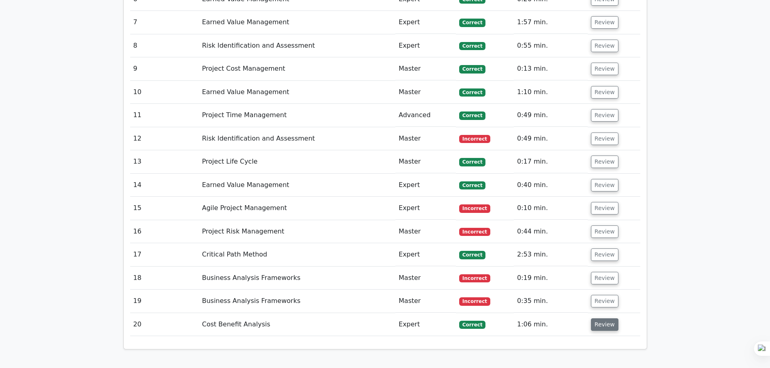
click at [601, 319] on button "Review" at bounding box center [604, 325] width 27 height 13
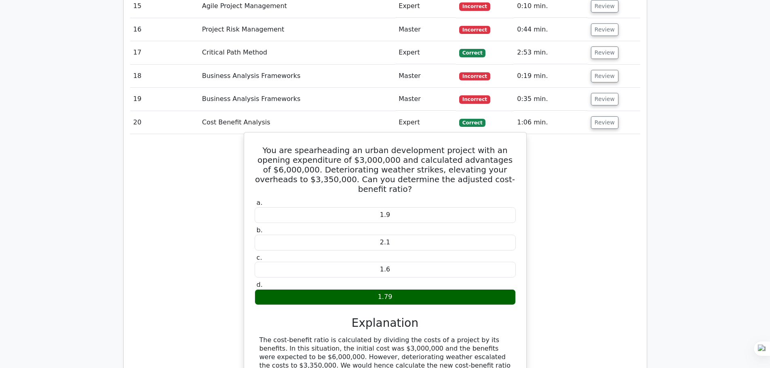
scroll to position [1456, 0]
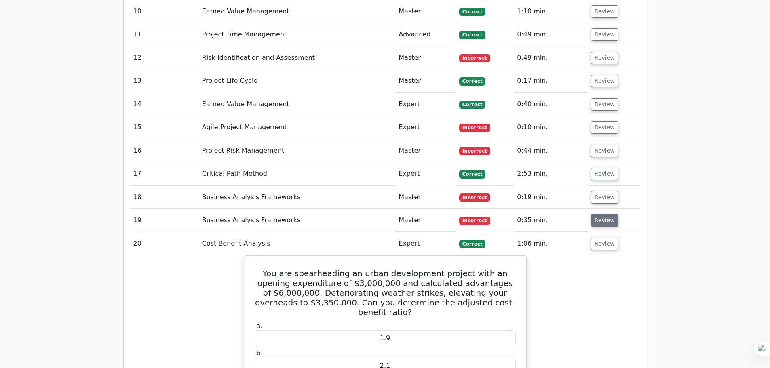
click at [603, 214] on button "Review" at bounding box center [604, 220] width 27 height 13
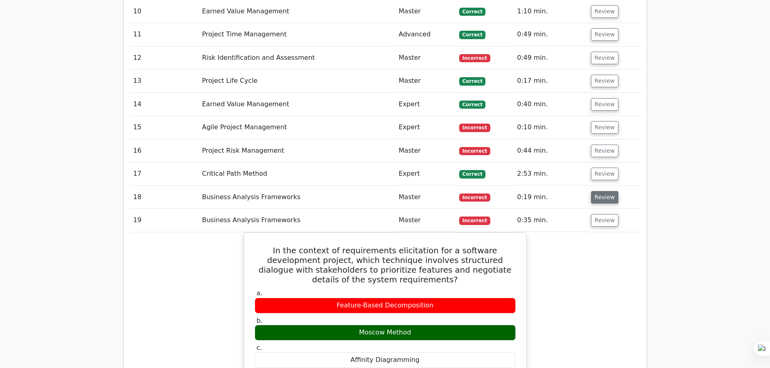
click at [605, 191] on button "Review" at bounding box center [604, 197] width 27 height 13
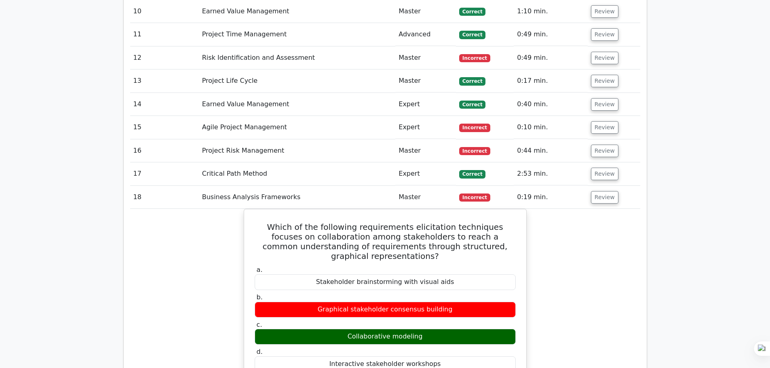
scroll to position [1415, 0]
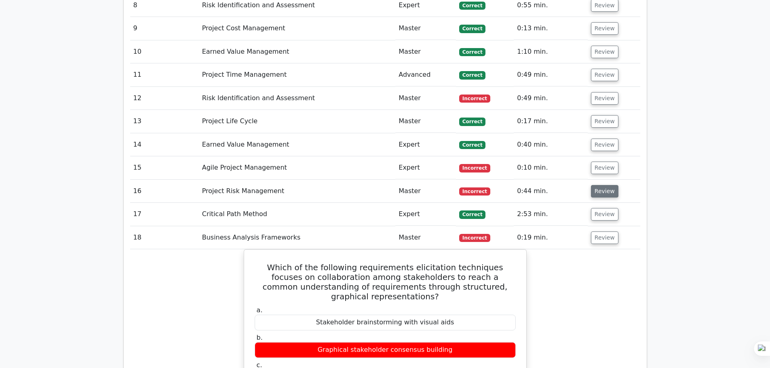
click at [601, 185] on button "Review" at bounding box center [604, 191] width 27 height 13
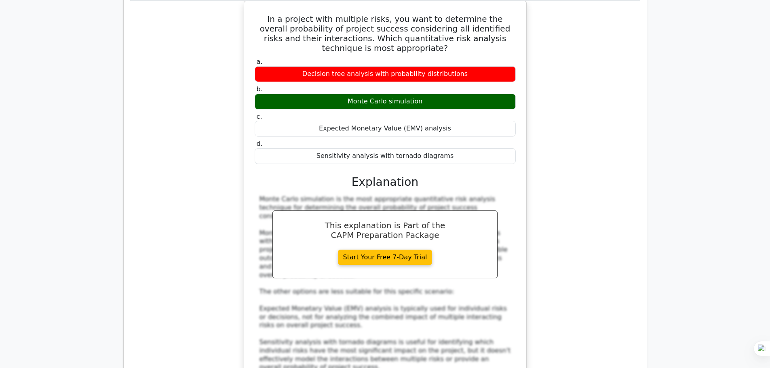
scroll to position [1819, 0]
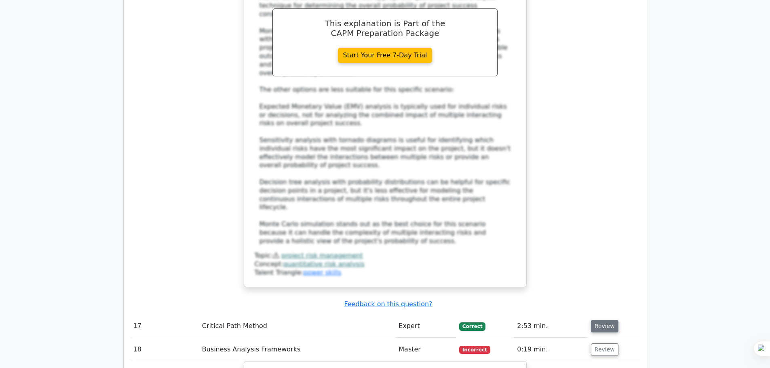
click at [611, 320] on button "Review" at bounding box center [604, 326] width 27 height 13
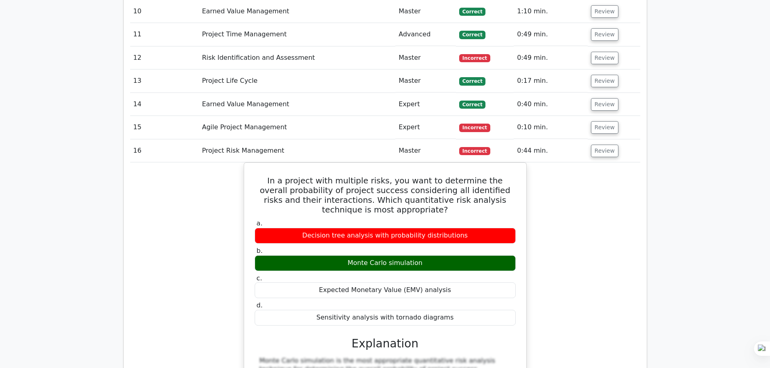
scroll to position [1375, 0]
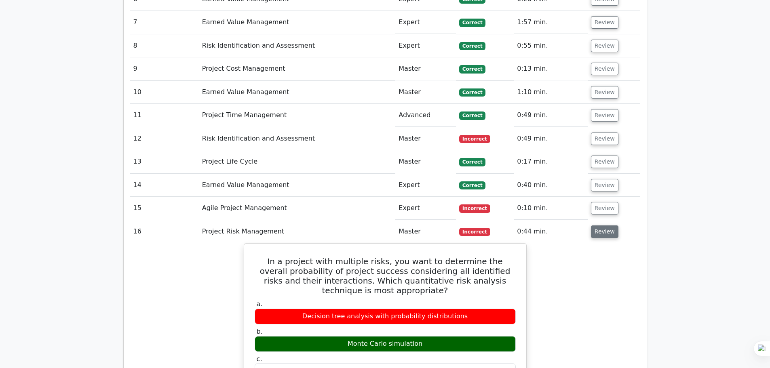
click at [611, 226] on button "Review" at bounding box center [604, 232] width 27 height 13
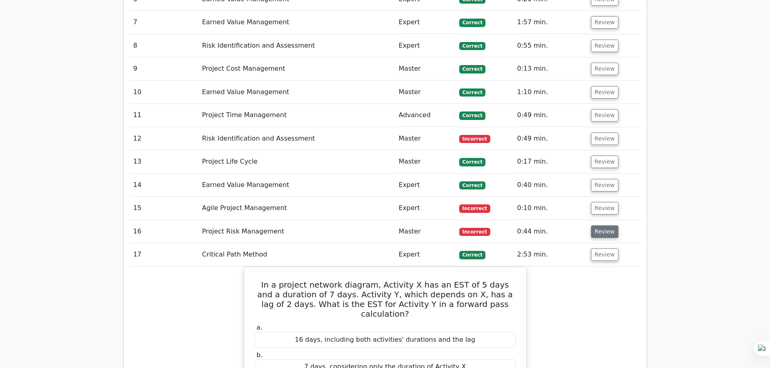
click at [611, 226] on button "Review" at bounding box center [604, 232] width 27 height 13
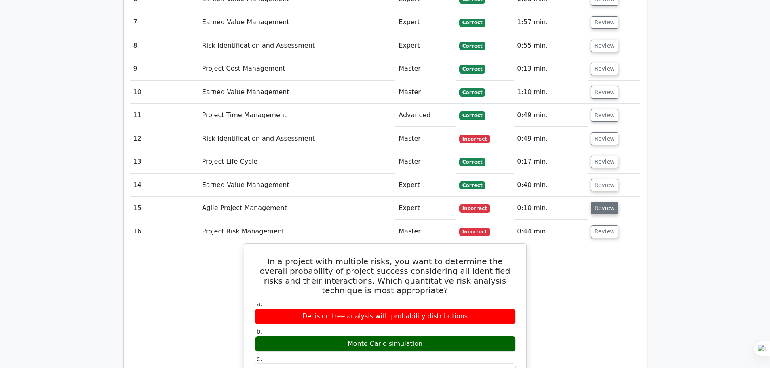
click at [596, 202] on button "Review" at bounding box center [604, 208] width 27 height 13
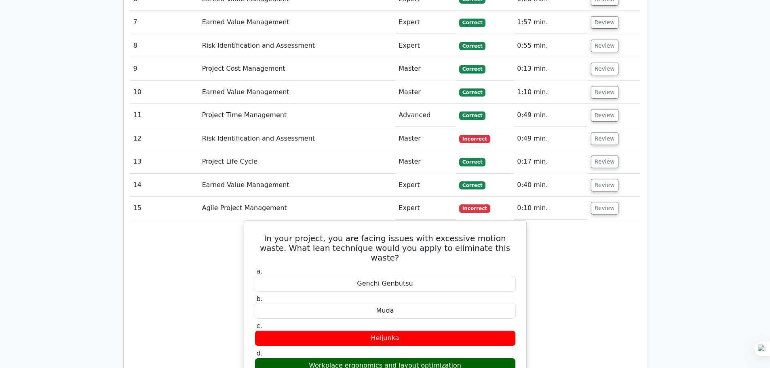
scroll to position [1294, 0]
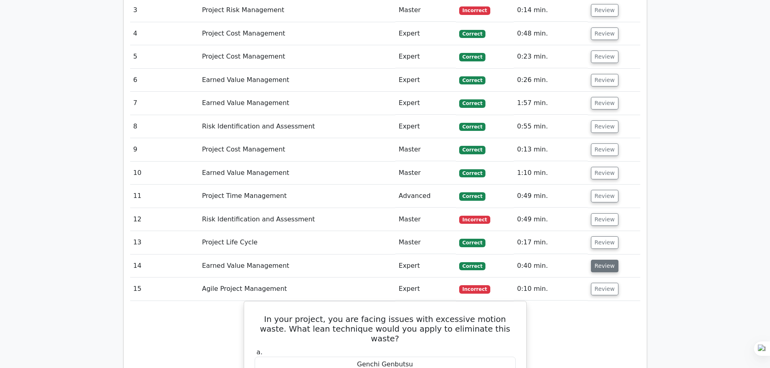
click at [602, 260] on button "Review" at bounding box center [604, 266] width 27 height 13
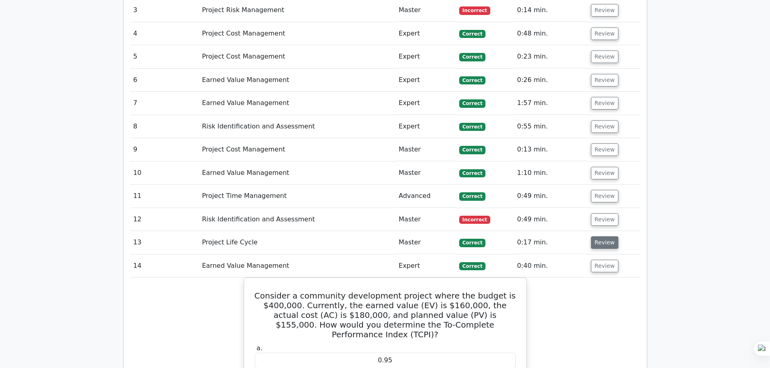
click at [600, 237] on button "Review" at bounding box center [604, 243] width 27 height 13
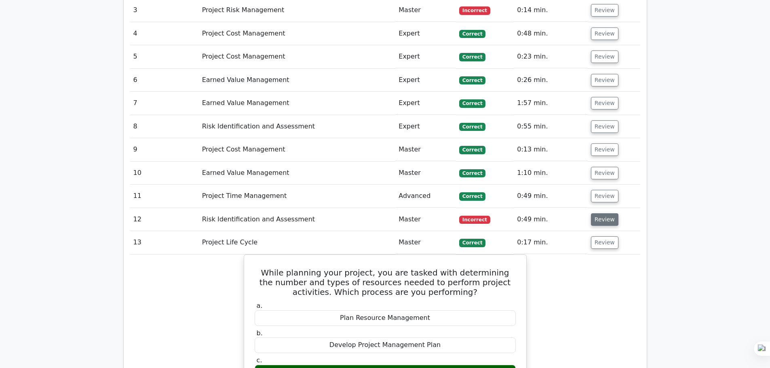
click at [600, 213] on button "Review" at bounding box center [604, 219] width 27 height 13
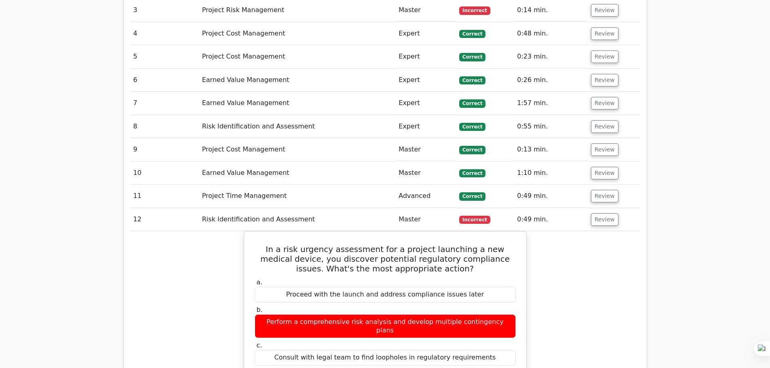
scroll to position [1213, 0]
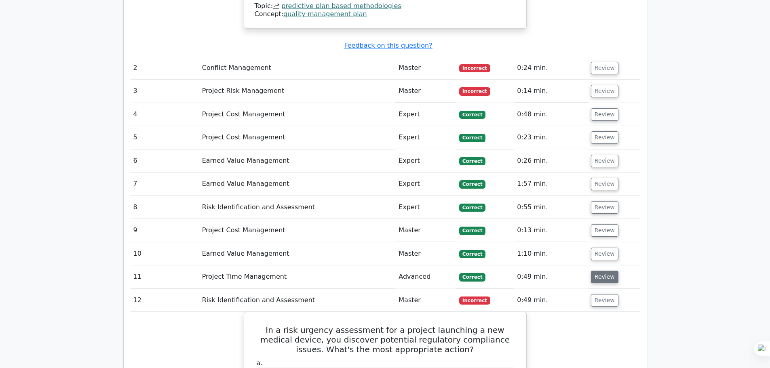
click at [602, 271] on button "Review" at bounding box center [604, 277] width 27 height 13
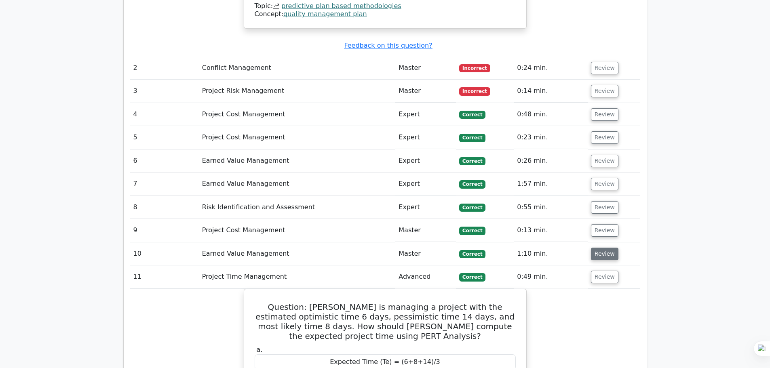
click at [594, 248] on button "Review" at bounding box center [604, 254] width 27 height 13
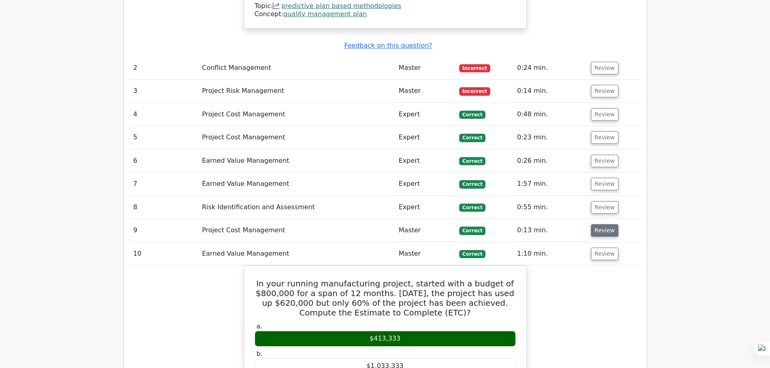
click at [597, 224] on button "Review" at bounding box center [604, 230] width 27 height 13
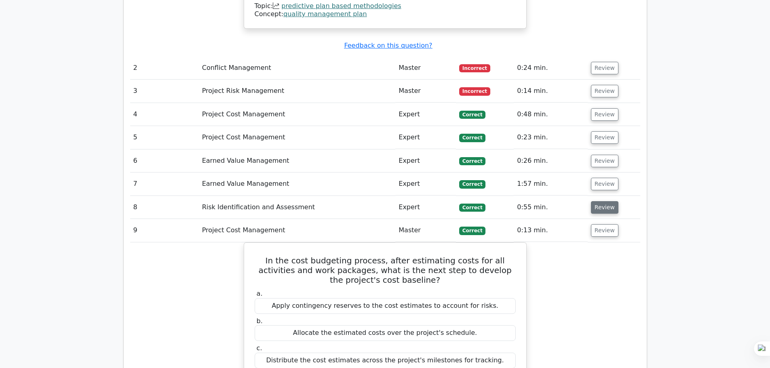
click at [602, 201] on button "Review" at bounding box center [604, 207] width 27 height 13
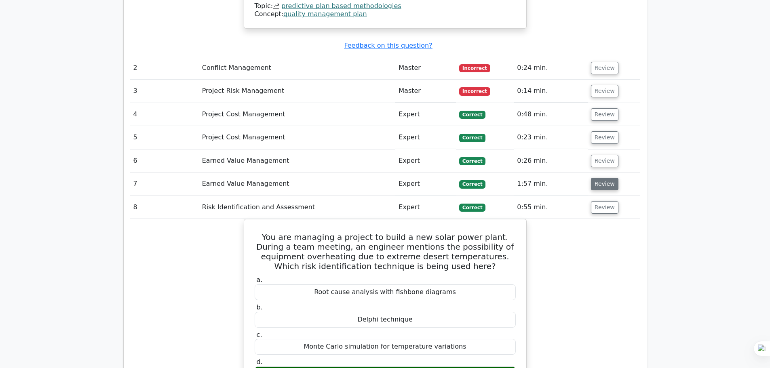
click at [596, 178] on button "Review" at bounding box center [604, 184] width 27 height 13
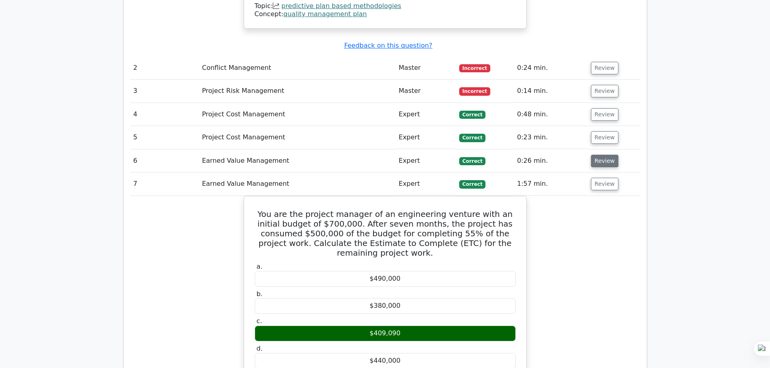
click at [602, 155] on button "Review" at bounding box center [604, 161] width 27 height 13
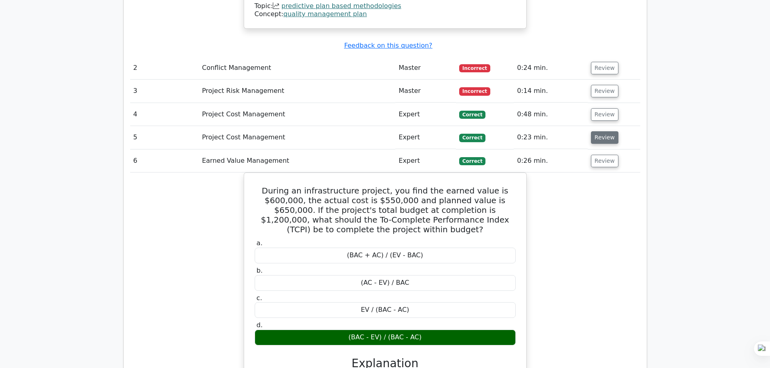
click at [602, 131] on button "Review" at bounding box center [604, 137] width 27 height 13
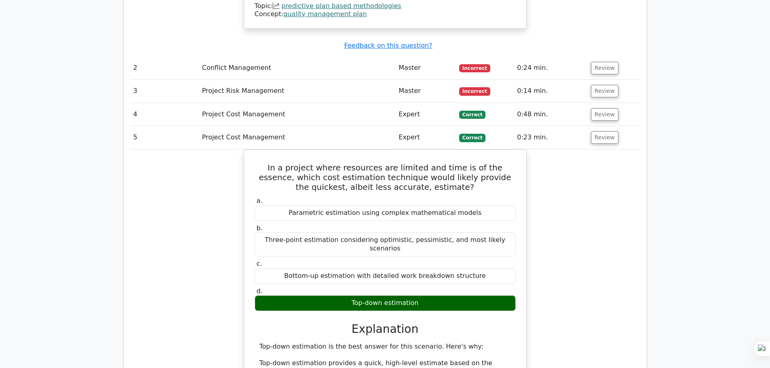
scroll to position [1132, 0]
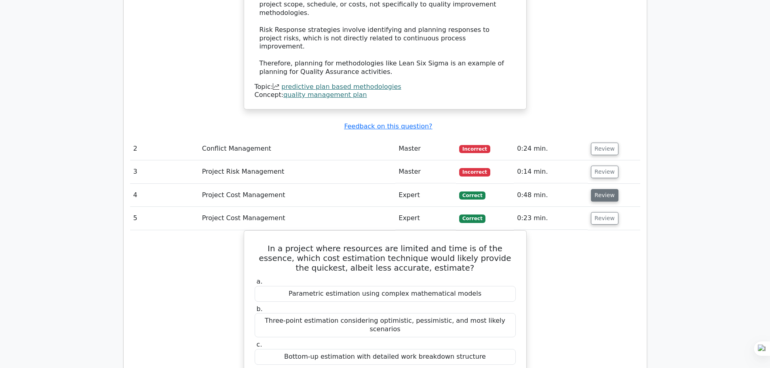
click at [595, 189] on button "Review" at bounding box center [604, 195] width 27 height 13
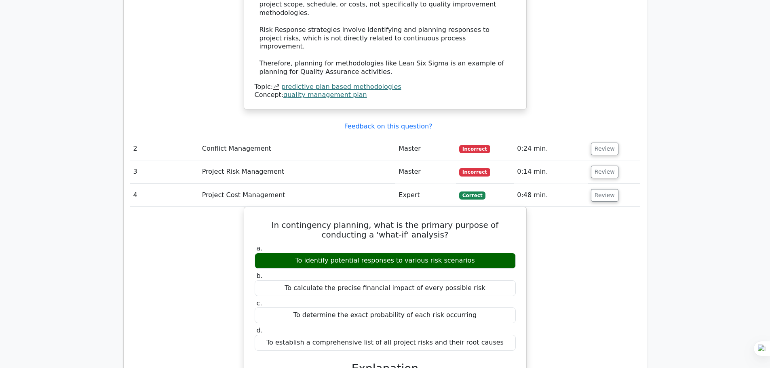
scroll to position [1092, 0]
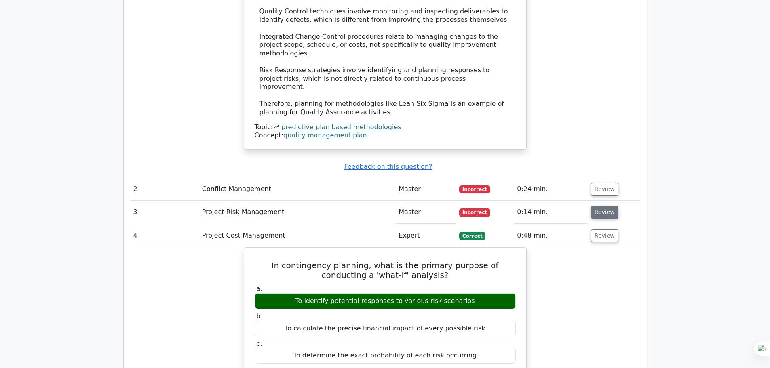
click at [607, 206] on button "Review" at bounding box center [604, 212] width 27 height 13
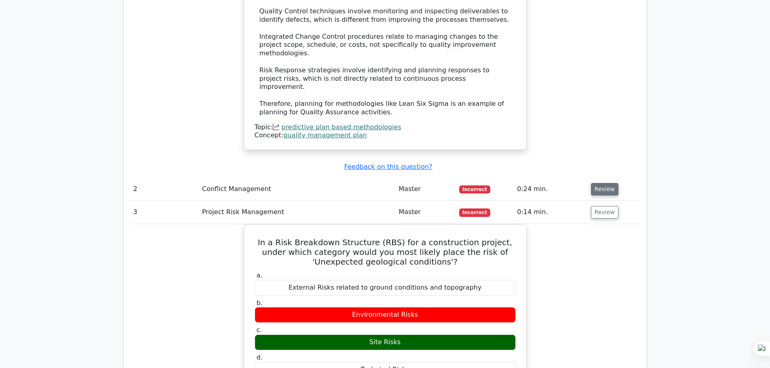
click at [599, 183] on button "Review" at bounding box center [604, 189] width 27 height 13
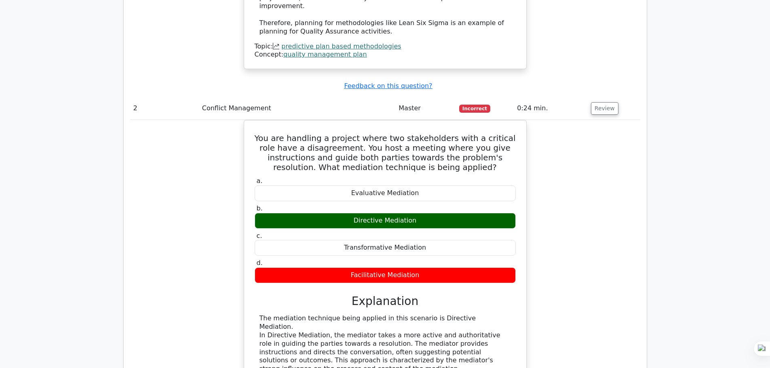
scroll to position [1011, 0]
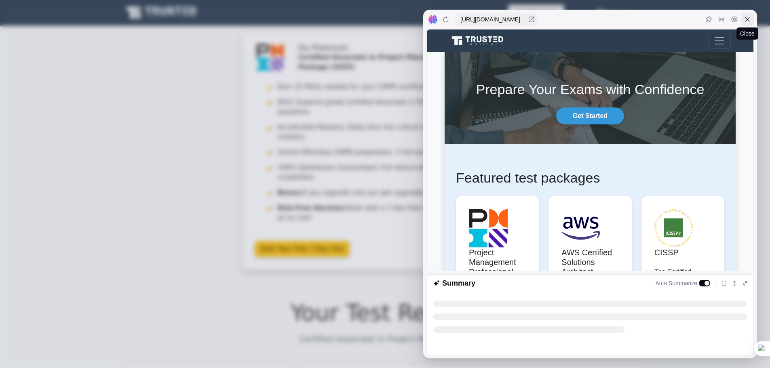
click at [746, 20] on icon at bounding box center [747, 19] width 6 height 6
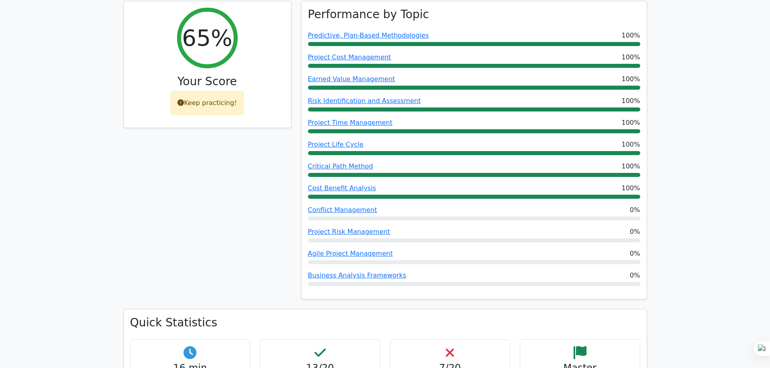
scroll to position [243, 0]
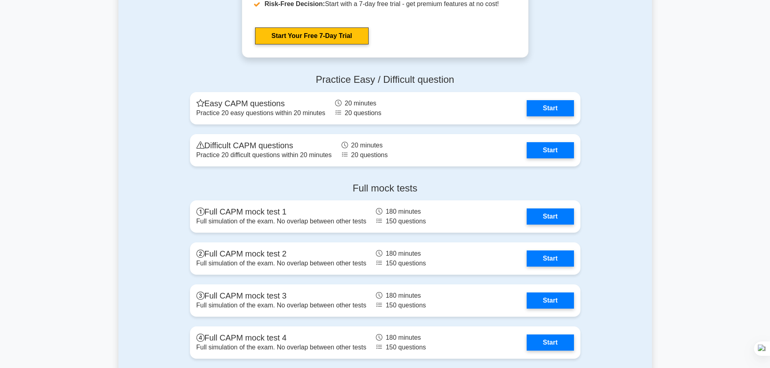
scroll to position [2669, 0]
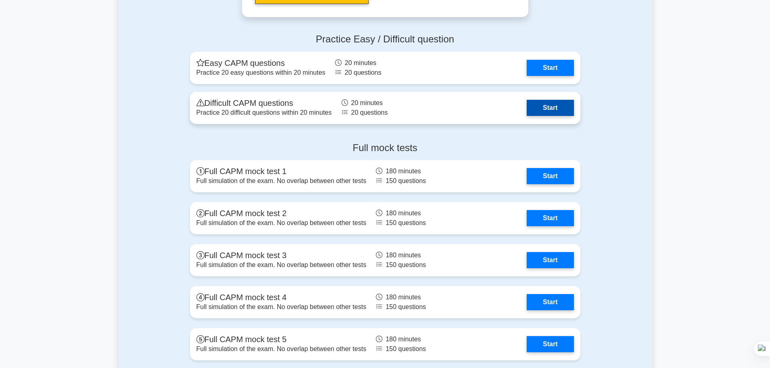
click at [556, 108] on link "Start" at bounding box center [550, 108] width 47 height 16
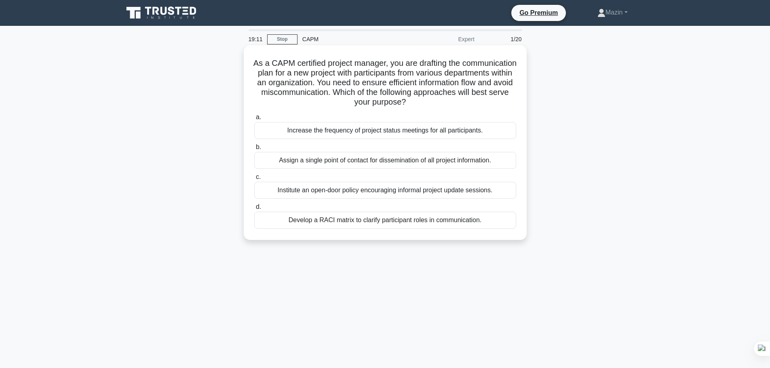
click at [338, 134] on div "Increase the frequency of project status meetings for all participants." at bounding box center [385, 130] width 262 height 17
click at [254, 120] on input "a. Increase the frequency of project status meetings for all participants." at bounding box center [254, 117] width 0 height 5
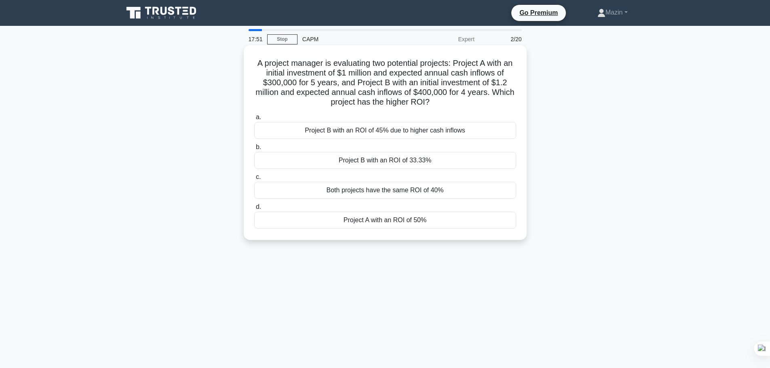
click at [412, 224] on div "Project A with an ROI of 50%" at bounding box center [385, 220] width 262 height 17
click at [254, 210] on input "d. Project A with an ROI of 50%" at bounding box center [254, 207] width 0 height 5
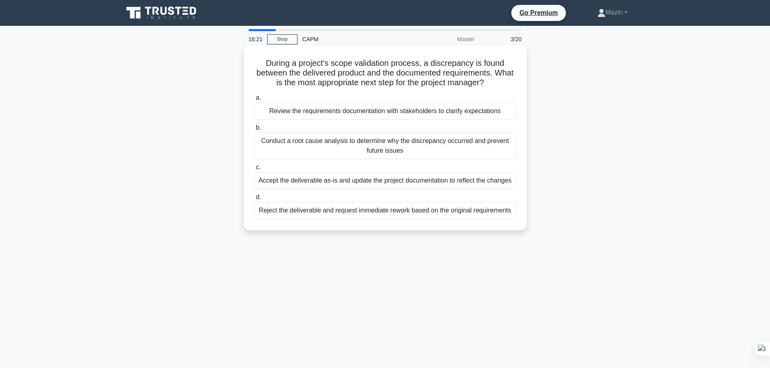
drag, startPoint x: 264, startPoint y: 60, endPoint x: 507, endPoint y: 220, distance: 291.7
click at [507, 220] on div "During a project's scope validation process, a discrepancy is found between the…" at bounding box center [385, 138] width 277 height 179
copy div "During a project's scope validation process, a discrepancy is found between the…"
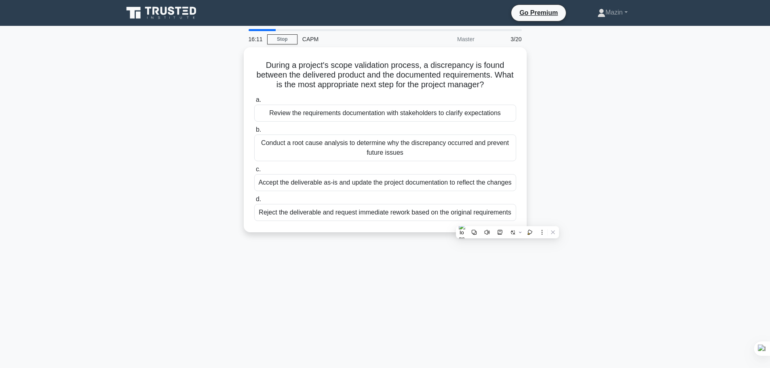
click at [535, 140] on div "During a project's scope validation process, a discrepancy is found between the…" at bounding box center [385, 144] width 534 height 195
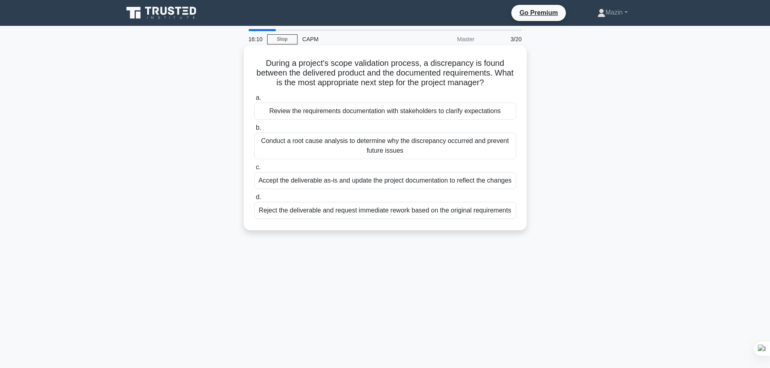
click at [261, 108] on div "Review the requirements documentation with stakeholders to clarify expectations" at bounding box center [385, 111] width 262 height 17
click at [254, 101] on input "a. Review the requirements documentation with stakeholders to clarify expectati…" at bounding box center [254, 97] width 0 height 5
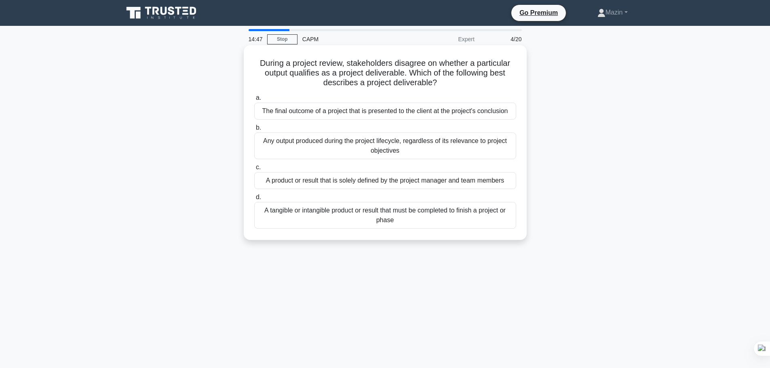
click at [359, 216] on div "A tangible or intangible product or result that must be completed to finish a p…" at bounding box center [385, 215] width 262 height 27
click at [254, 200] on input "d. A tangible or intangible product or result that must be completed to finish …" at bounding box center [254, 197] width 0 height 5
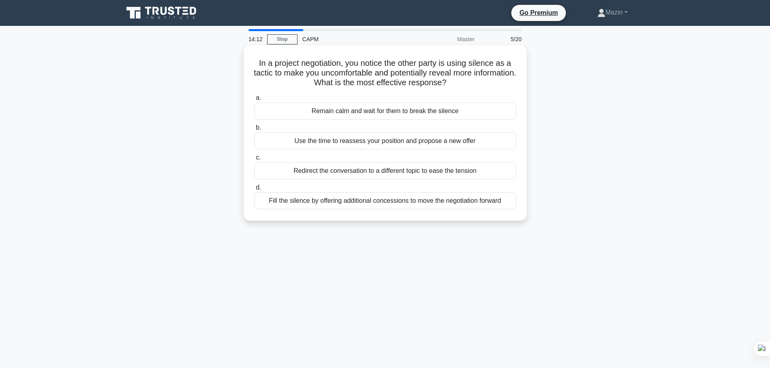
click at [377, 144] on div "Use the time to reassess your position and propose a new offer" at bounding box center [385, 141] width 262 height 17
click at [254, 131] on input "b. Use the time to reassess your position and propose a new offer" at bounding box center [254, 127] width 0 height 5
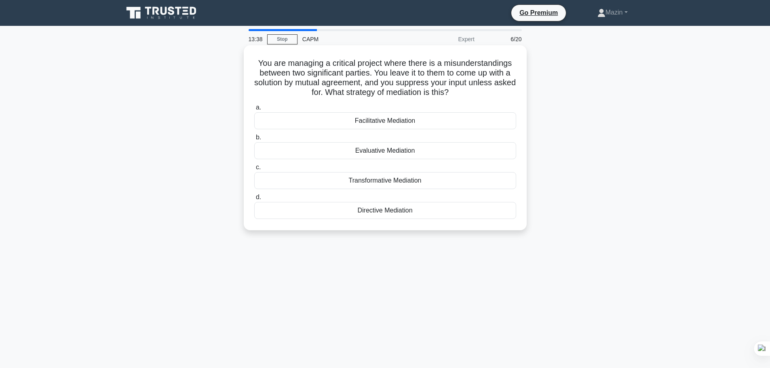
click at [380, 118] on div "Facilitative Mediation" at bounding box center [385, 120] width 262 height 17
click at [254, 110] on input "a. Facilitative Mediation" at bounding box center [254, 107] width 0 height 5
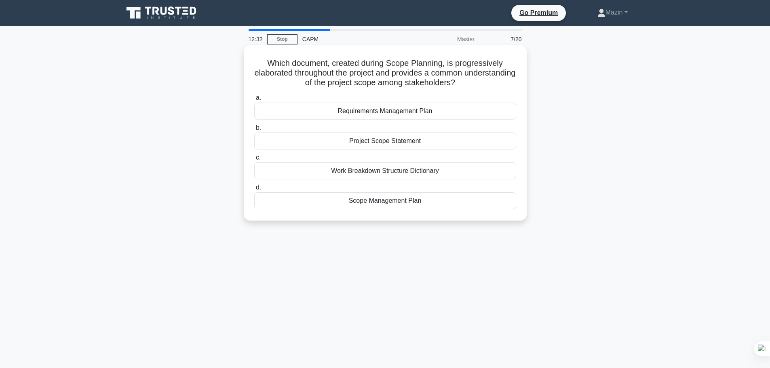
click at [395, 172] on div "Work Breakdown Structure Dictionary" at bounding box center [385, 171] width 262 height 17
click at [254, 161] on input "c. Work Breakdown Structure Dictionary" at bounding box center [254, 157] width 0 height 5
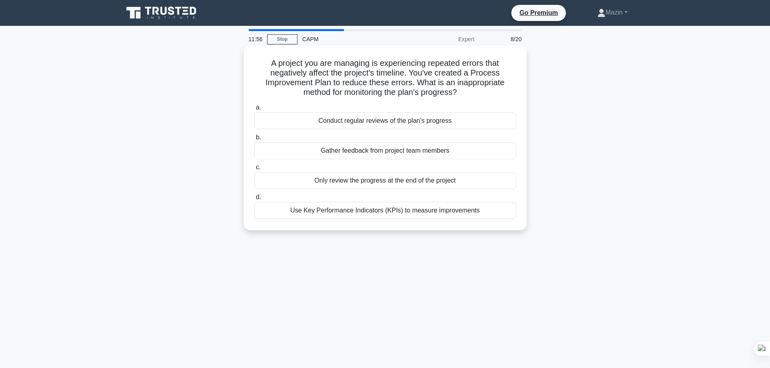
click at [378, 181] on div "Only review the progress at the end of the project" at bounding box center [385, 180] width 262 height 17
click at [254, 170] on input "c. Only review the progress at the end of the project" at bounding box center [254, 167] width 0 height 5
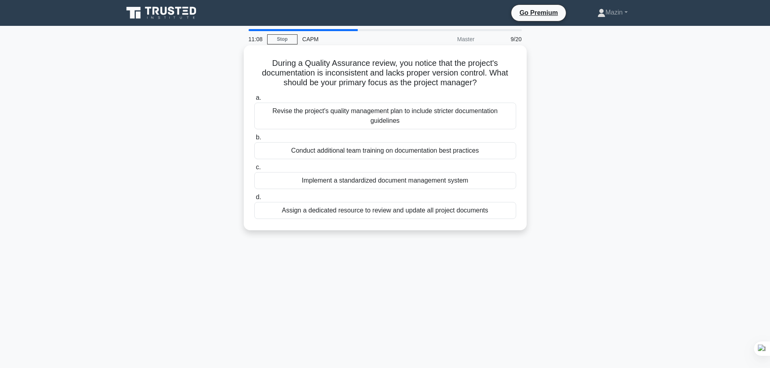
click at [404, 109] on div "Revise the project's quality management plan to include stricter documentation …" at bounding box center [385, 116] width 262 height 27
click at [254, 101] on input "a. Revise the project's quality management plan to include stricter documentati…" at bounding box center [254, 97] width 0 height 5
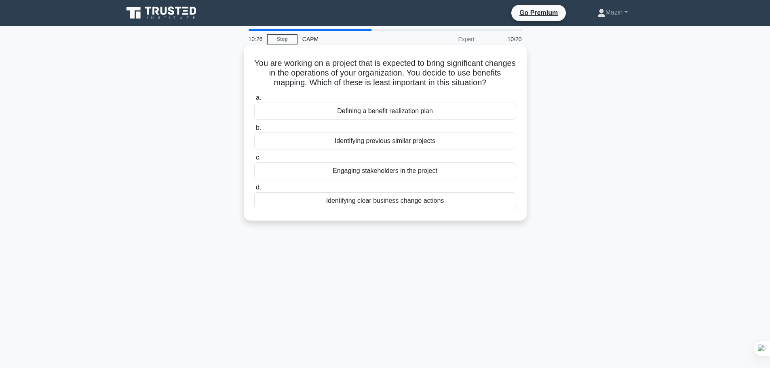
click at [383, 150] on div "Identifying previous similar projects" at bounding box center [385, 141] width 262 height 17
click at [254, 131] on input "b. Identifying previous similar projects" at bounding box center [254, 127] width 0 height 5
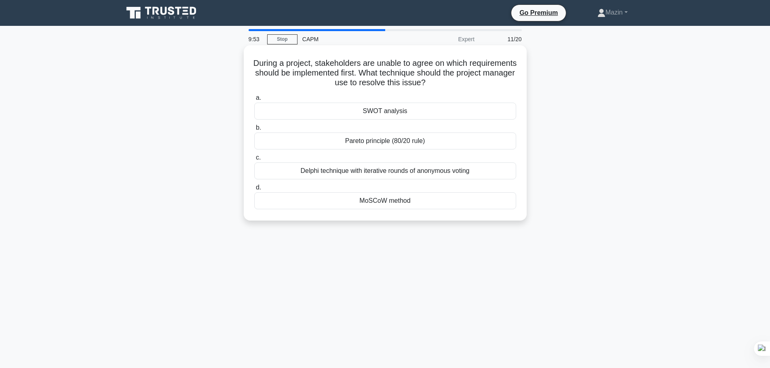
click at [414, 171] on div "Delphi technique with iterative rounds of anonymous voting" at bounding box center [385, 171] width 262 height 17
click at [254, 161] on input "c. Delphi technique with iterative rounds of anonymous voting" at bounding box center [254, 157] width 0 height 5
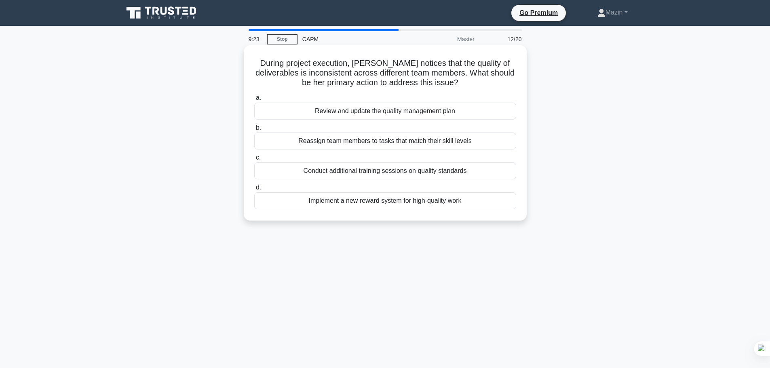
click at [385, 142] on div "Reassign team members to tasks that match their skill levels" at bounding box center [385, 141] width 262 height 17
click at [254, 131] on input "b. Reassign team members to tasks that match their skill levels" at bounding box center [254, 127] width 0 height 5
click at [336, 111] on div "Combine them with the approved project scope statement." at bounding box center [385, 111] width 262 height 17
click at [254, 101] on input "a. Combine them with the approved project scope statement." at bounding box center [254, 97] width 0 height 5
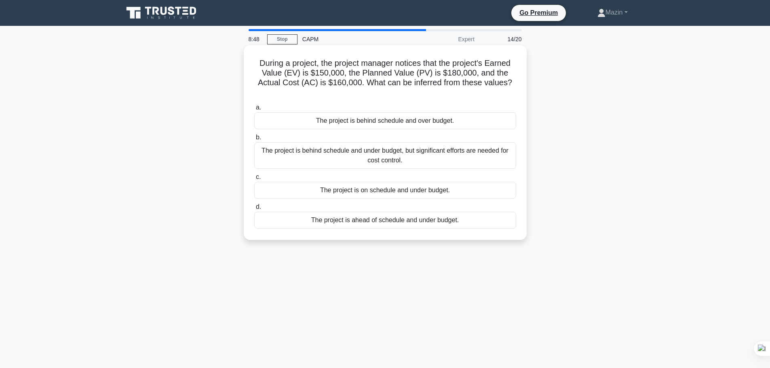
click at [369, 124] on div "The project is behind schedule and over budget." at bounding box center [385, 120] width 262 height 17
click at [254, 110] on input "a. The project is behind schedule and over budget." at bounding box center [254, 107] width 0 height 5
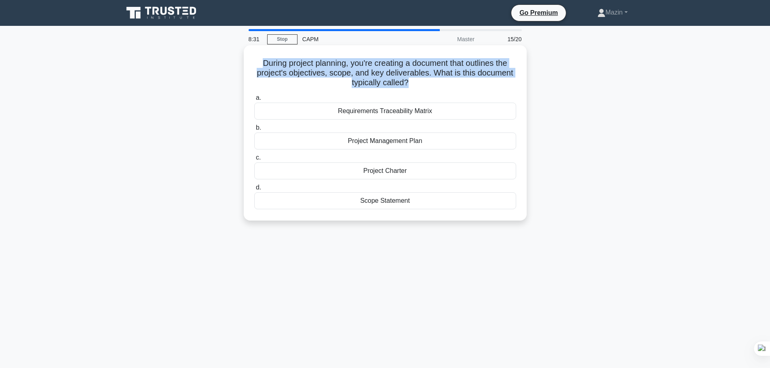
drag, startPoint x: 260, startPoint y: 63, endPoint x: 408, endPoint y: 84, distance: 149.1
click at [408, 84] on h5 "During project planning, you're creating a document that outlines the project's…" at bounding box center [386, 73] width 264 height 30
copy h5 "During project planning, you're creating a document that outlines the project's…"
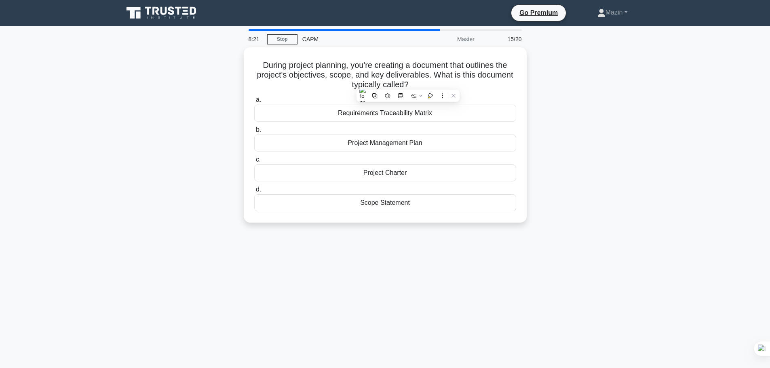
click at [405, 270] on div "8:21 Stop CAPM Master 15/20 During project planning, you're creating a document…" at bounding box center [385, 231] width 534 height 404
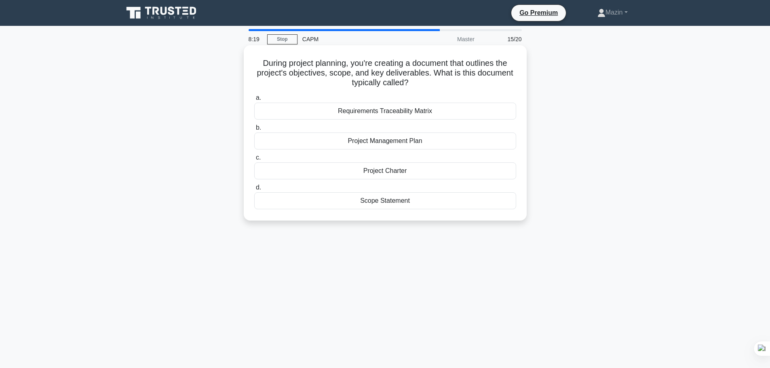
click at [382, 203] on div "Scope Statement" at bounding box center [385, 200] width 262 height 17
click at [254, 190] on input "d. Scope Statement" at bounding box center [254, 187] width 0 height 5
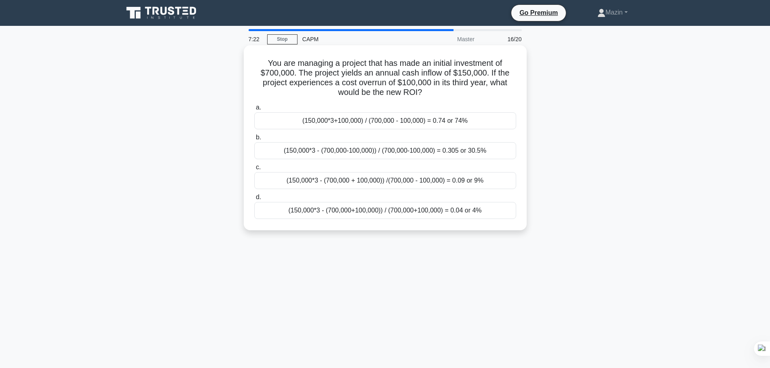
click at [344, 122] on div "(150,000*3+100,000) / (700,000 - 100,000) = 0.74 or 74%" at bounding box center [385, 120] width 262 height 17
click at [254, 110] on input "a. (150,000*3+100,000) / (700,000 - 100,000) = 0.74 or 74%" at bounding box center [254, 107] width 0 height 5
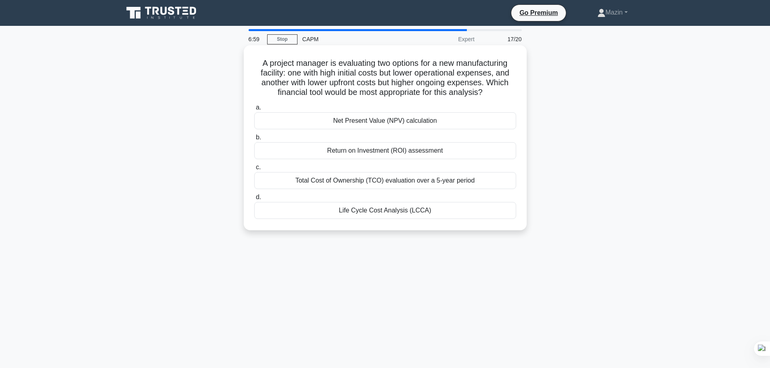
click at [374, 212] on div "Life Cycle Cost Analysis (LCCA)" at bounding box center [385, 210] width 262 height 17
click at [254, 200] on input "d. Life Cycle Cost Analysis (LCCA)" at bounding box center [254, 197] width 0 height 5
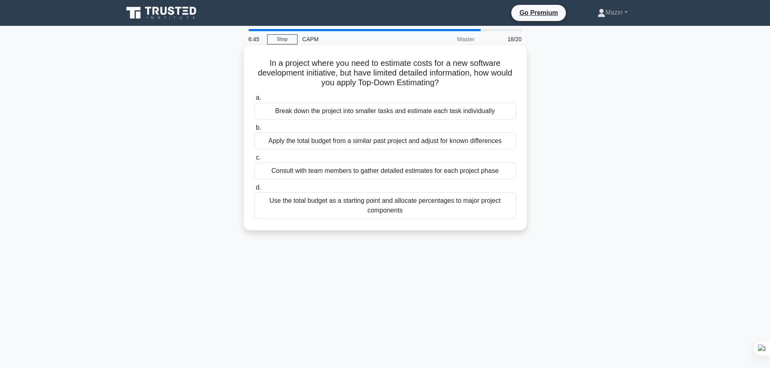
click at [351, 139] on div "Apply the total budget from a similar past project and adjust for known differe…" at bounding box center [385, 141] width 262 height 17
click at [254, 131] on input "b. Apply the total budget from a similar past project and adjust for known diff…" at bounding box center [254, 127] width 0 height 5
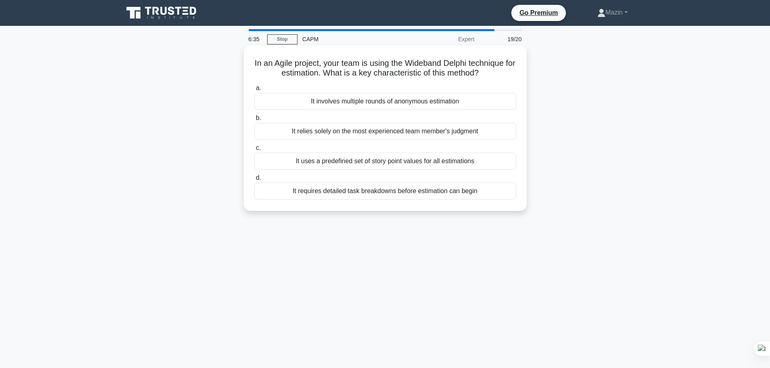
click at [391, 105] on div "It involves multiple rounds of anonymous estimation" at bounding box center [385, 101] width 262 height 17
click at [254, 91] on input "a. It involves multiple rounds of anonymous estimation" at bounding box center [254, 88] width 0 height 5
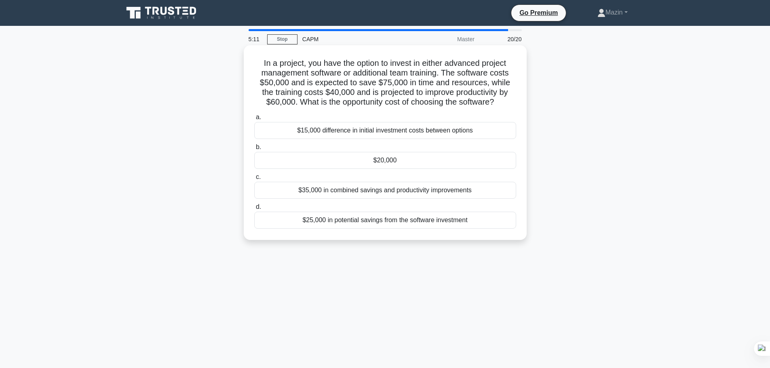
click at [408, 220] on div "$25,000 in potential savings from the software investment" at bounding box center [385, 220] width 262 height 17
click at [254, 210] on input "d. $25,000 in potential savings from the software investment" at bounding box center [254, 207] width 0 height 5
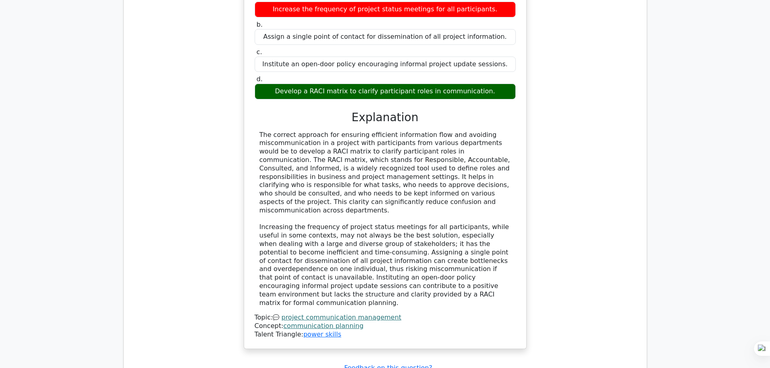
scroll to position [1092, 0]
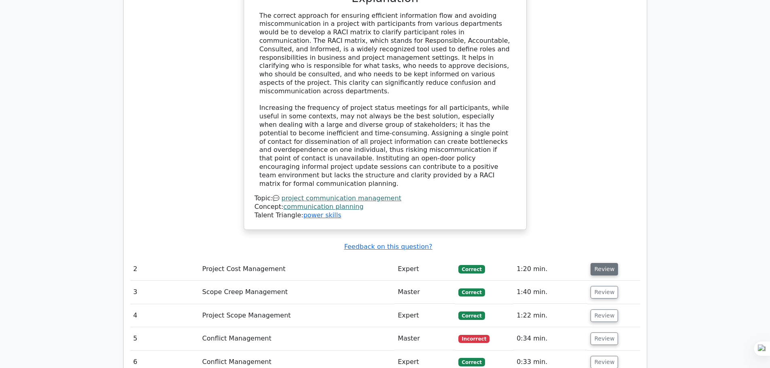
click at [591, 263] on button "Review" at bounding box center [604, 269] width 27 height 13
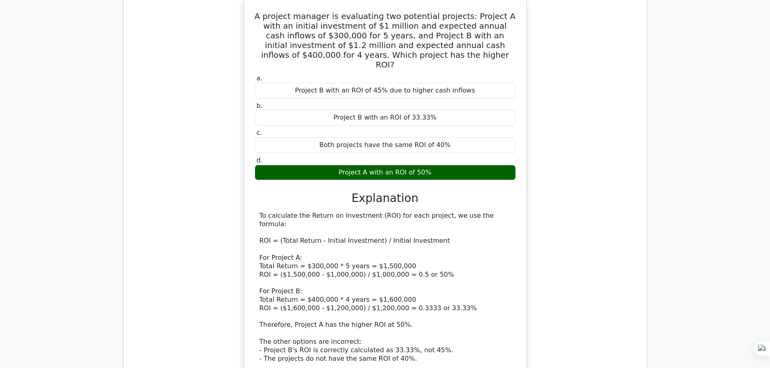
scroll to position [1577, 0]
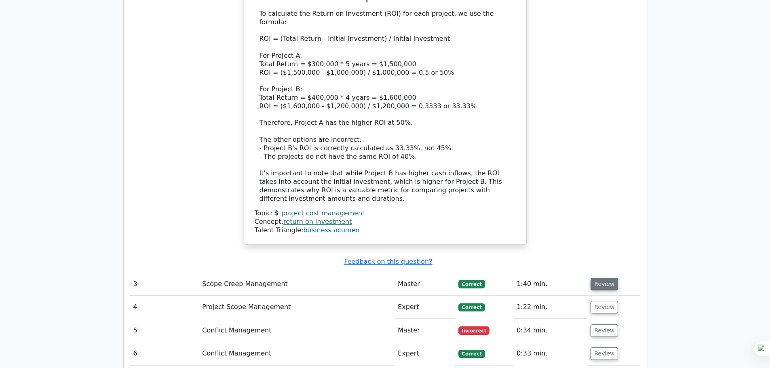
click at [606, 278] on button "Review" at bounding box center [604, 284] width 27 height 13
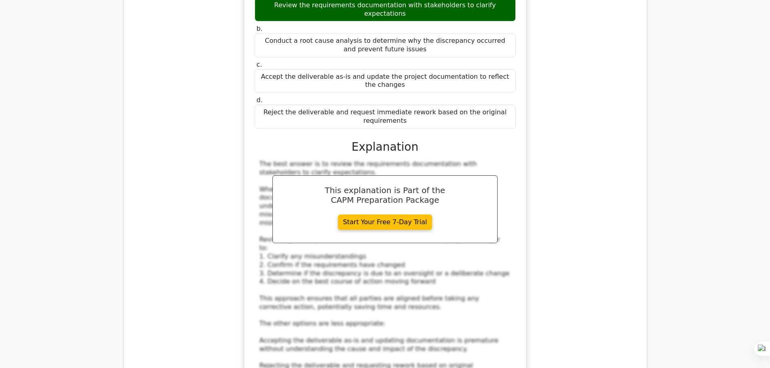
scroll to position [2143, 0]
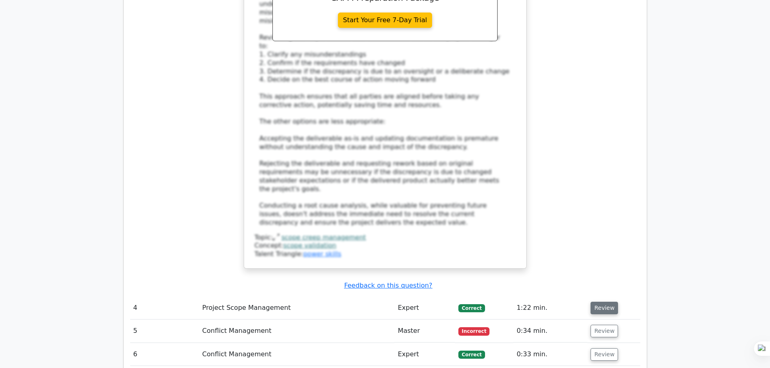
click at [608, 302] on button "Review" at bounding box center [604, 308] width 27 height 13
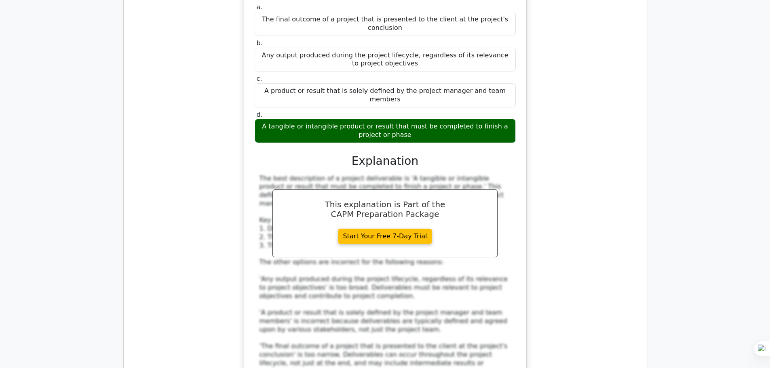
scroll to position [2588, 0]
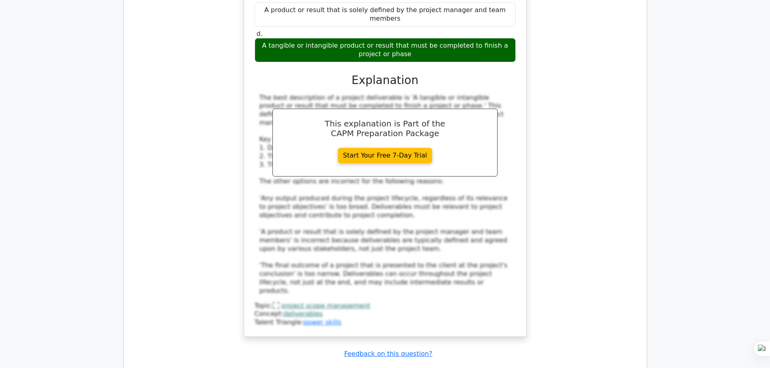
drag, startPoint x: 604, startPoint y: 215, endPoint x: 600, endPoint y: 215, distance: 4.1
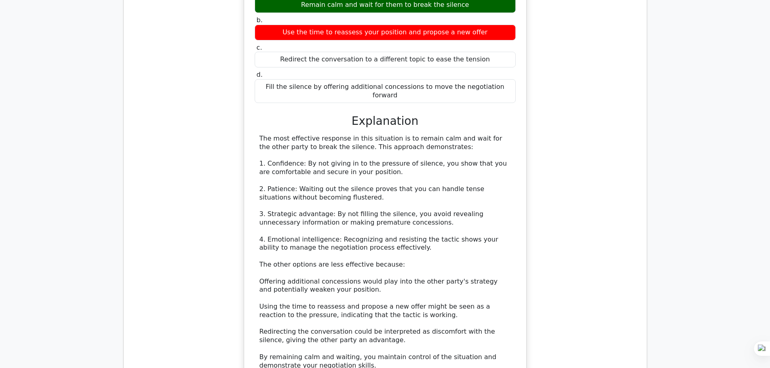
scroll to position [3194, 0]
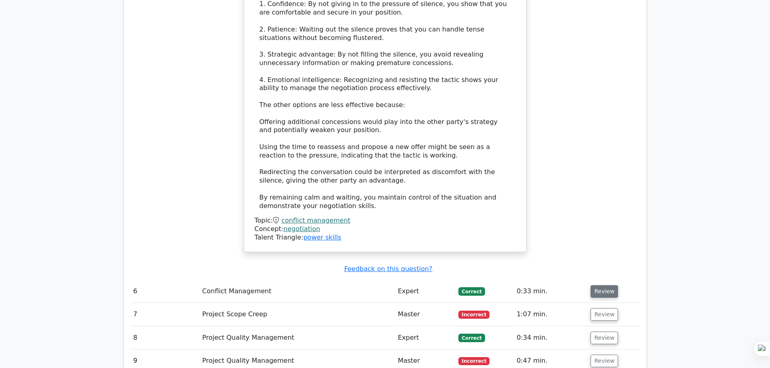
click at [606, 285] on button "Review" at bounding box center [604, 291] width 27 height 13
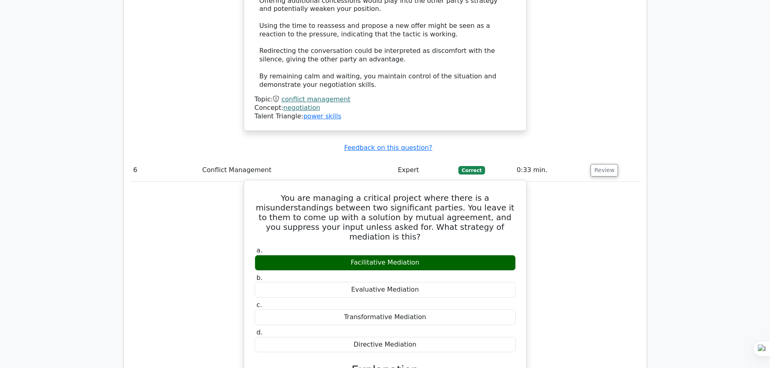
scroll to position [3518, 0]
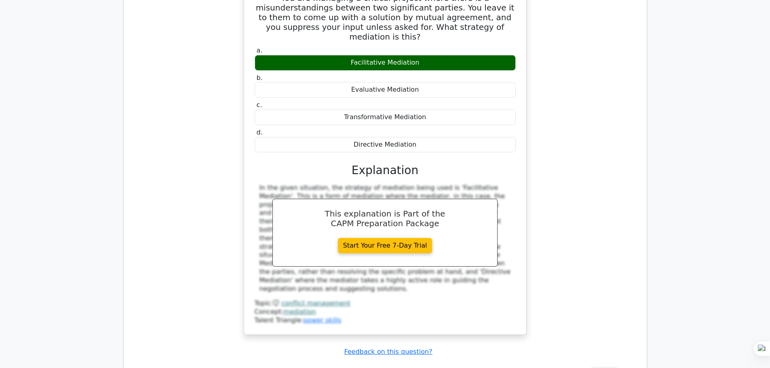
click at [608, 368] on button "Review" at bounding box center [604, 374] width 27 height 13
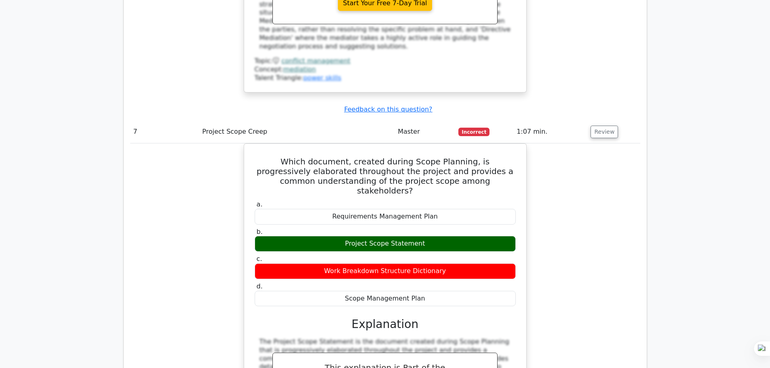
scroll to position [3962, 0]
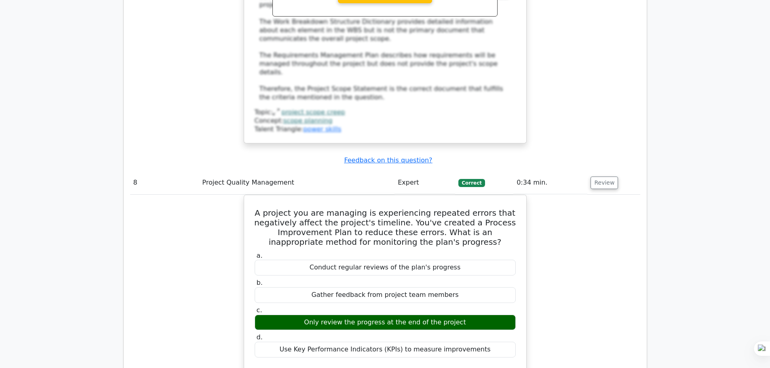
scroll to position [4286, 0]
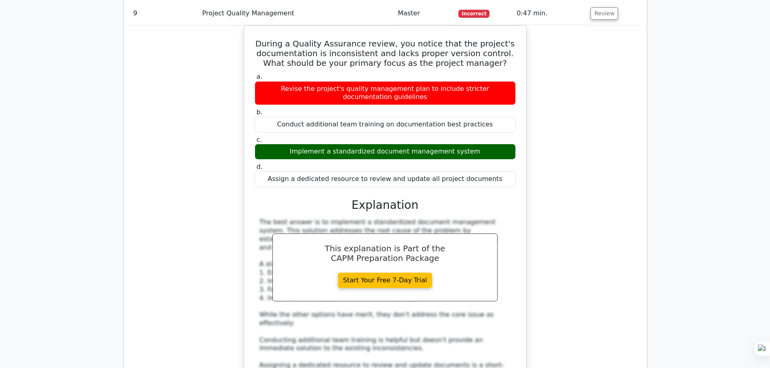
scroll to position [4852, 0]
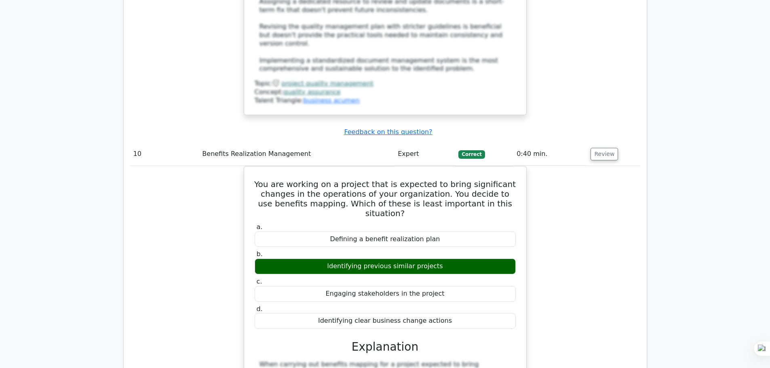
scroll to position [5135, 0]
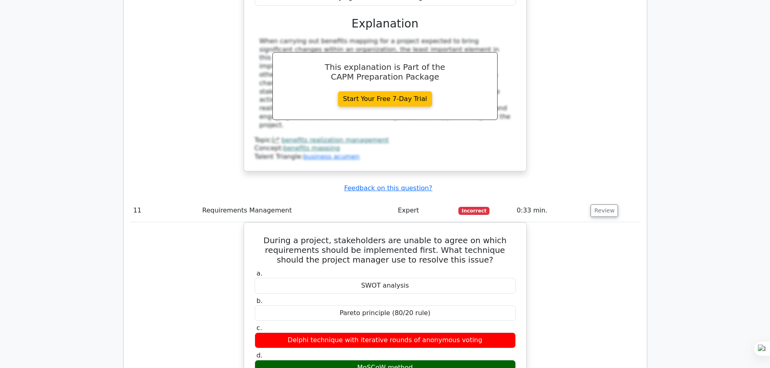
scroll to position [5620, 0]
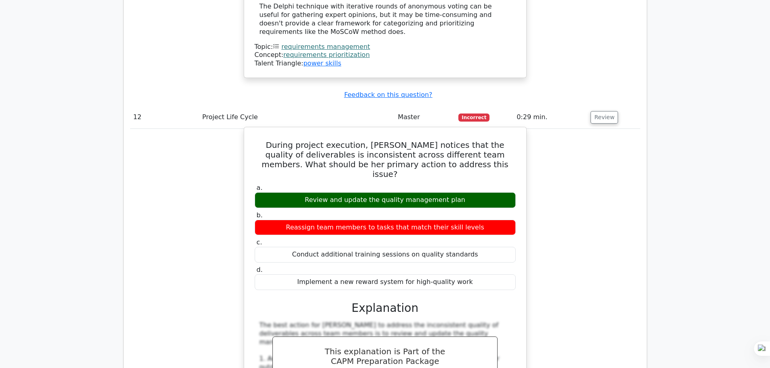
scroll to position [6186, 0]
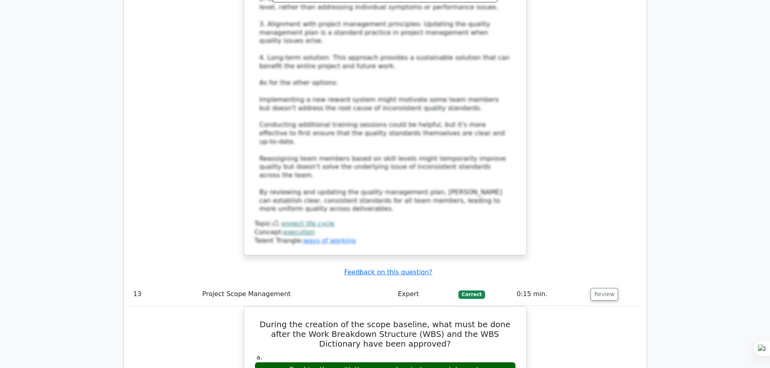
scroll to position [6631, 0]
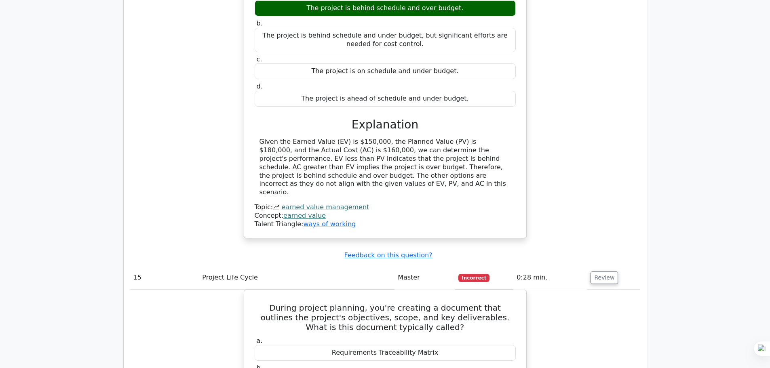
scroll to position [7399, 0]
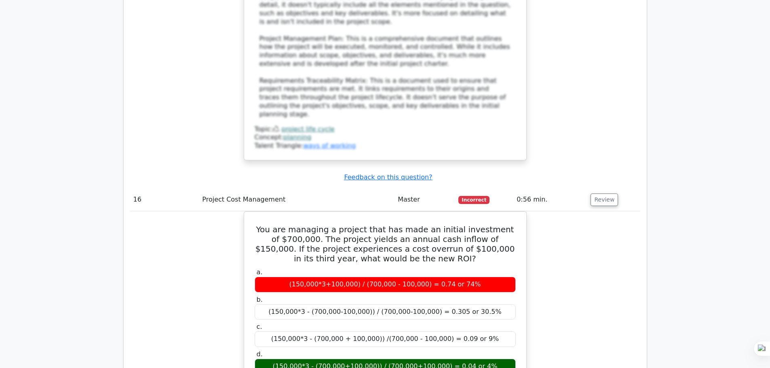
scroll to position [7723, 0]
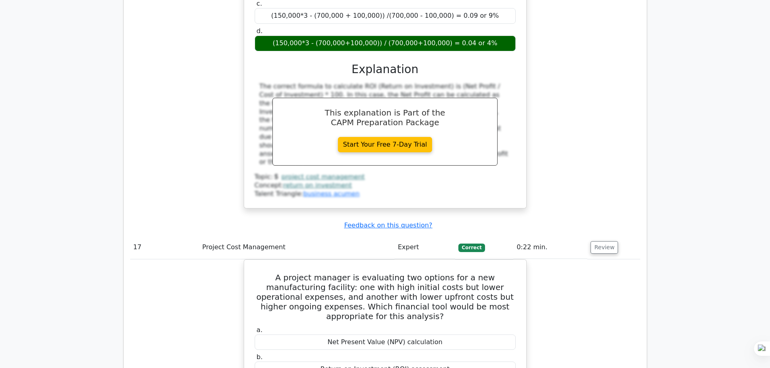
scroll to position [8248, 0]
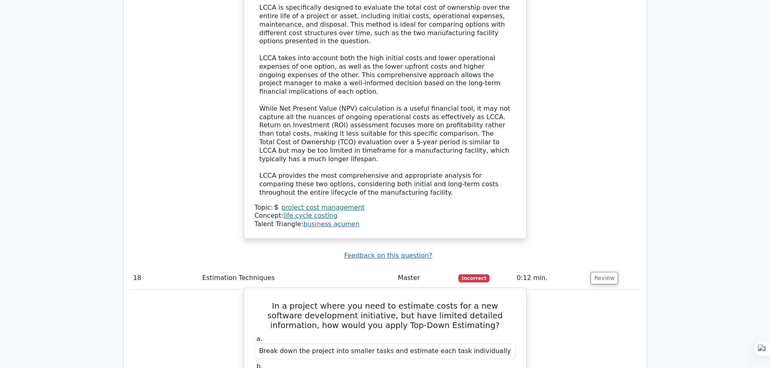
scroll to position [8774, 0]
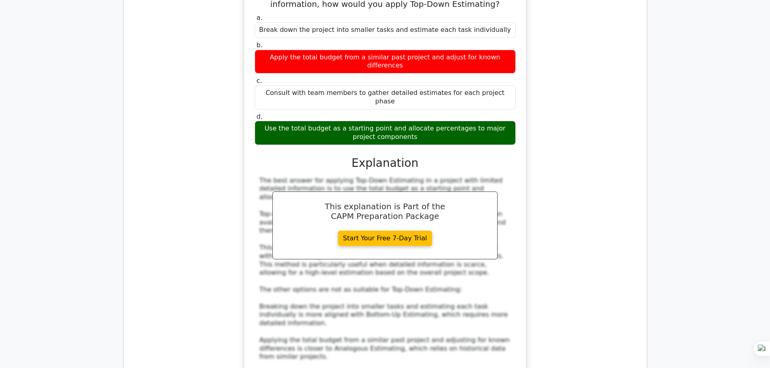
scroll to position [9138, 0]
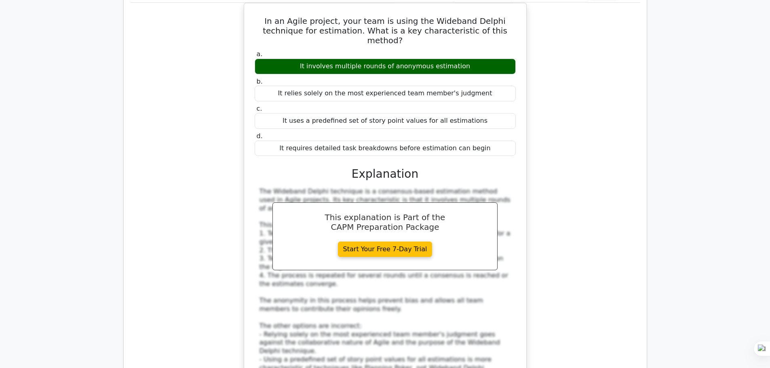
scroll to position [9340, 0]
